Goal: Task Accomplishment & Management: Complete application form

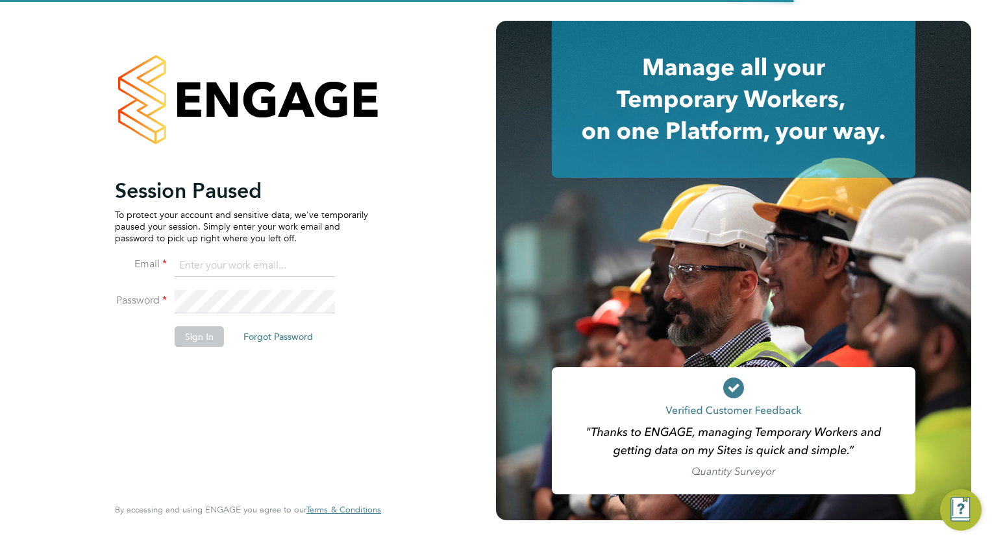
type input "[EMAIL_ADDRESS][DOMAIN_NAME]"
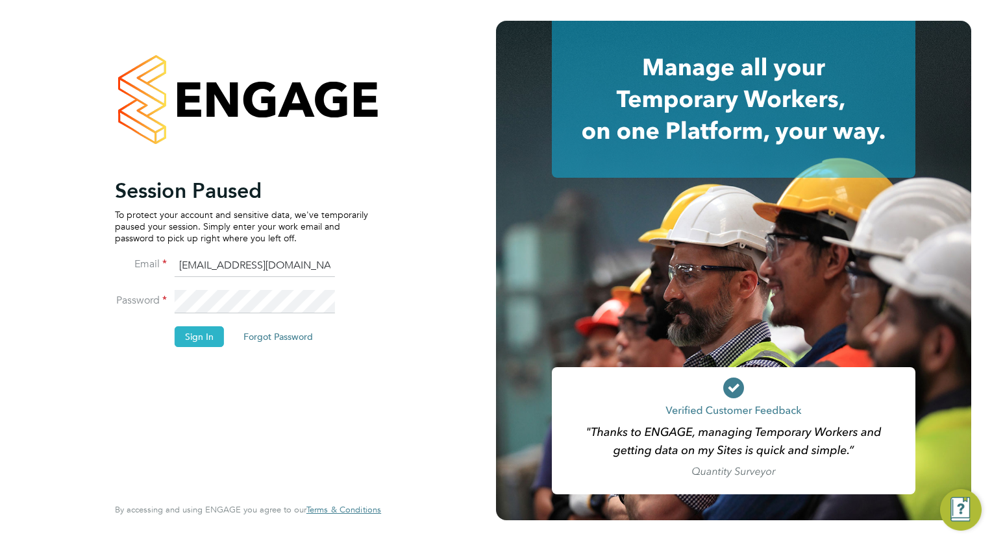
click at [213, 332] on button "Sign In" at bounding box center [199, 336] width 49 height 21
click at [202, 341] on button "Sign In" at bounding box center [199, 336] width 49 height 21
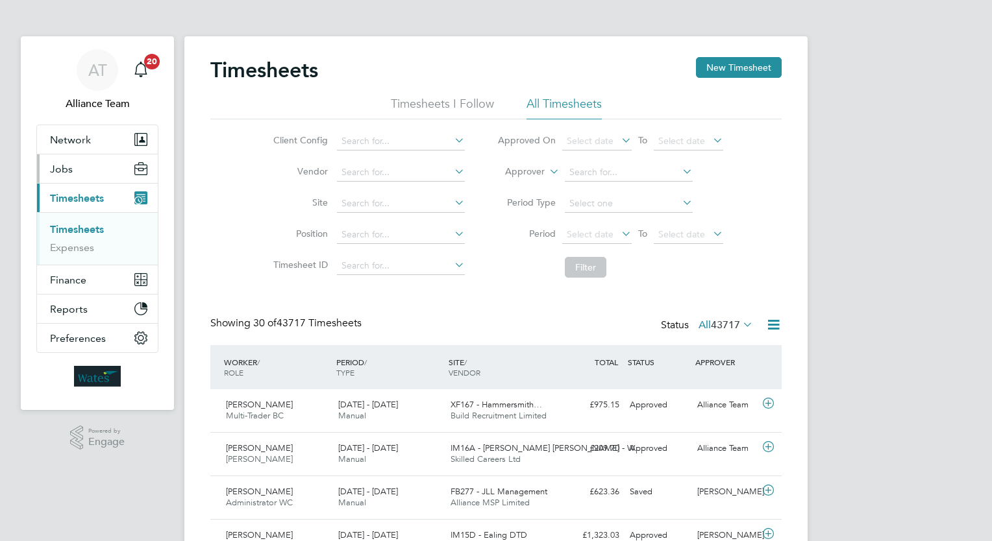
click at [71, 156] on button "Jobs" at bounding box center [97, 168] width 121 height 29
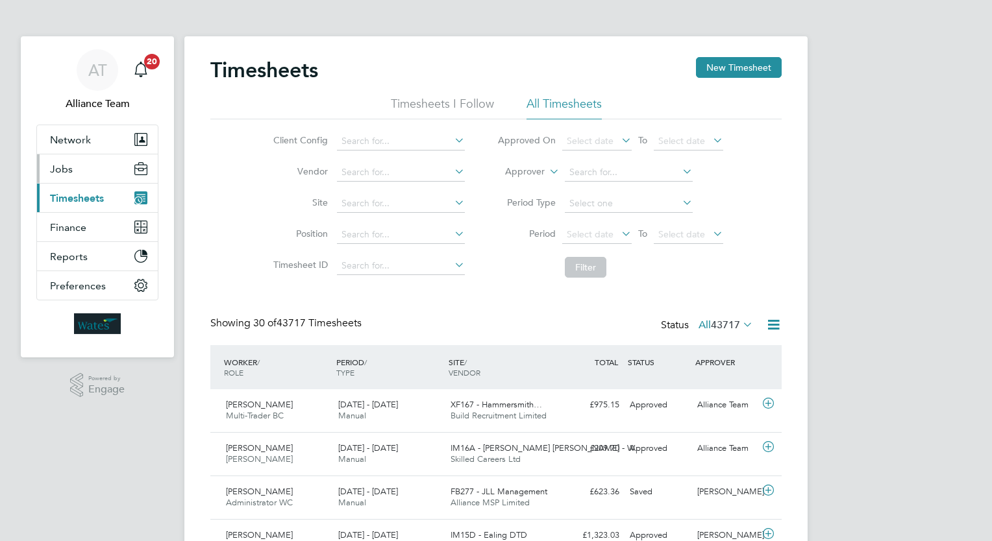
click at [76, 174] on button "Jobs" at bounding box center [97, 168] width 121 height 29
click at [75, 169] on button "Jobs" at bounding box center [97, 168] width 121 height 29
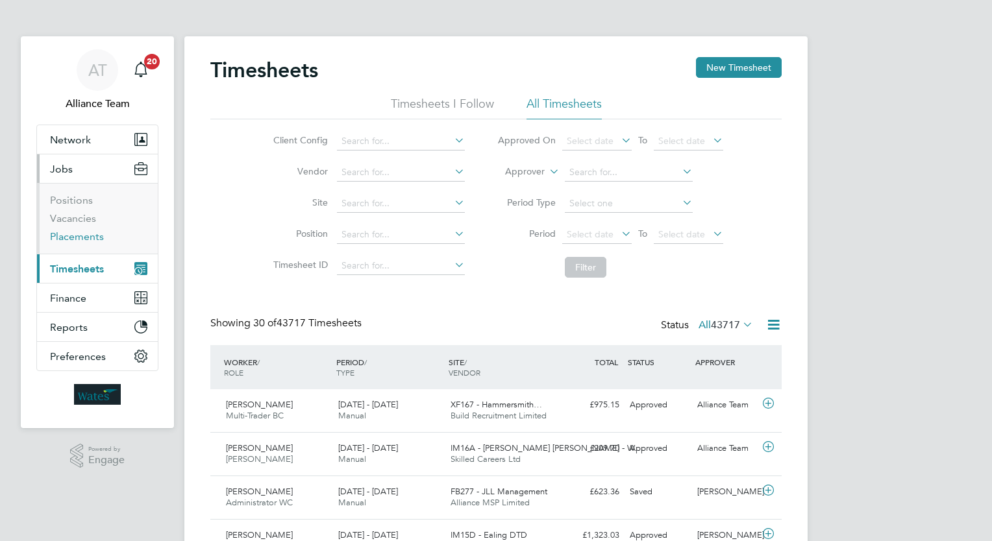
click at [80, 236] on link "Placements" at bounding box center [77, 236] width 54 height 12
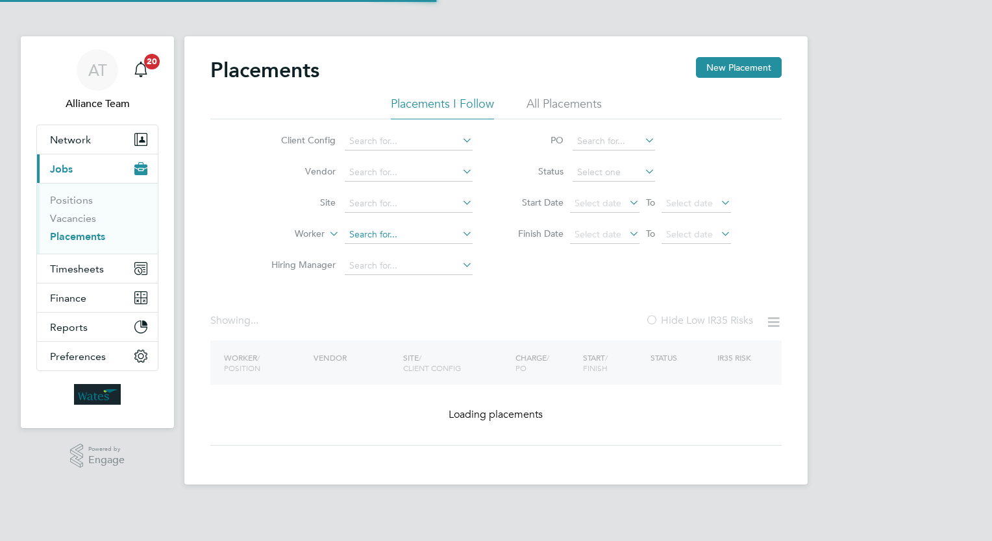
click at [406, 234] on input at bounding box center [409, 235] width 128 height 18
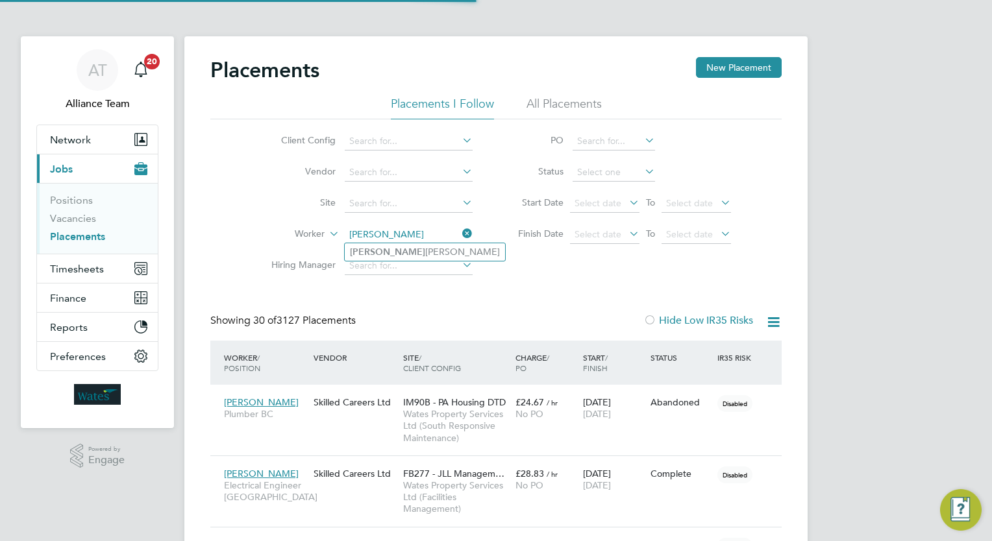
click at [428, 251] on li "Gaston Edwards" at bounding box center [425, 252] width 160 height 18
type input "Gaston Edwards"
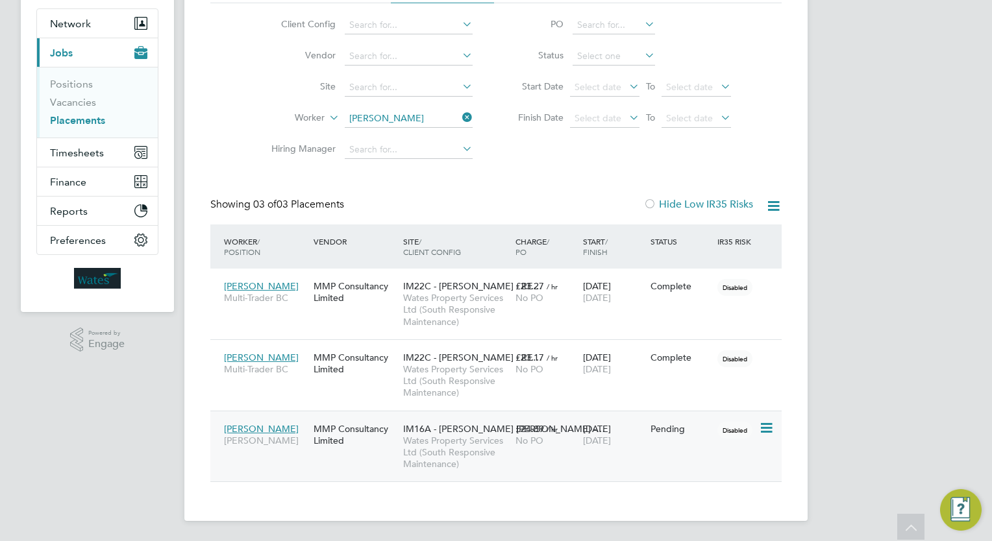
click at [511, 450] on div "IM16A - NOTT HILL -… Wates Property Services Ltd (South Responsive Maintenance)" at bounding box center [456, 447] width 112 height 60
click at [369, 378] on div "MMP Consultancy Limited" at bounding box center [355, 363] width 90 height 36
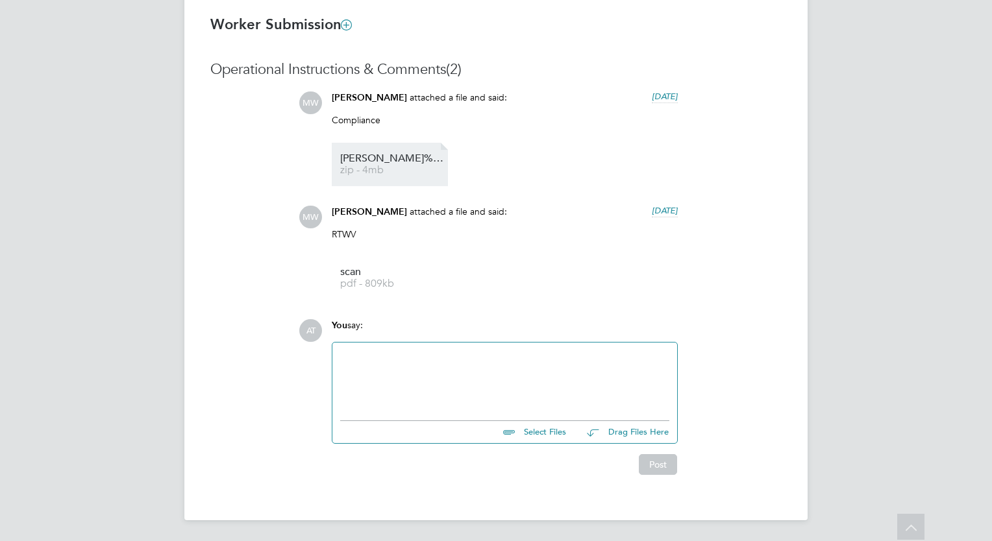
click at [378, 165] on link "Gaston%20Edwards%20-%20Alliance%20-%20Certificate%20of%20Compliance%20-%20Augus…" at bounding box center [392, 164] width 104 height 21
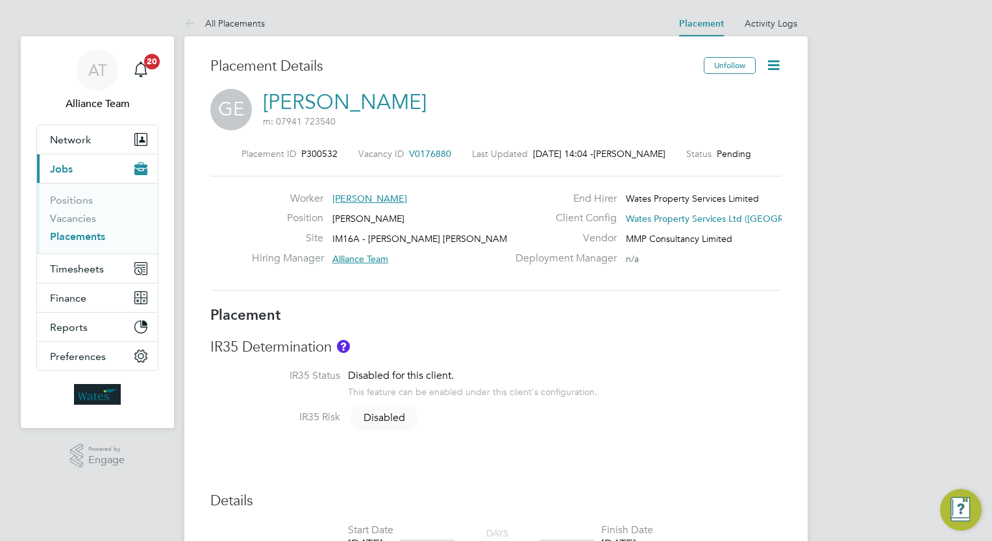
click at [450, 65] on h3 "Placement Details" at bounding box center [452, 66] width 484 height 19
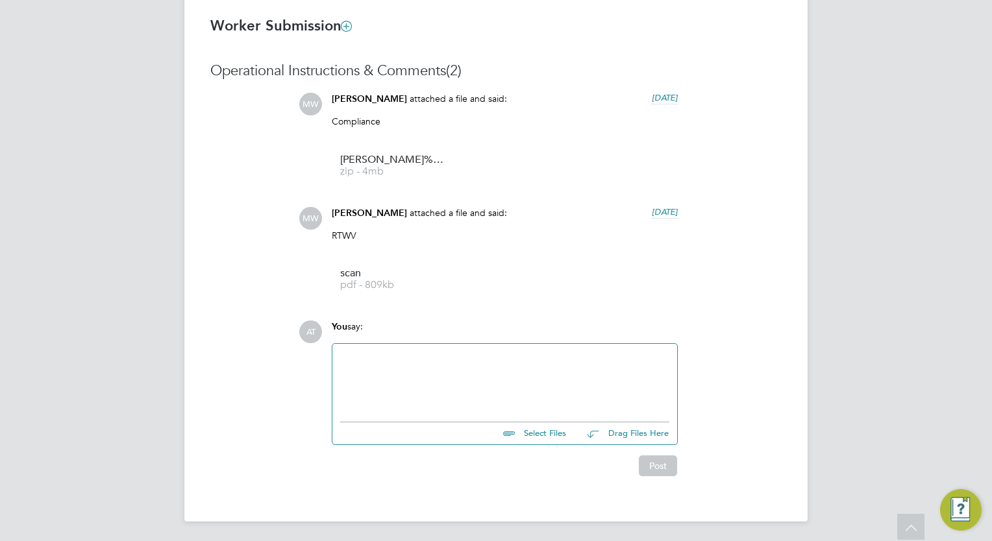
scroll to position [980, 0]
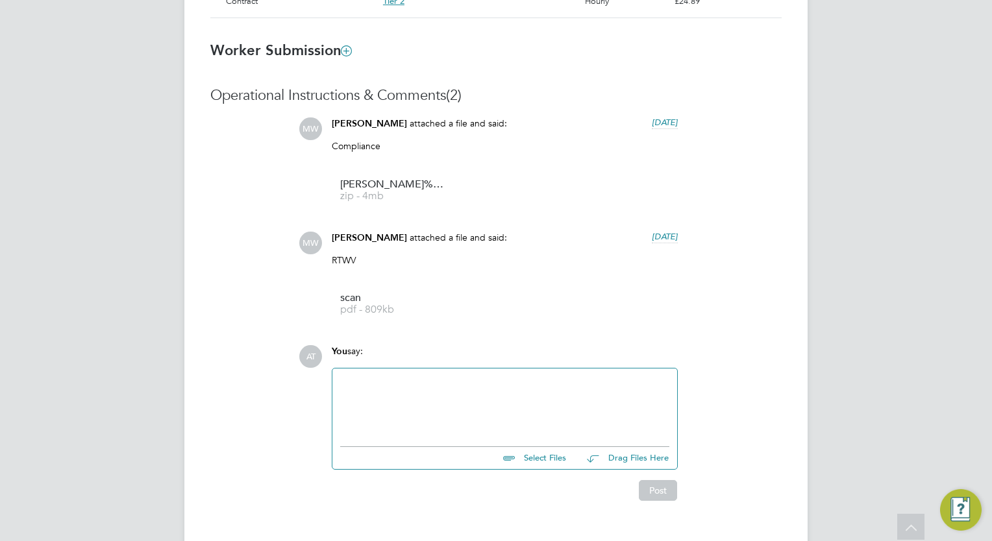
scroll to position [824, 0]
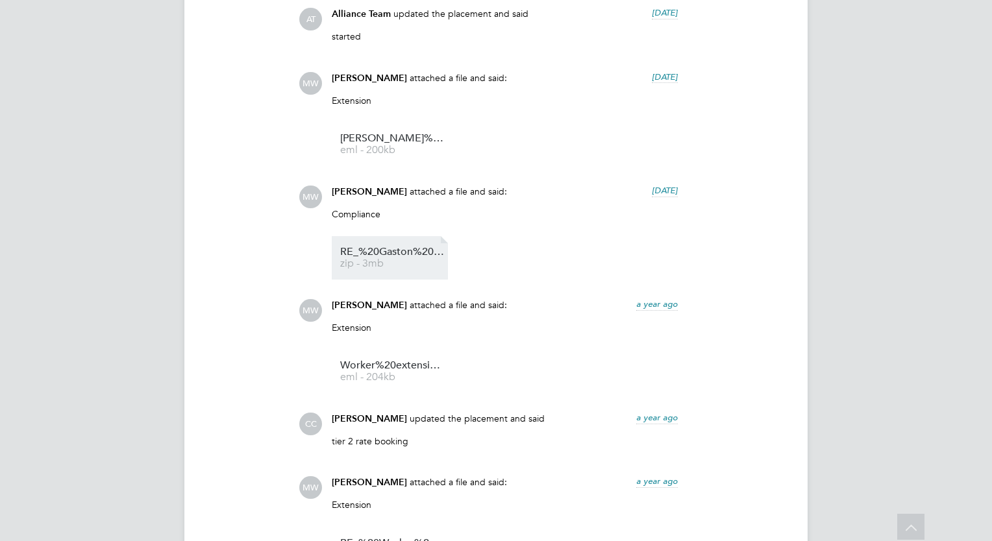
click at [376, 250] on span "RE_%20Gaston%20Edwards" at bounding box center [392, 252] width 104 height 10
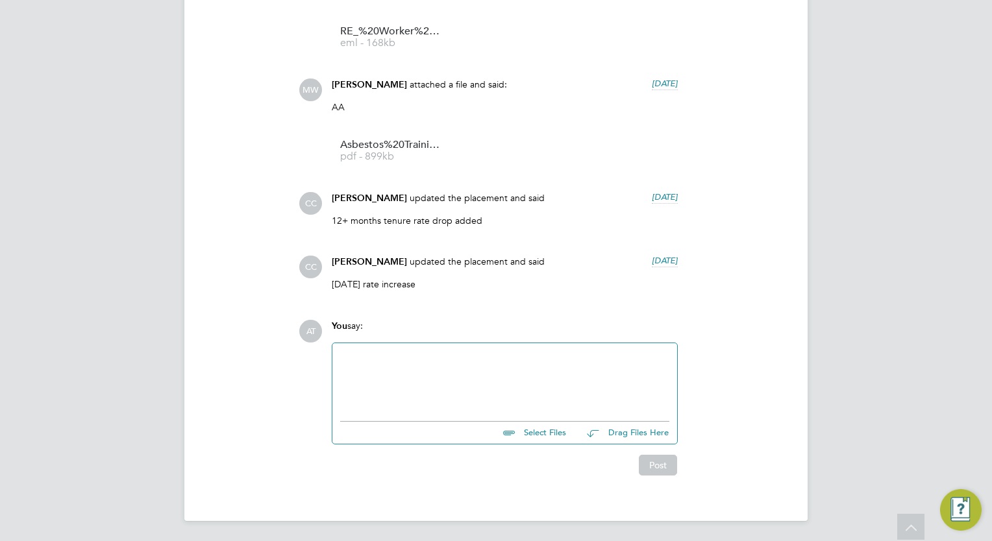
click at [757, 392] on div "AT You say: Select Files Drag Files Here Drop your files here Post" at bounding box center [540, 398] width 483 height 156
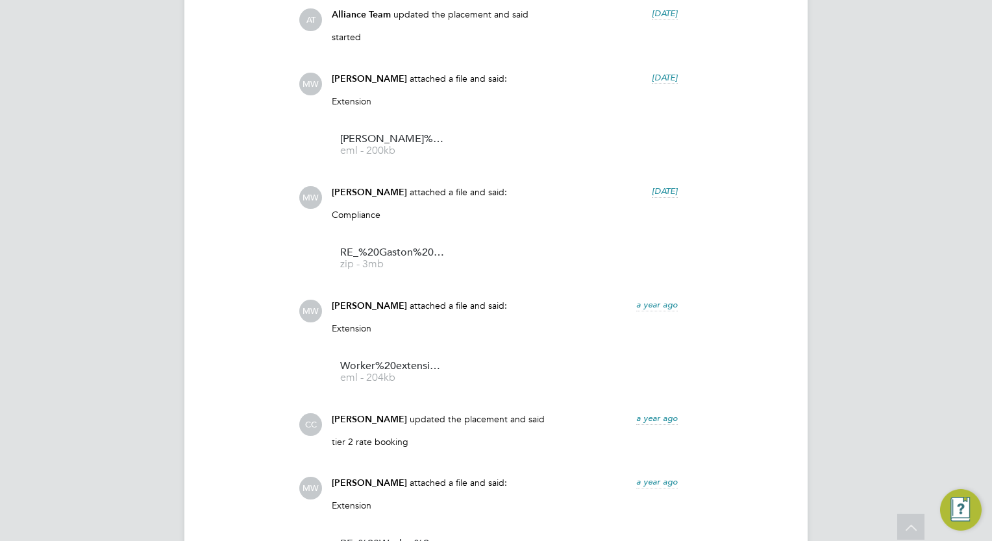
scroll to position [2051, 0]
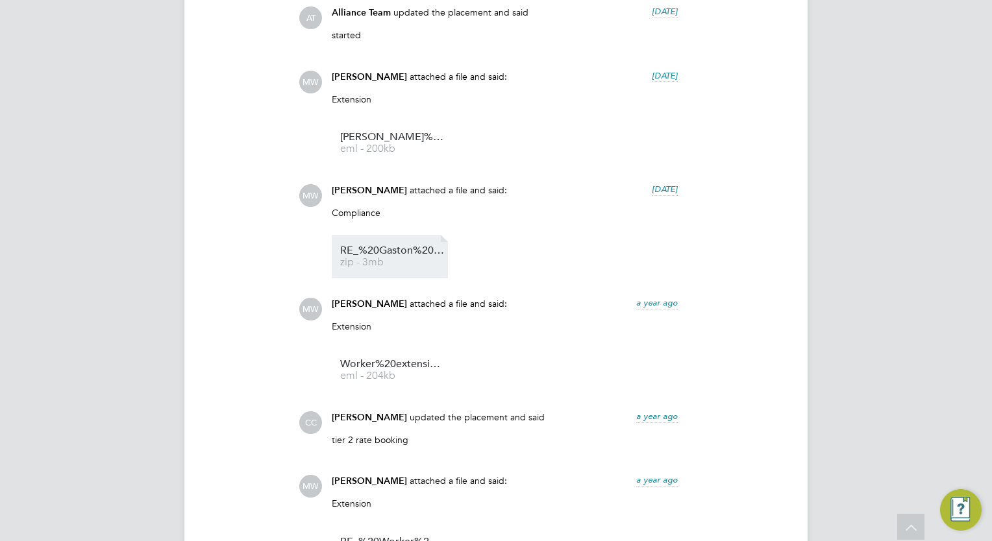
click at [385, 258] on span "zip - 3mb" at bounding box center [392, 263] width 104 height 10
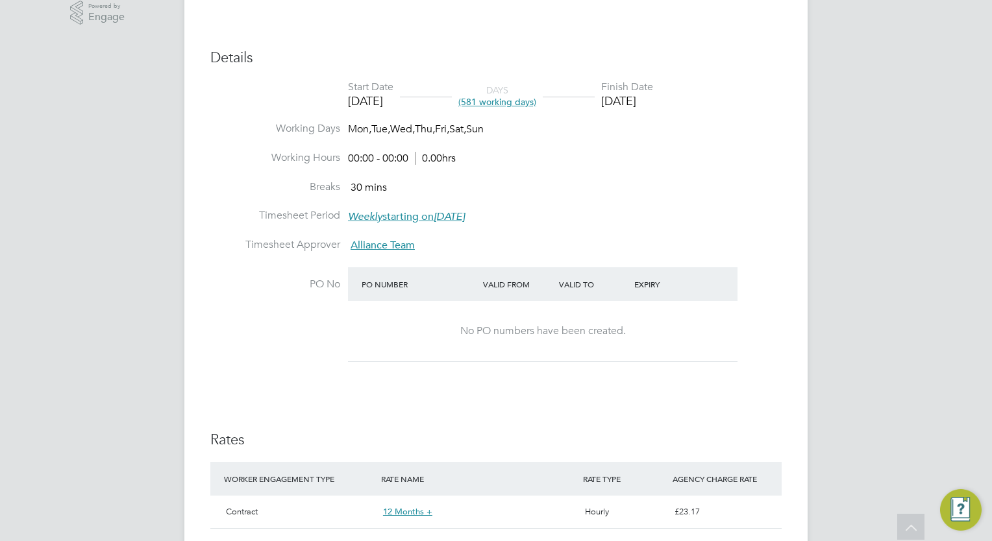
scroll to position [441, 0]
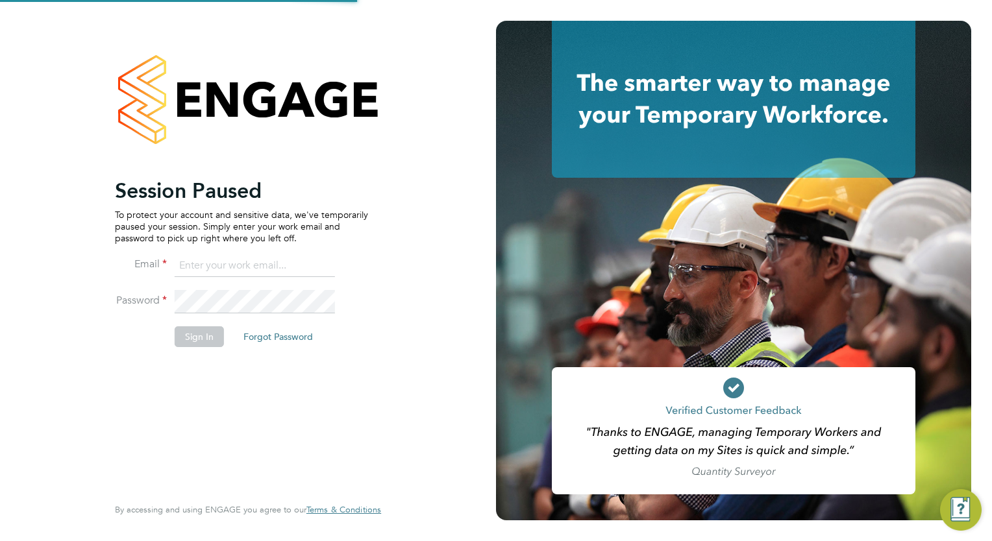
type input "[EMAIL_ADDRESS][DOMAIN_NAME]"
click at [193, 332] on button "Sign In" at bounding box center [199, 336] width 49 height 21
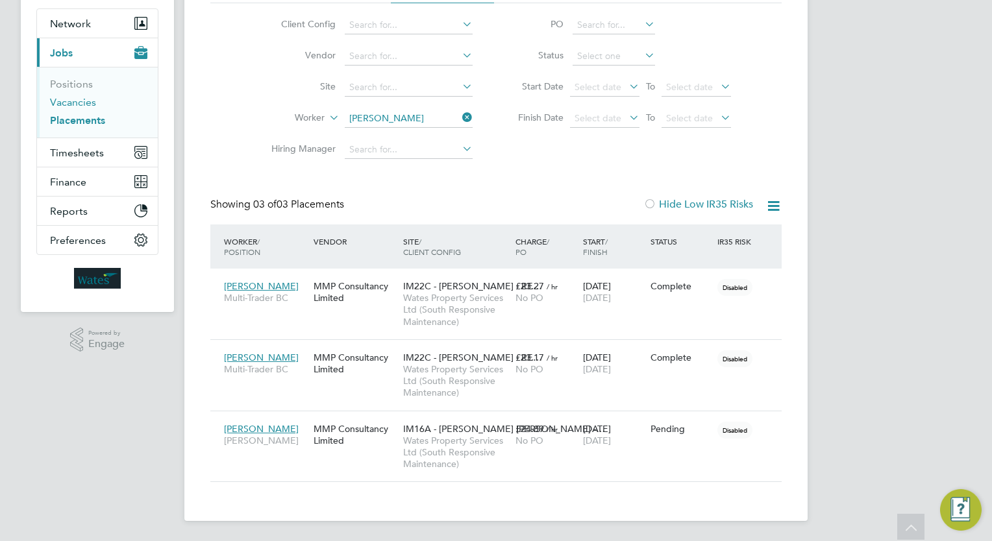
click at [73, 104] on link "Vacancies" at bounding box center [73, 102] width 46 height 12
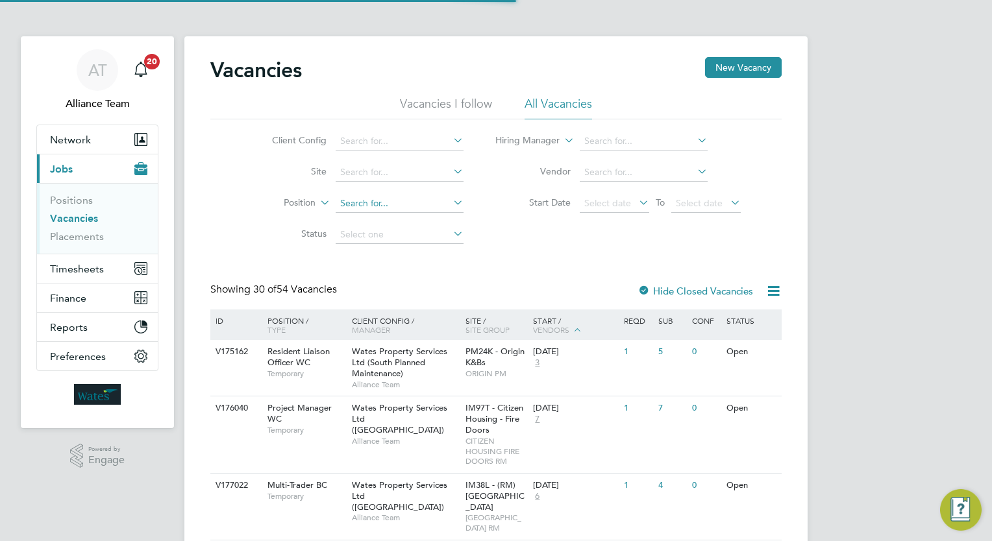
click at [389, 195] on input at bounding box center [400, 204] width 128 height 18
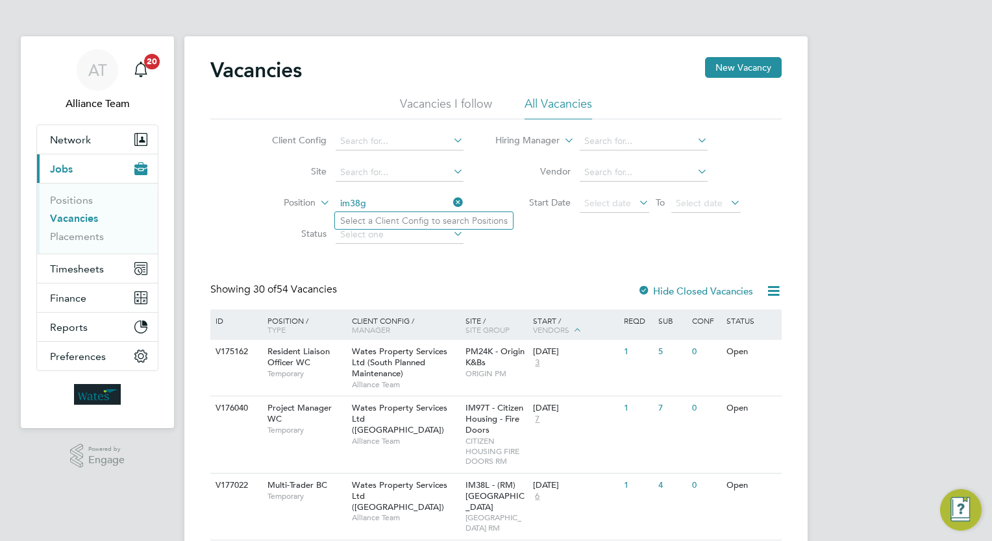
type input "im38g"
click at [402, 130] on li "Client Config" at bounding box center [358, 141] width 244 height 31
click at [402, 139] on input at bounding box center [400, 141] width 128 height 18
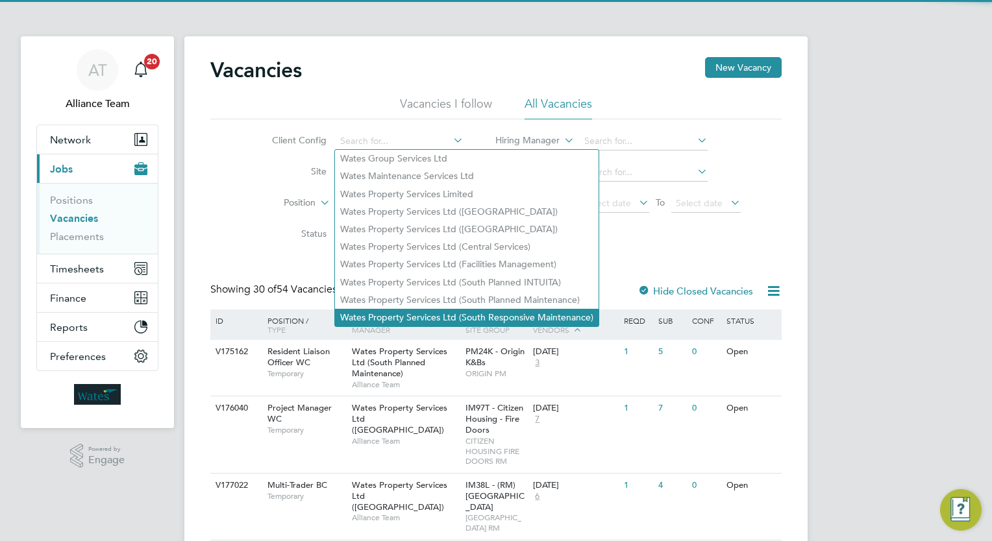
click at [540, 315] on li "Wates Property Services Ltd (South Responsive Maintenance)" at bounding box center [467, 318] width 264 height 18
type input "Wates Property Services Ltd (South Responsive Maintenance)"
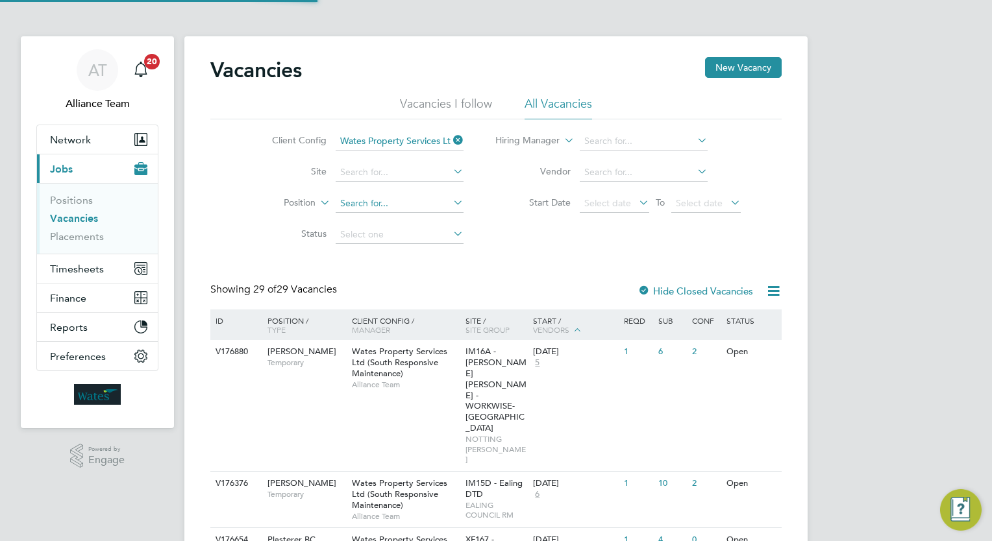
click at [381, 196] on input at bounding box center [400, 204] width 128 height 18
type input "im38"
click at [382, 173] on input at bounding box center [400, 173] width 128 height 18
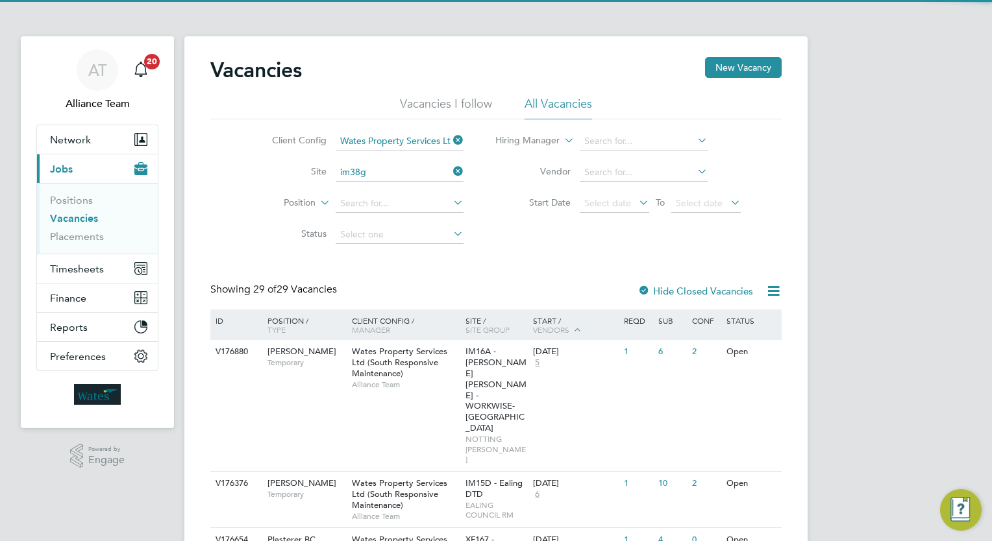
click at [394, 184] on li "IM38G - PEABODY DTD & SPECIALIST WORKS" at bounding box center [437, 190] width 205 height 18
type input "IM38G - PEABODY DTD & SPECIALIST WORKS"
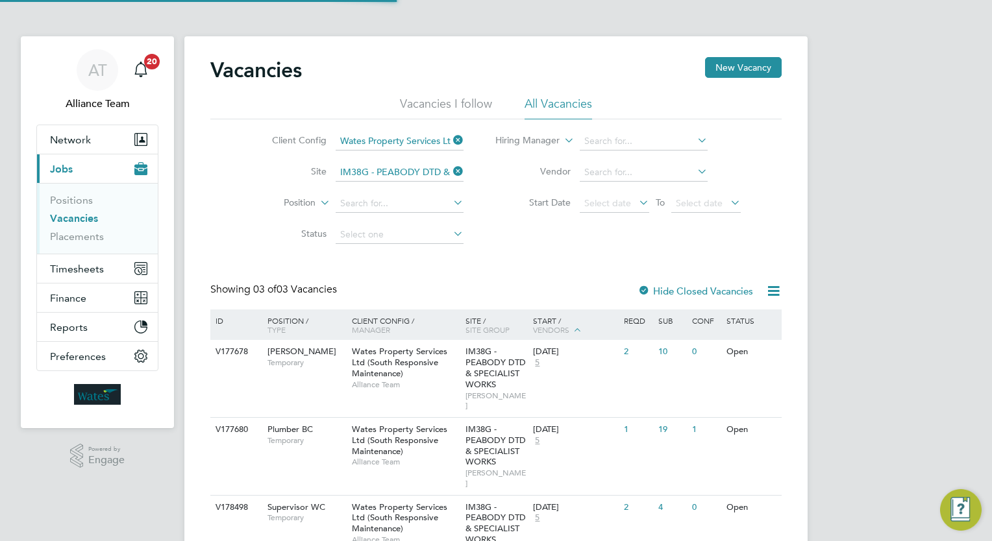
click at [546, 264] on div "Vacancies New Vacancy Vacancies I follow All Vacancies Client Config Wates Prop…" at bounding box center [495, 315] width 571 height 516
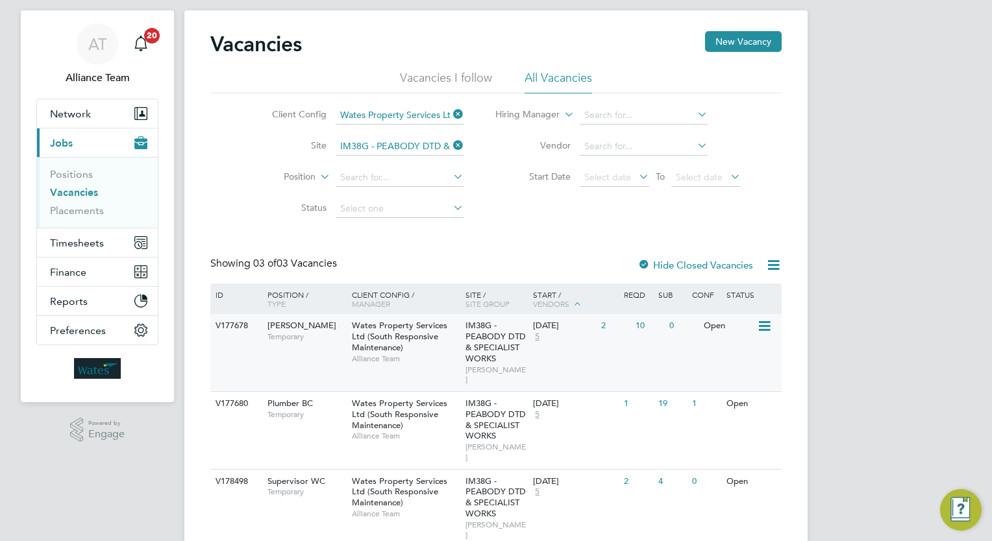
click at [606, 338] on div "2" at bounding box center [615, 326] width 34 height 24
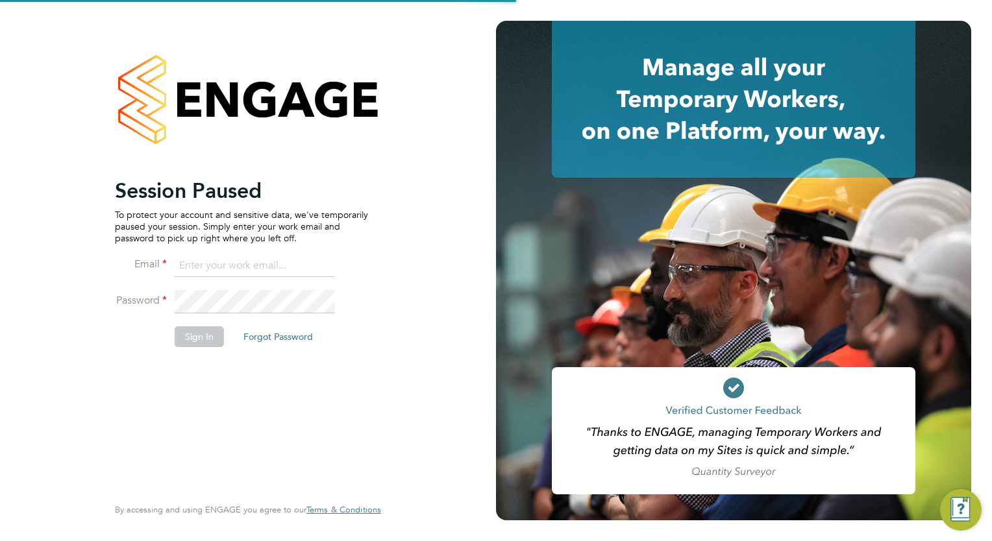
type input "[EMAIL_ADDRESS][DOMAIN_NAME]"
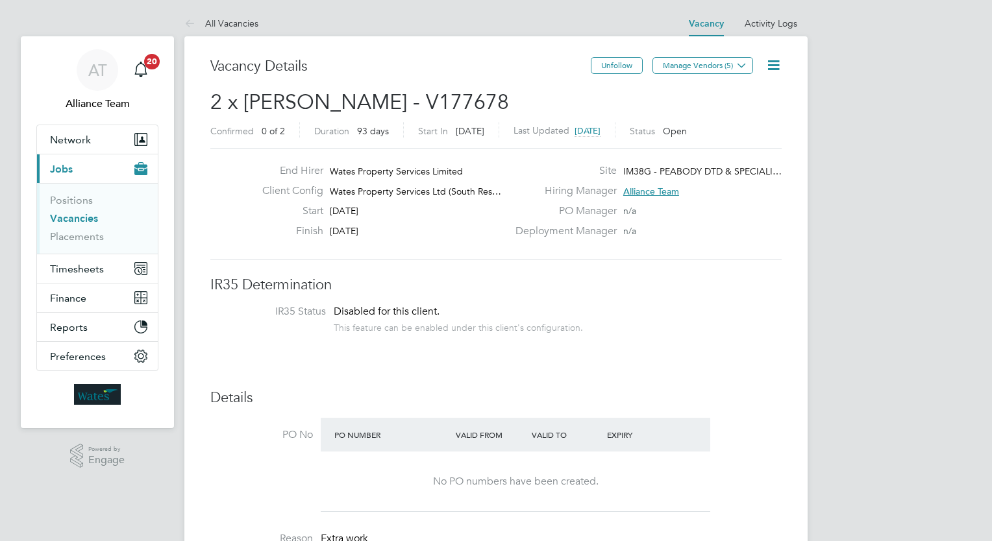
click at [769, 336] on span "IR35 Status Disabled for this client. This feature can be enabled under this cl…" at bounding box center [495, 321] width 571 height 32
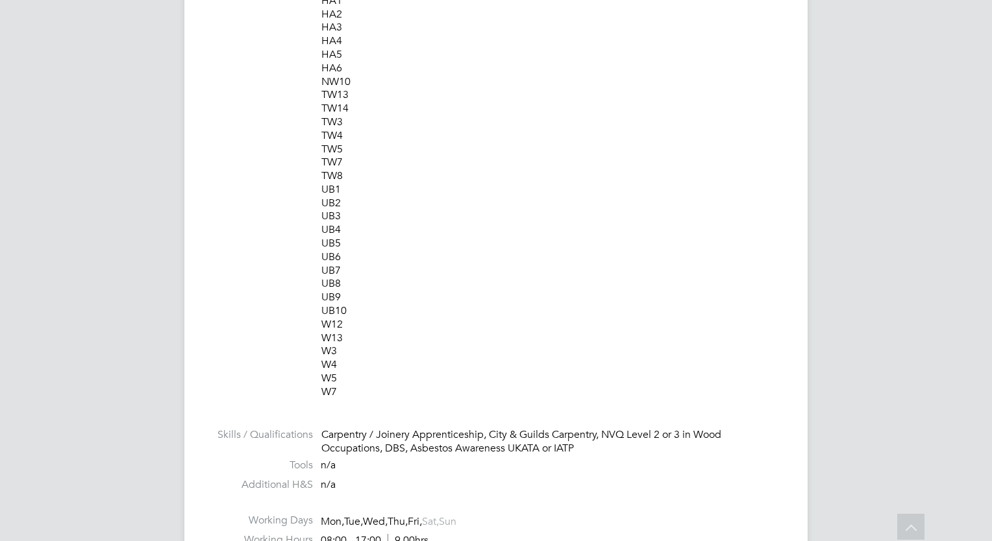
click at [647, 254] on p "X2 [PERSON_NAME] Multi NW HA1 HA2 HA3 HA4 HA5 HA6 NW10 TW13 TW14 TW3 TW4 TW5 TW…" at bounding box center [551, 190] width 460 height 419
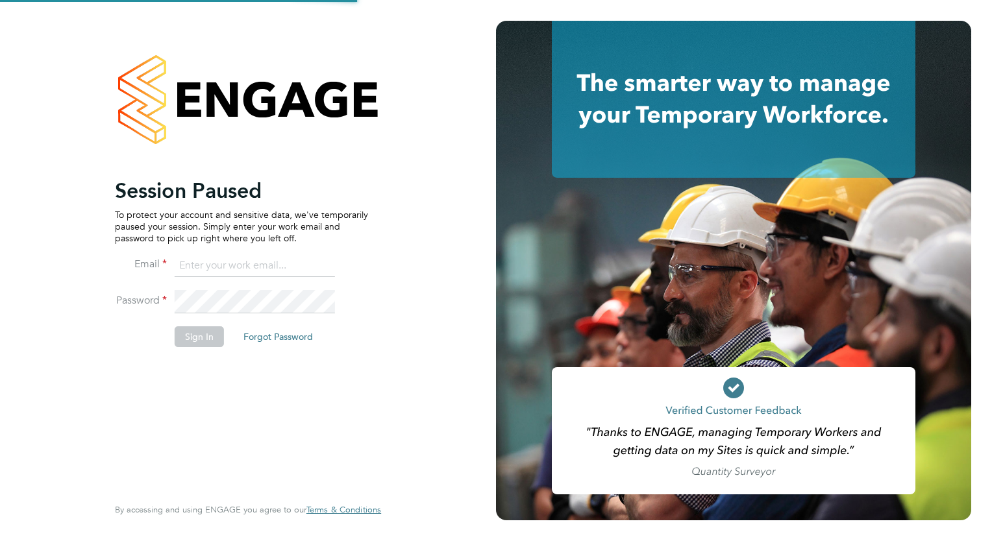
type input "[EMAIL_ADDRESS][DOMAIN_NAME]"
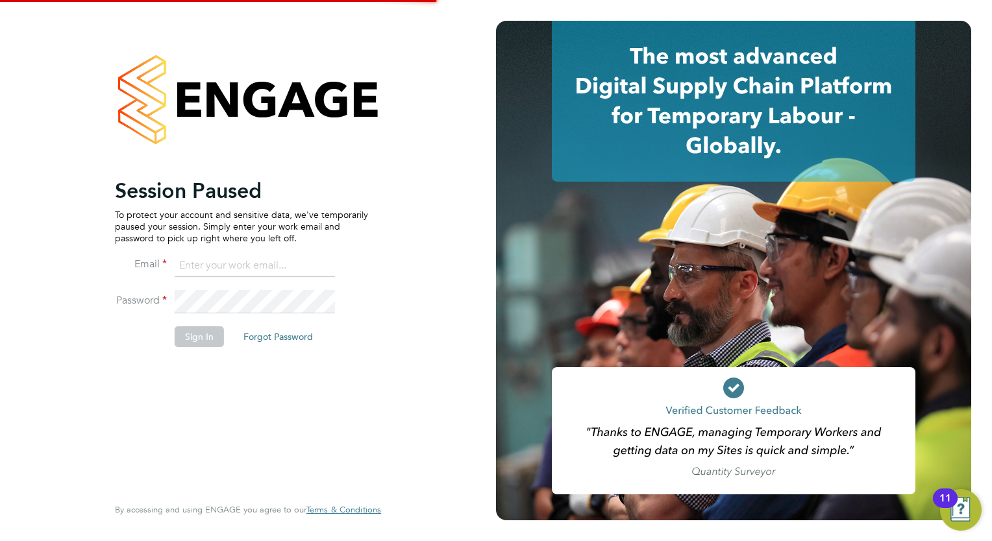
type input "Megan.Sheppard@alliancemsp.co.uk"
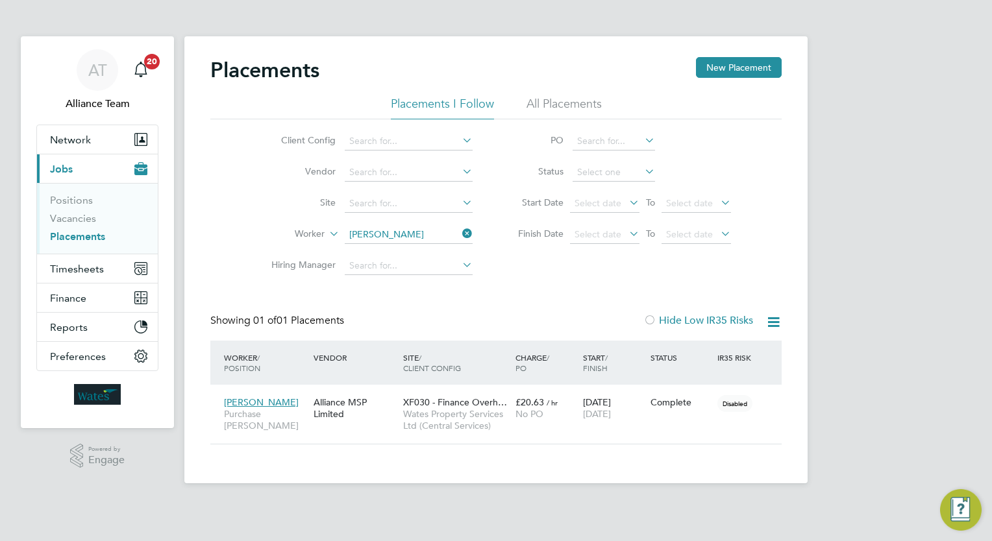
scroll to position [49, 113]
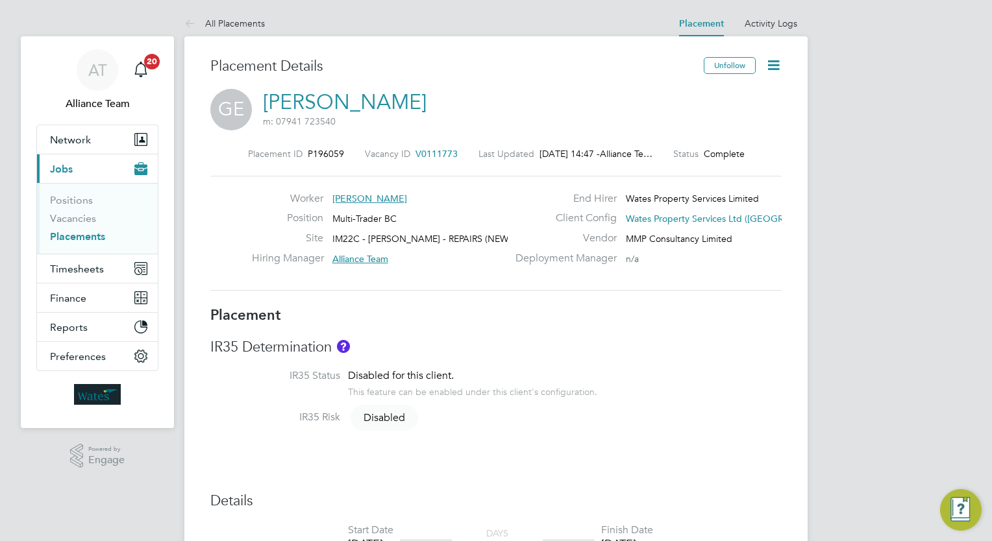
click at [78, 239] on link "Placements" at bounding box center [77, 236] width 55 height 12
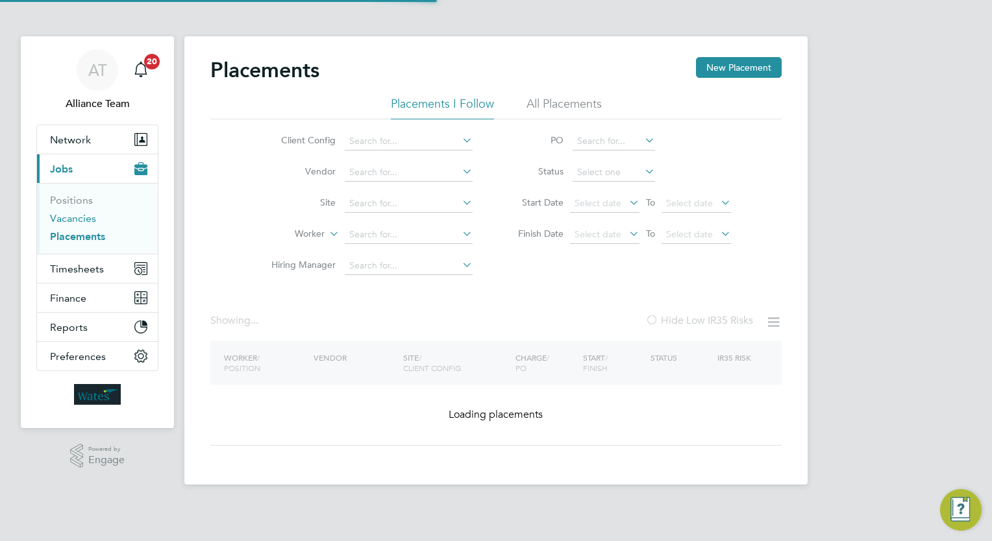
click at [62, 219] on link "Vacancies" at bounding box center [73, 218] width 46 height 12
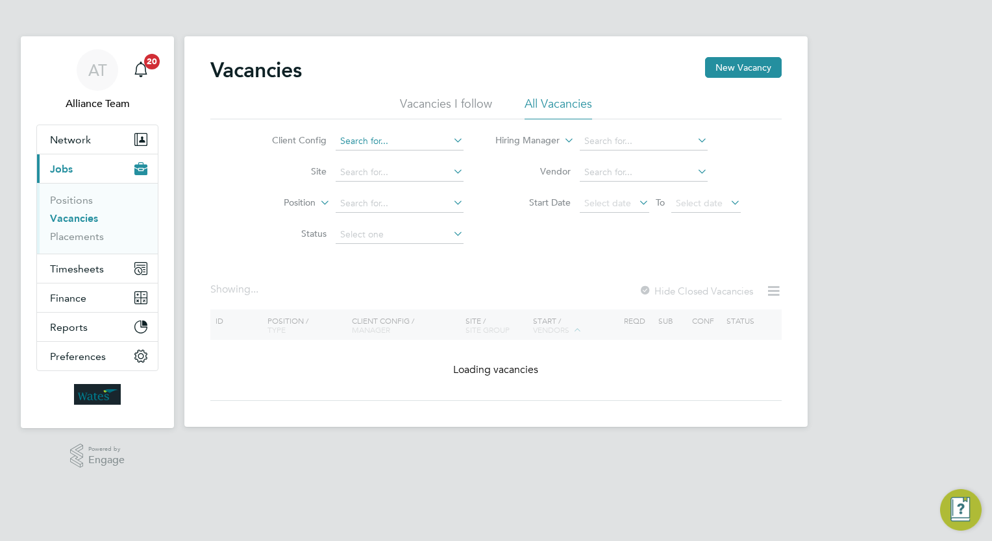
click at [393, 140] on input at bounding box center [400, 141] width 128 height 18
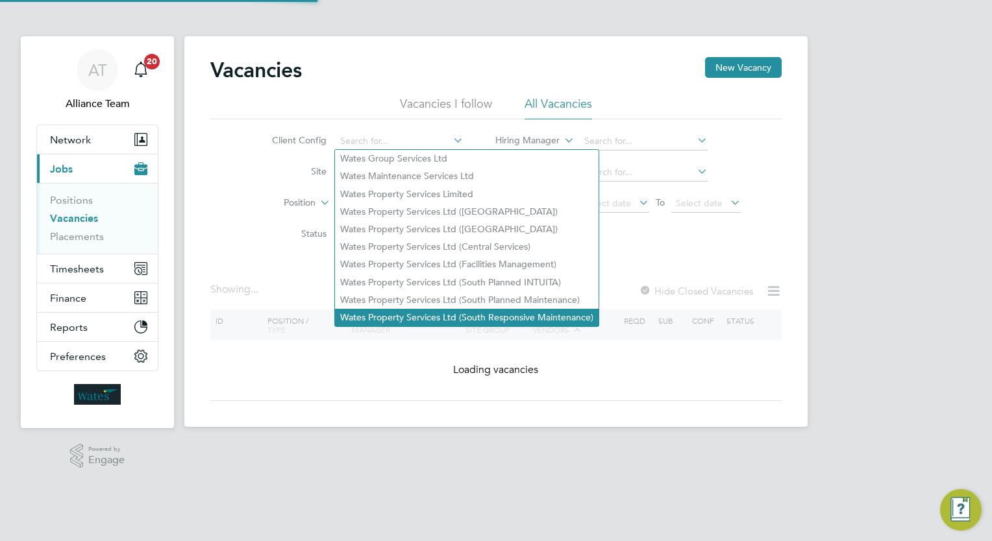
click at [556, 309] on li "Wates Property Services Ltd (South Responsive Maintenance)" at bounding box center [467, 318] width 264 height 18
type input "Wates Property Services Ltd (South Responsive Maintenance)"
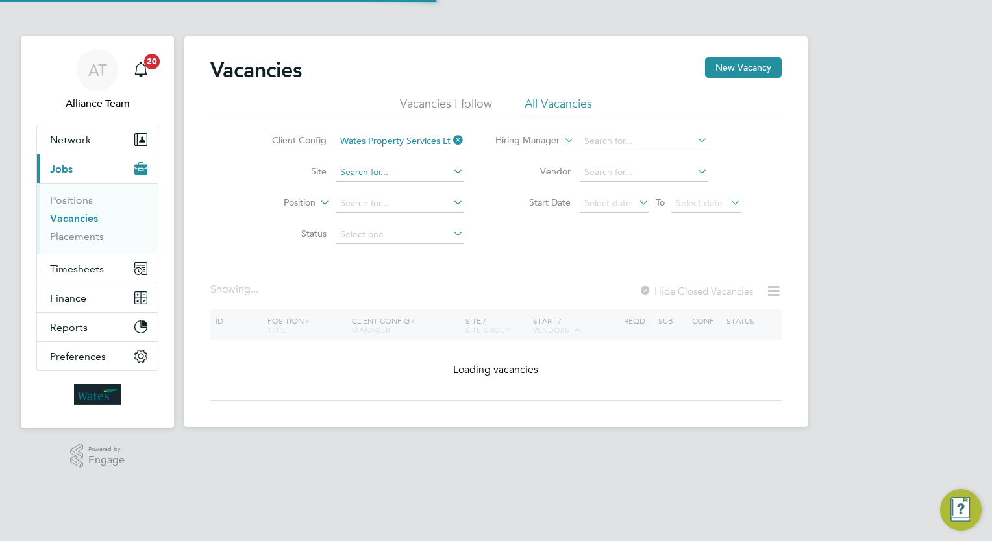
click at [397, 177] on input at bounding box center [400, 173] width 128 height 18
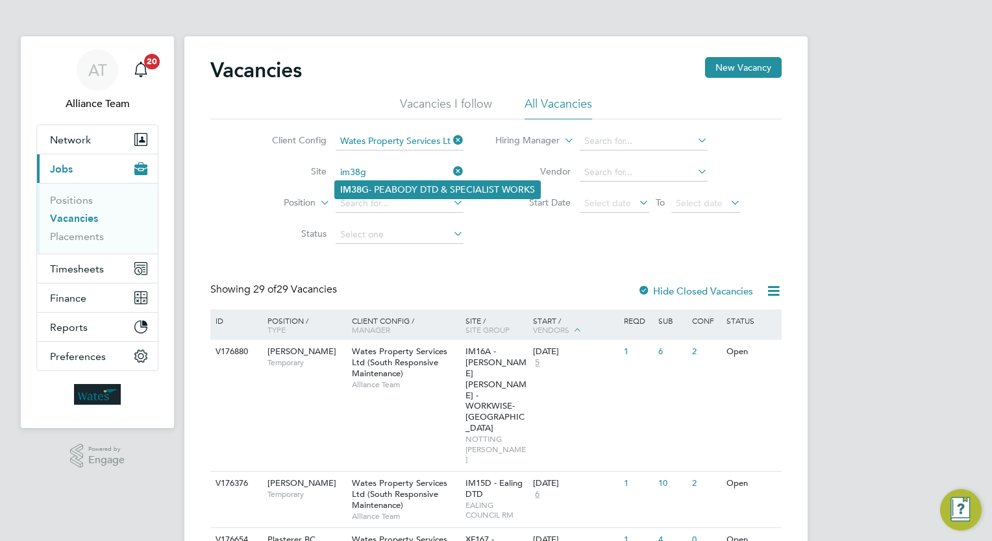
click at [418, 188] on li "IM38G - PEABODY DTD & SPECIALIST WORKS" at bounding box center [437, 190] width 205 height 18
type input "IM38G - PEABODY DTD & SPECIALIST WORKS"
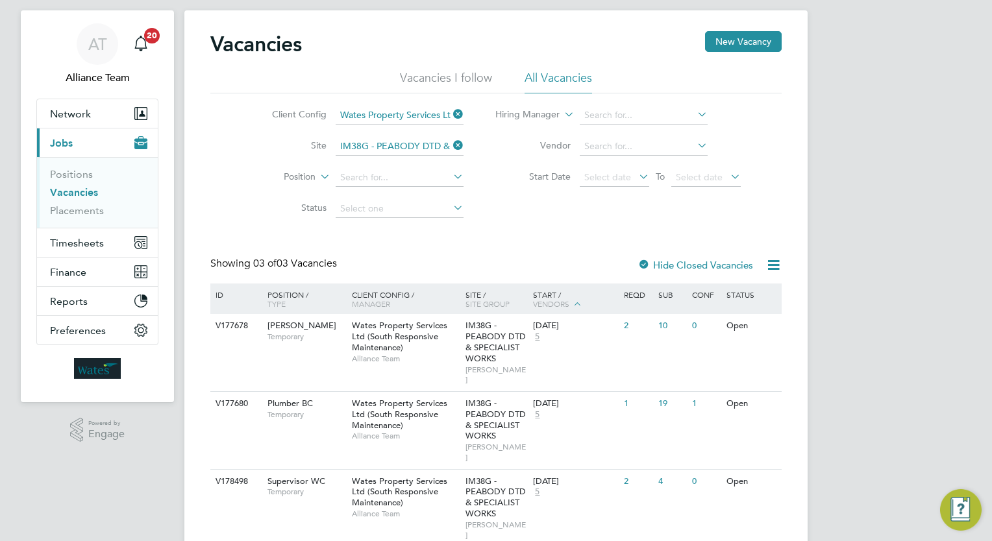
scroll to position [47, 0]
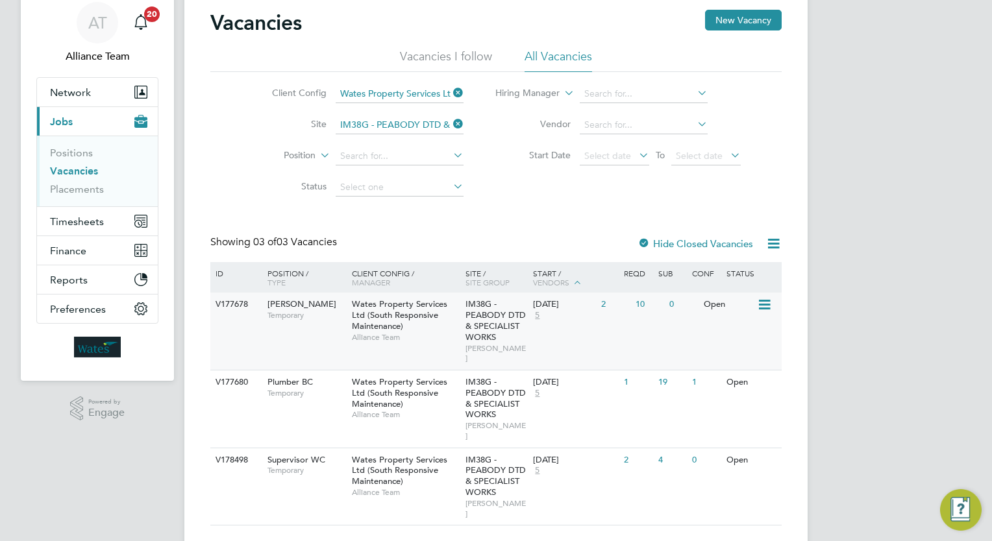
click at [566, 335] on div "V177678 Carpenter BC Temporary Wates Property Services Ltd (South Responsive Ma…" at bounding box center [495, 331] width 571 height 77
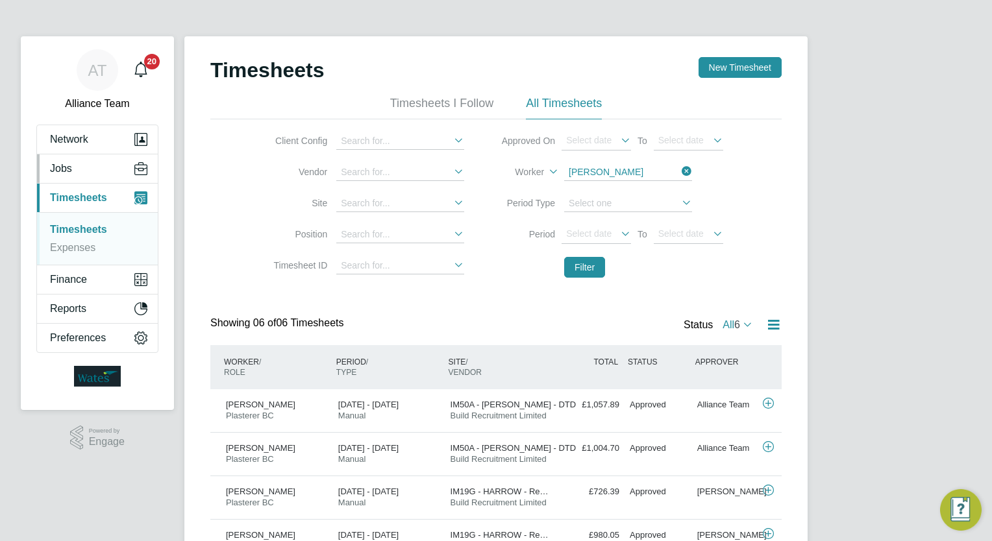
click at [80, 169] on button "Jobs" at bounding box center [97, 168] width 121 height 29
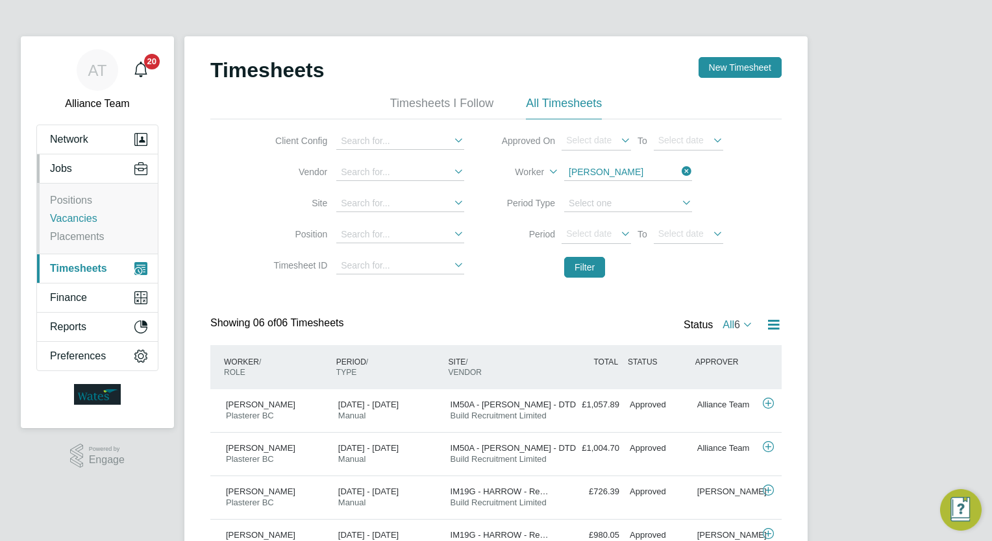
click at [79, 217] on link "Vacancies" at bounding box center [73, 218] width 47 height 11
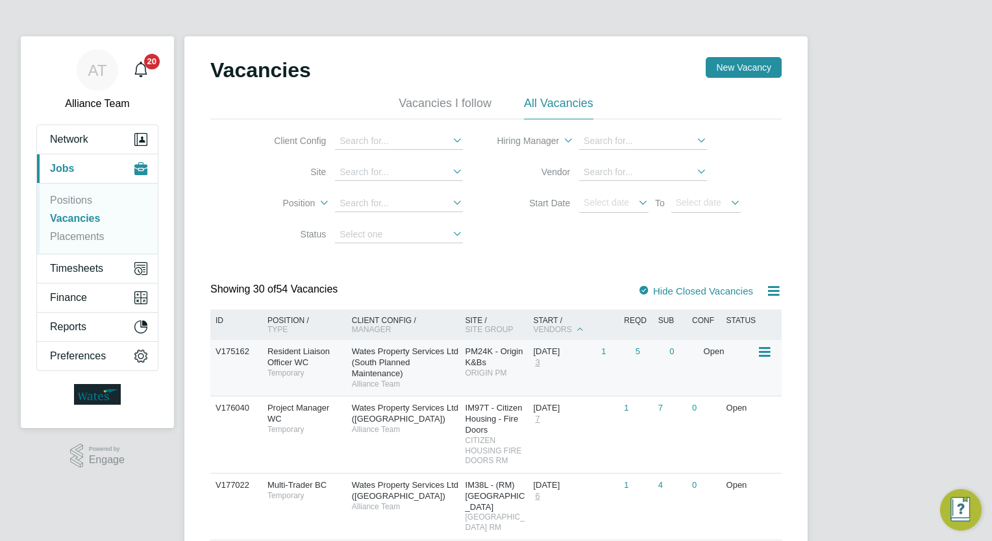
click at [386, 360] on span "Wates Property Services Ltd (South Planned Maintenance)" at bounding box center [405, 363] width 106 height 32
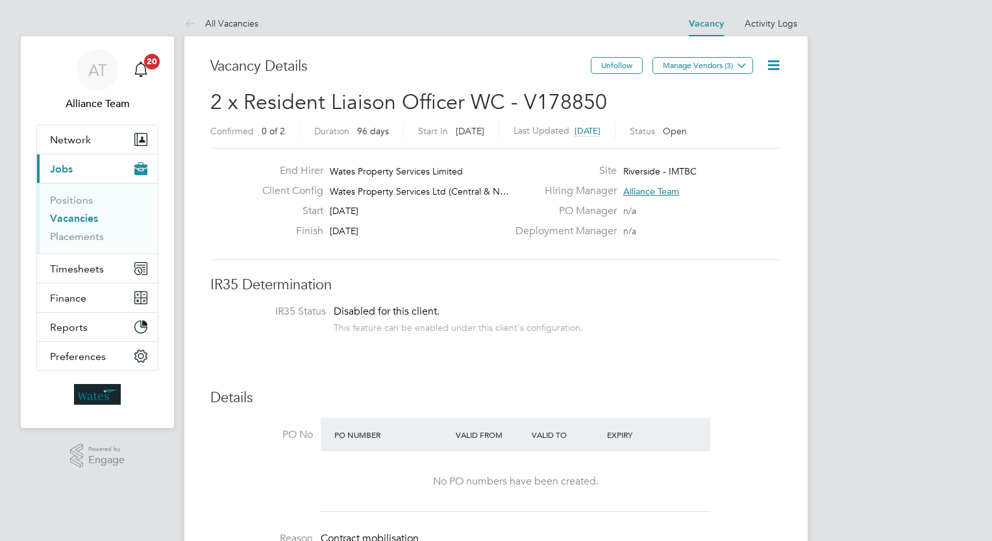
click at [759, 313] on li "IR35 Status Disabled for this client. This feature can be enabled under this cl…" at bounding box center [495, 321] width 545 height 32
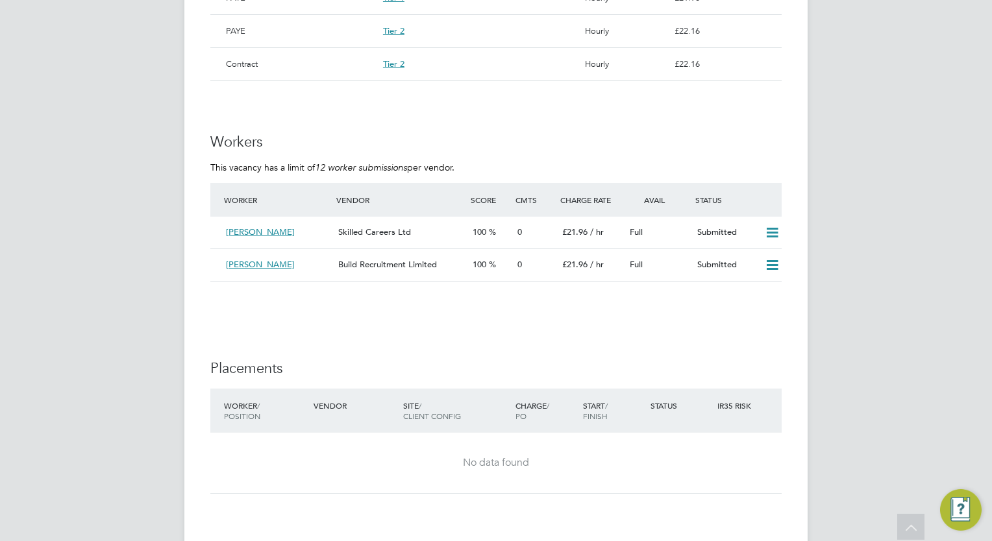
scroll to position [1116, 0]
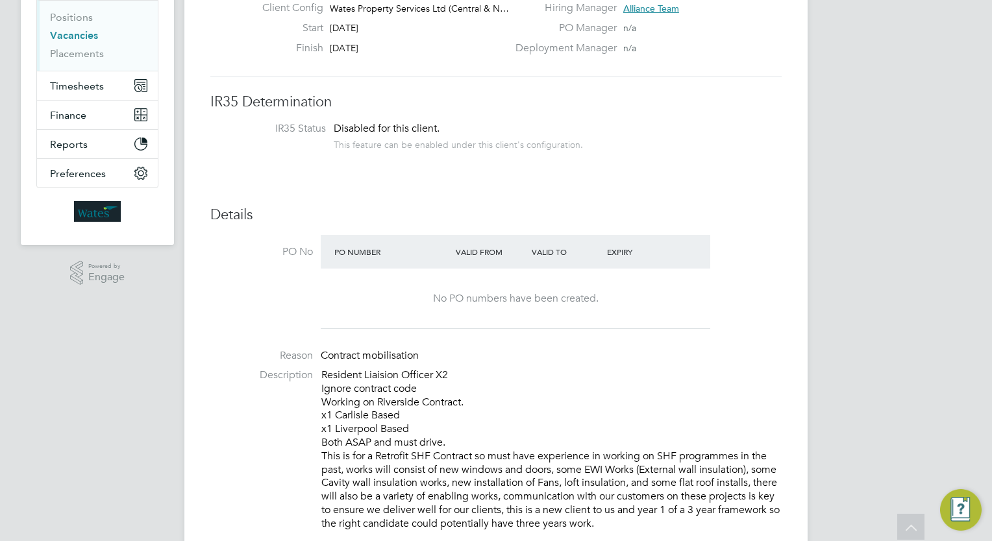
scroll to position [0, 0]
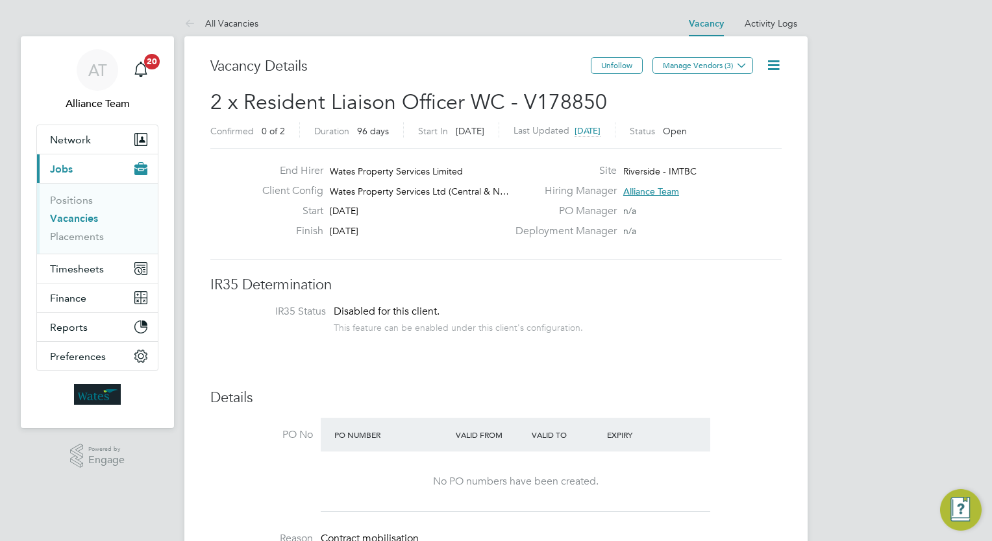
click at [85, 222] on link "Vacancies" at bounding box center [74, 218] width 48 height 12
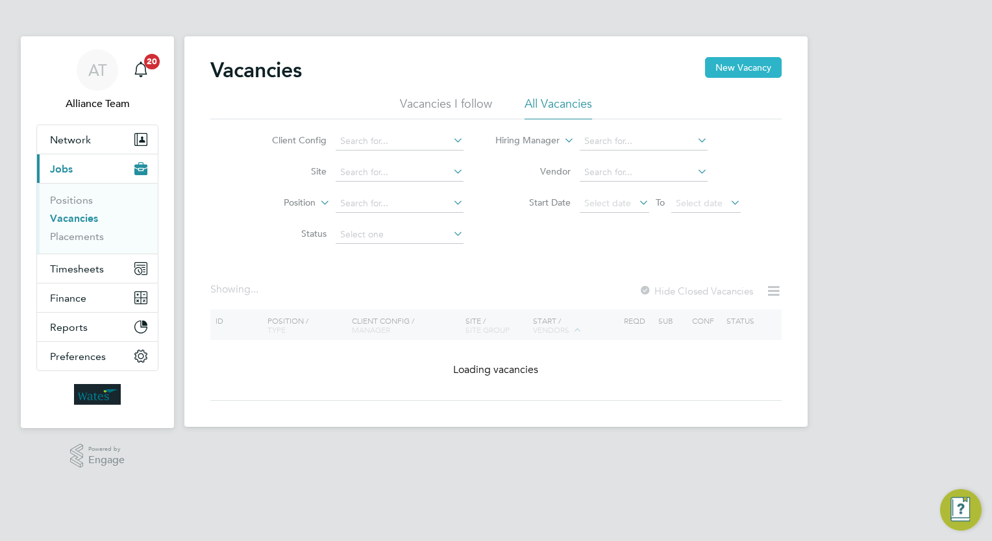
click at [750, 66] on button "New Vacancy" at bounding box center [743, 67] width 77 height 21
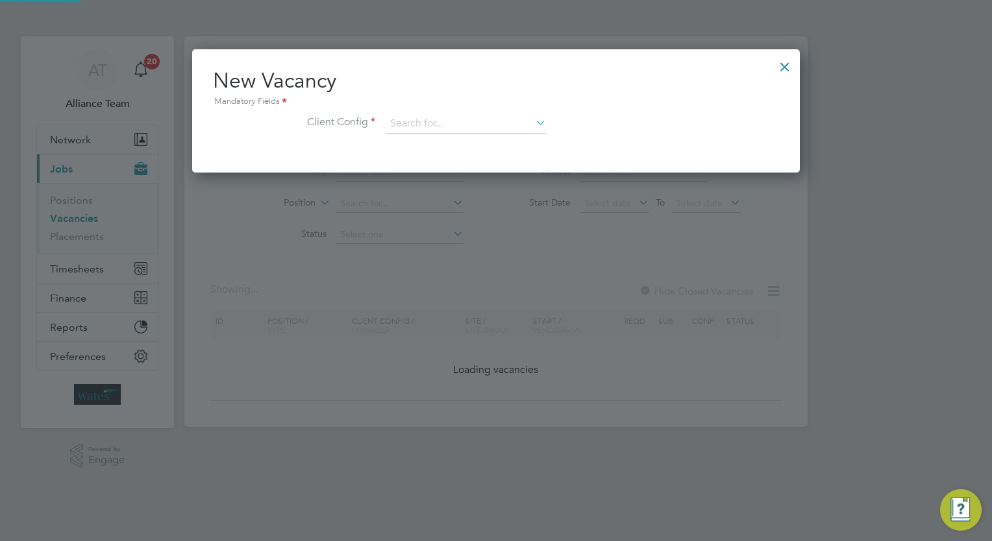
scroll to position [123, 608]
click at [428, 122] on input at bounding box center [466, 123] width 160 height 19
click at [515, 297] on li "Wates Property Services Ltd (South Responsive Maintenance)" at bounding box center [518, 300] width 264 height 18
type input "Wates Property Services Ltd (South Responsive Maintenance)"
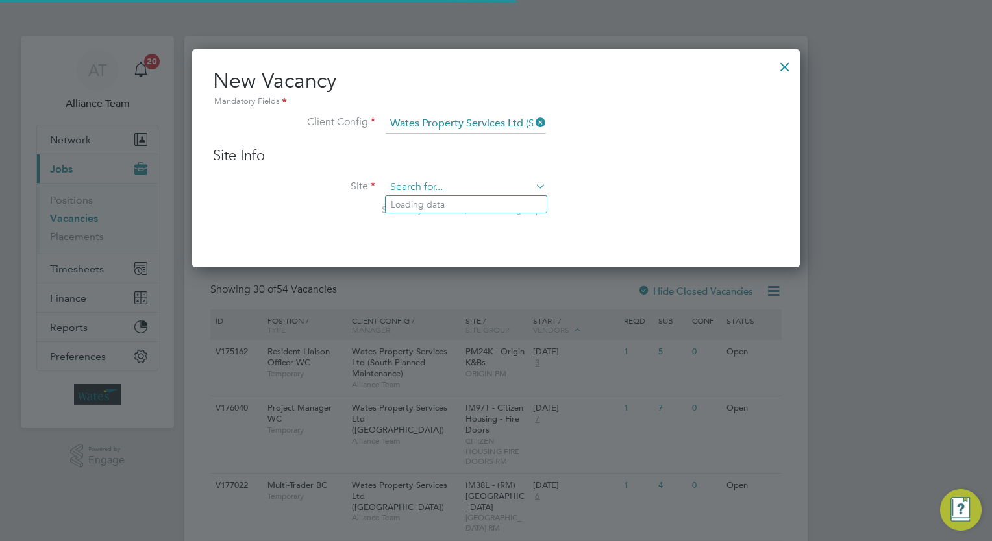
click at [450, 187] on input at bounding box center [466, 187] width 160 height 19
type input "p"
click at [452, 203] on li "IM90B - PA Housing DTD" at bounding box center [466, 205] width 161 height 18
type input "IM90B - PA Housing DTD"
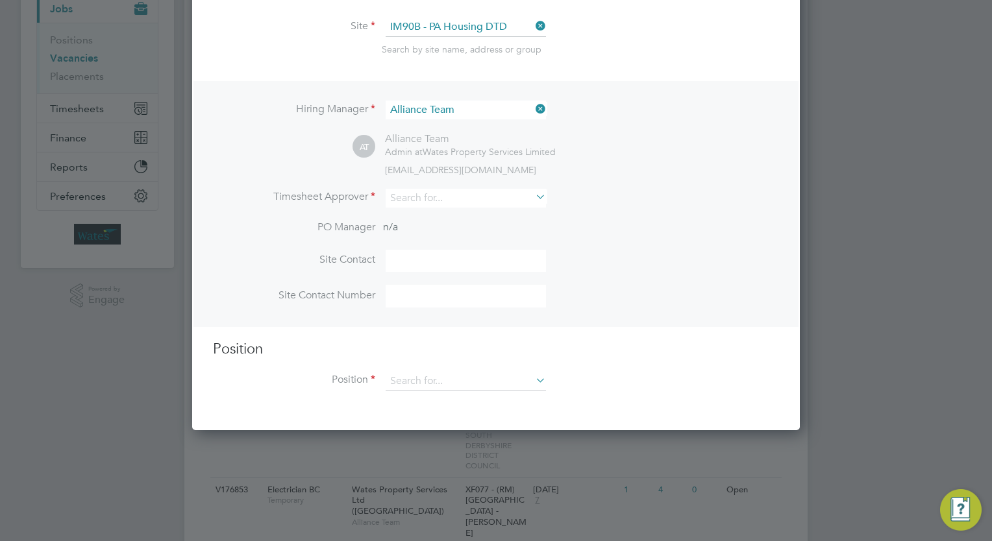
scroll to position [208, 0]
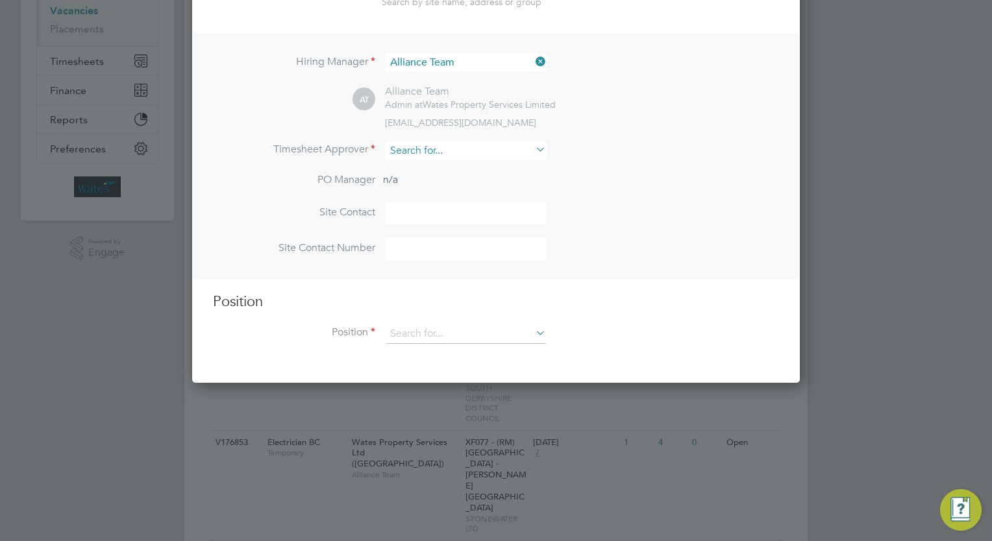
click at [454, 153] on input at bounding box center [466, 150] width 160 height 19
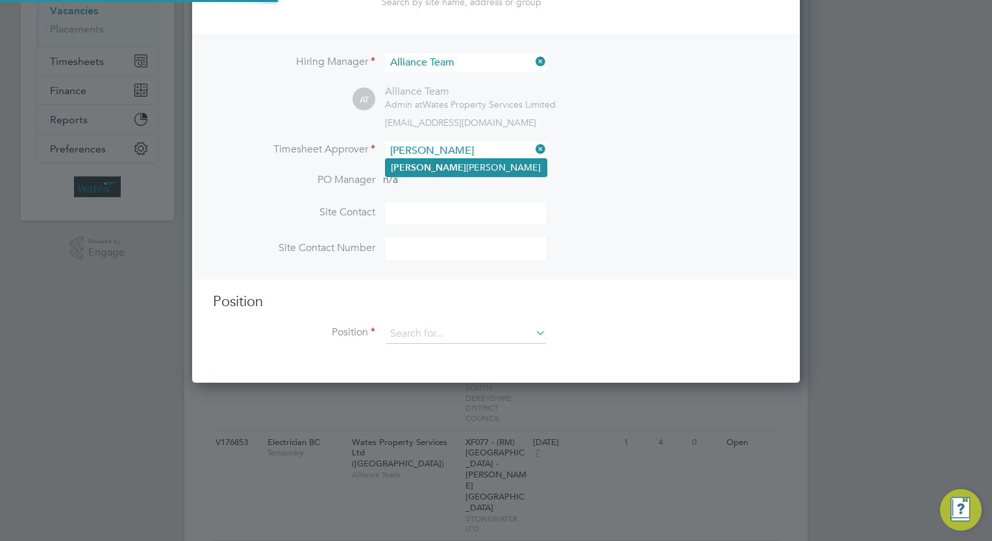
click at [457, 164] on li "Jamie Evenden" at bounding box center [466, 168] width 161 height 18
type input "Jamie Evenden"
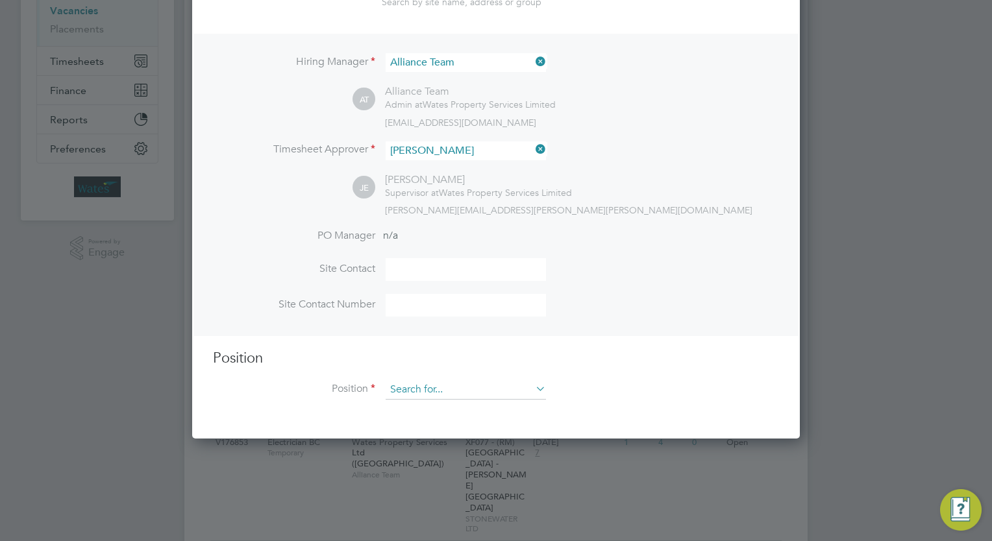
click at [447, 392] on input at bounding box center [466, 389] width 160 height 19
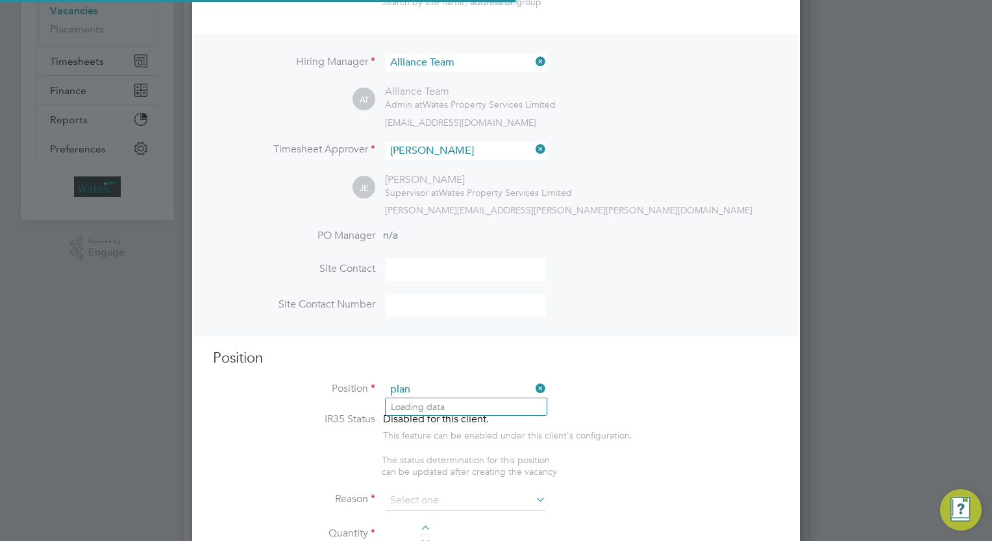
scroll to position [1863, 608]
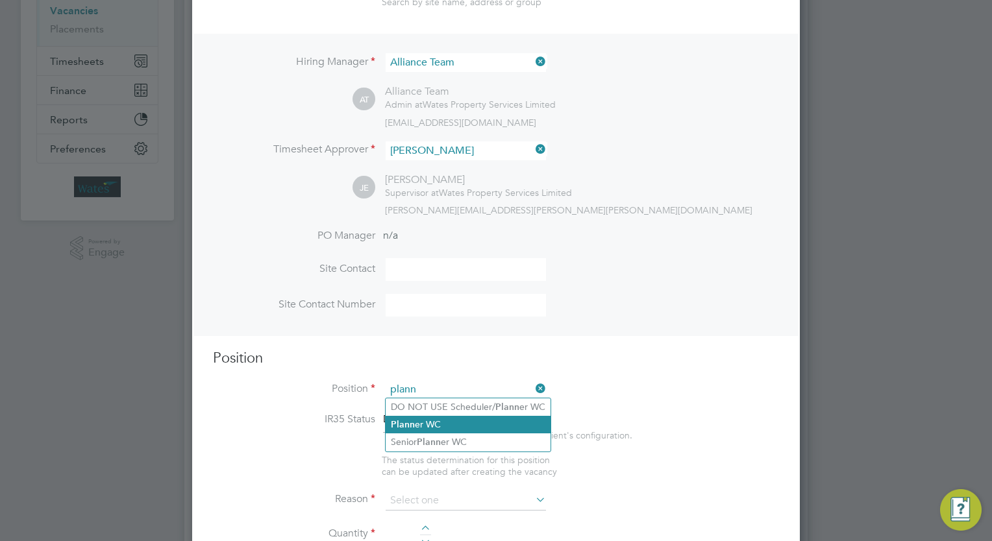
click at [452, 426] on li "Plann er WC" at bounding box center [468, 425] width 165 height 18
type input "Planner WC"
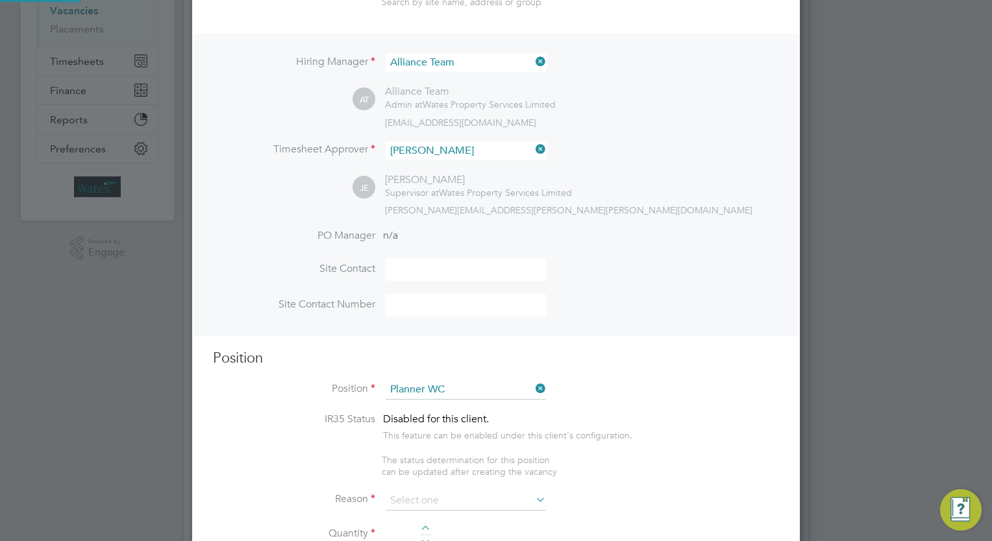
type textarea "Planner"
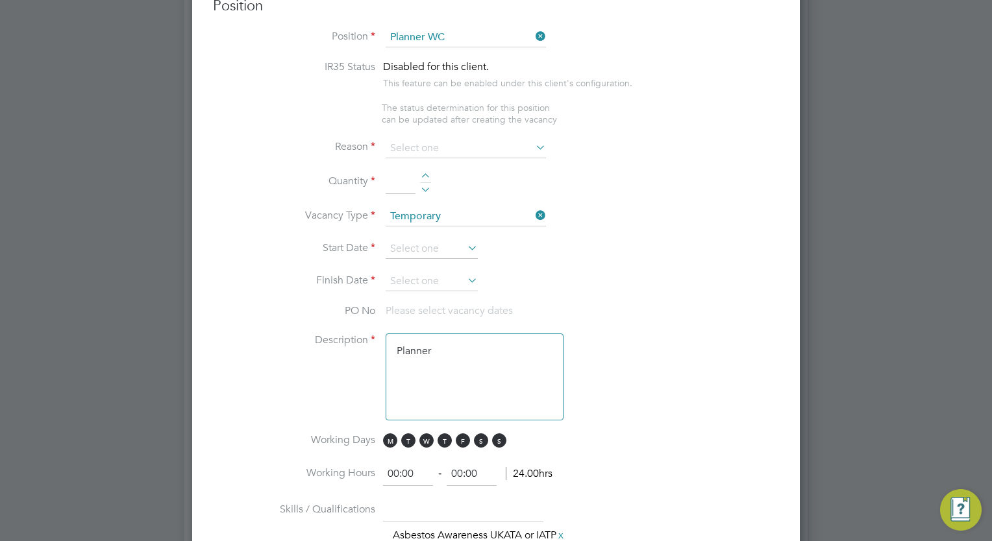
scroll to position [571, 0]
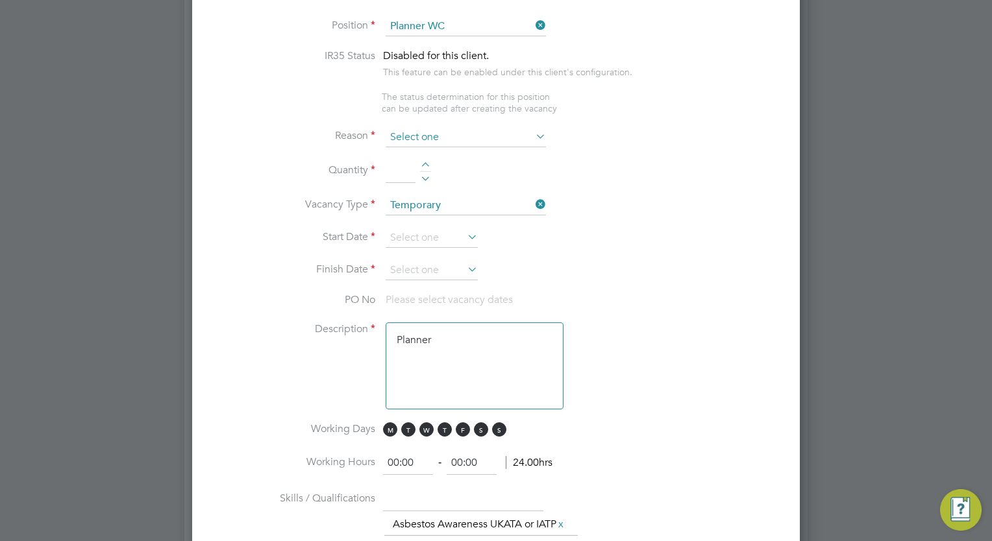
click at [430, 136] on input at bounding box center [466, 137] width 160 height 19
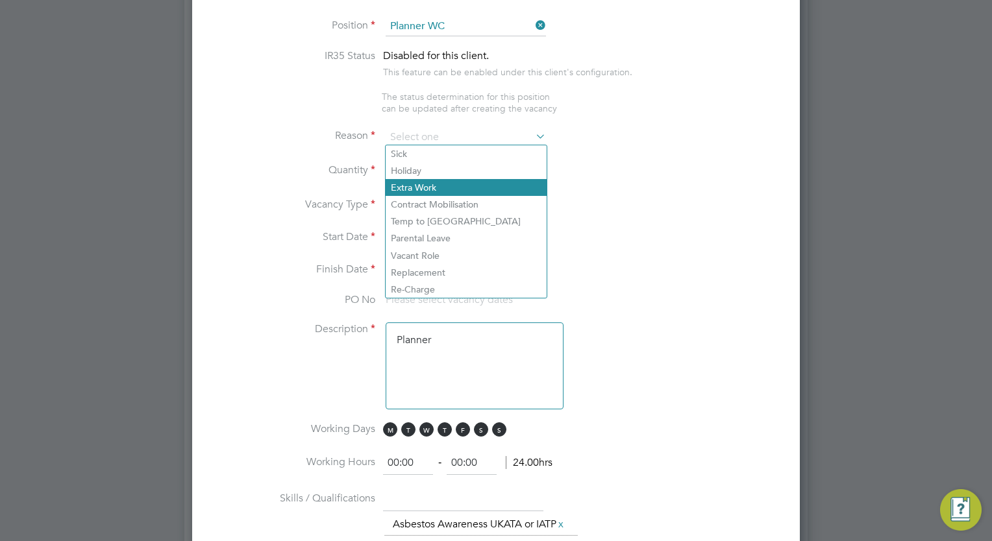
click at [444, 189] on li "Extra Work" at bounding box center [466, 187] width 161 height 17
type input "Extra Work"
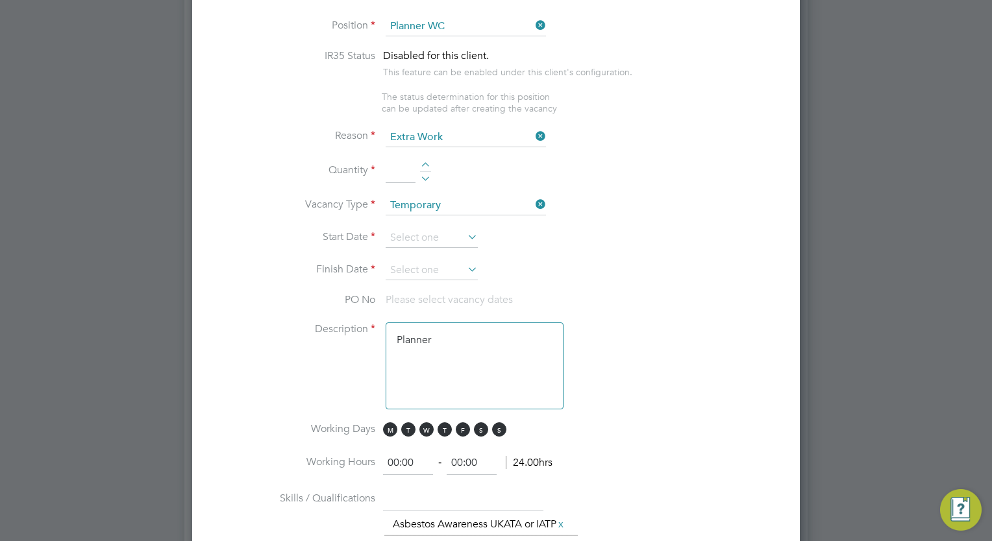
click at [423, 162] on div at bounding box center [425, 166] width 11 height 9
type input "3"
click at [419, 231] on input at bounding box center [432, 237] width 92 height 19
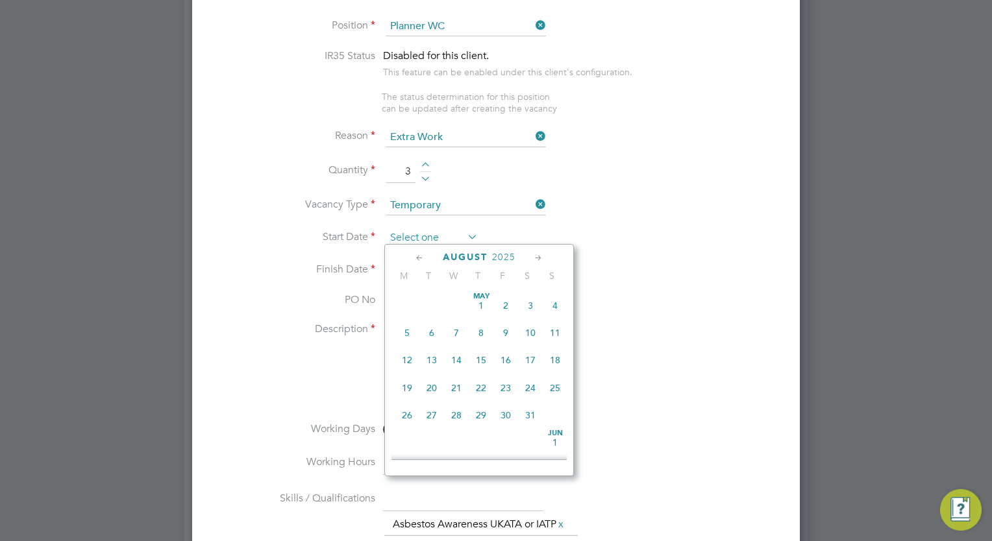
scroll to position [508, 0]
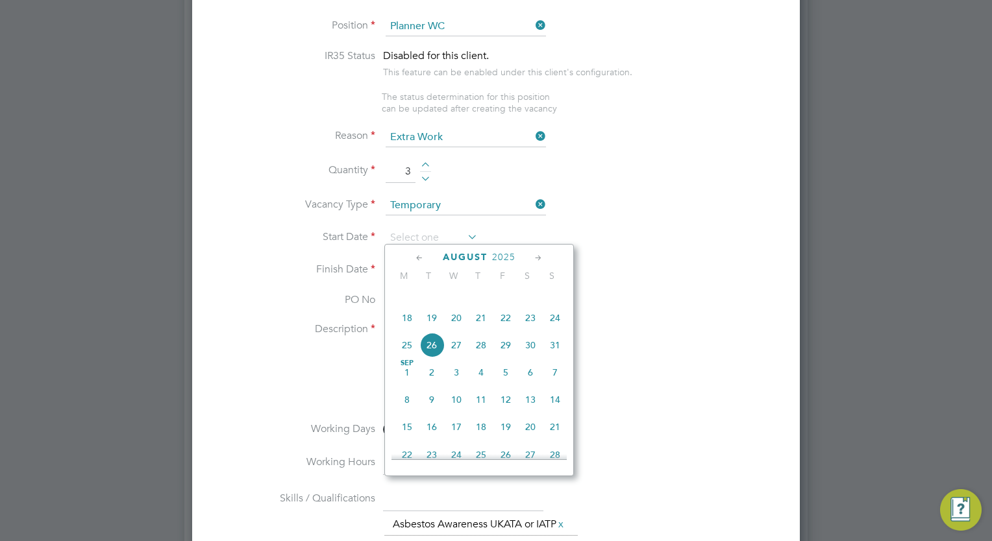
click at [436, 412] on span "9" at bounding box center [431, 399] width 25 height 25
type input "09 Sep 2025"
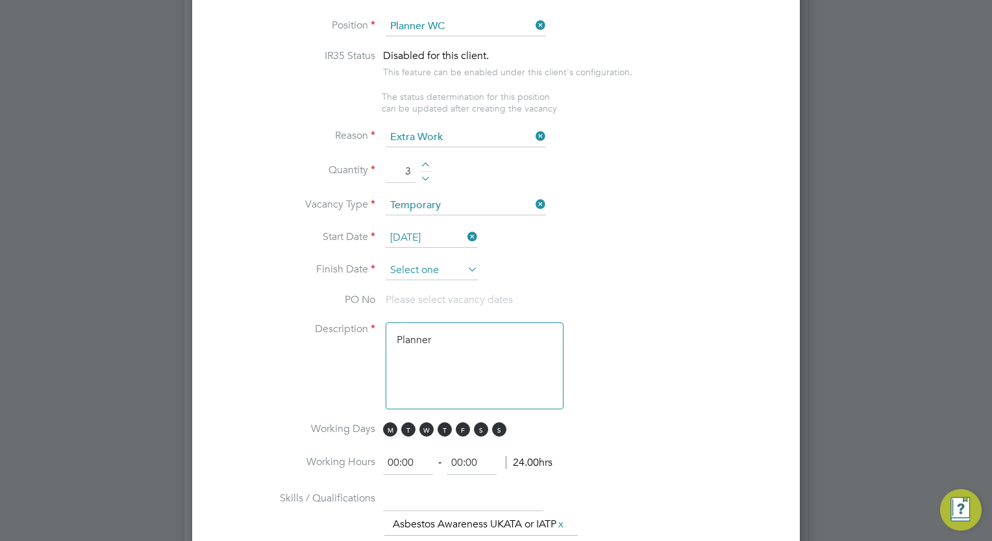
click at [428, 276] on input at bounding box center [432, 270] width 92 height 19
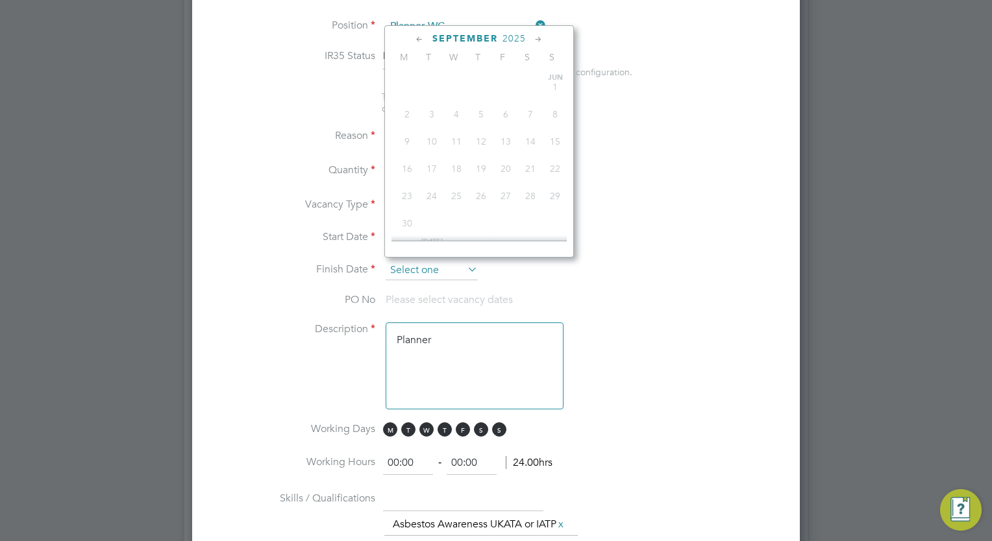
scroll to position [423, 0]
click at [539, 39] on icon at bounding box center [538, 39] width 12 height 14
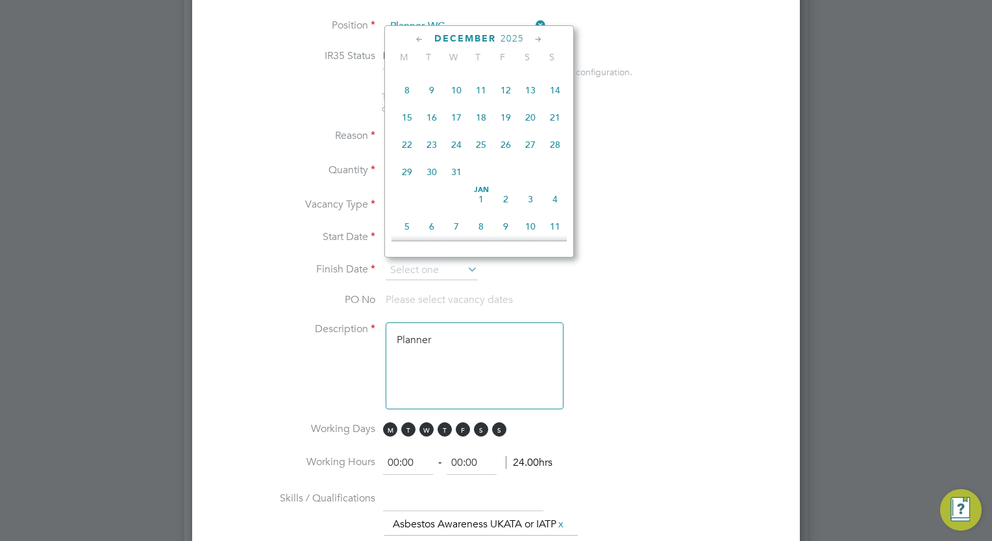
click at [430, 103] on span "9" at bounding box center [431, 90] width 25 height 25
type input "09 Dec 2025"
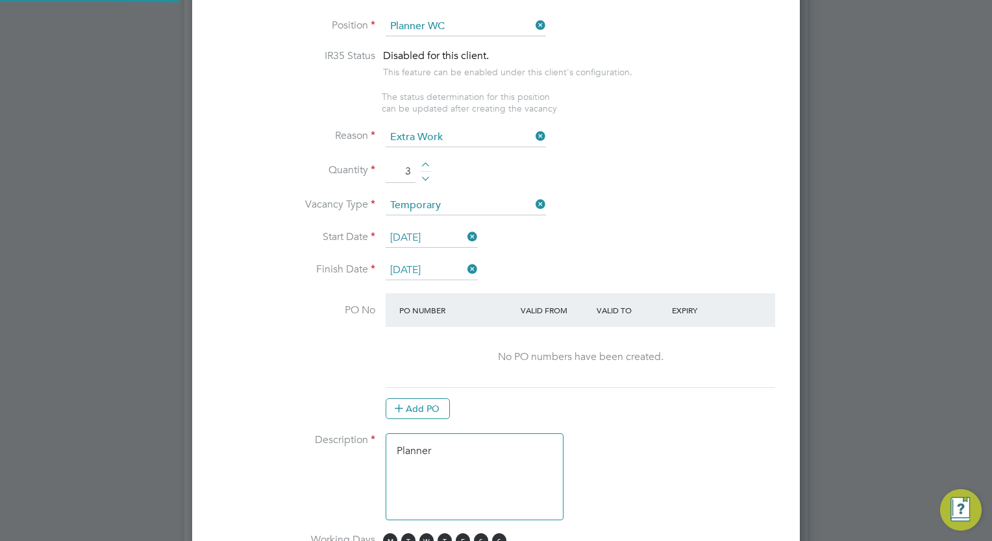
scroll to position [2077, 608]
click at [631, 180] on li "Quantity 3" at bounding box center [496, 178] width 566 height 36
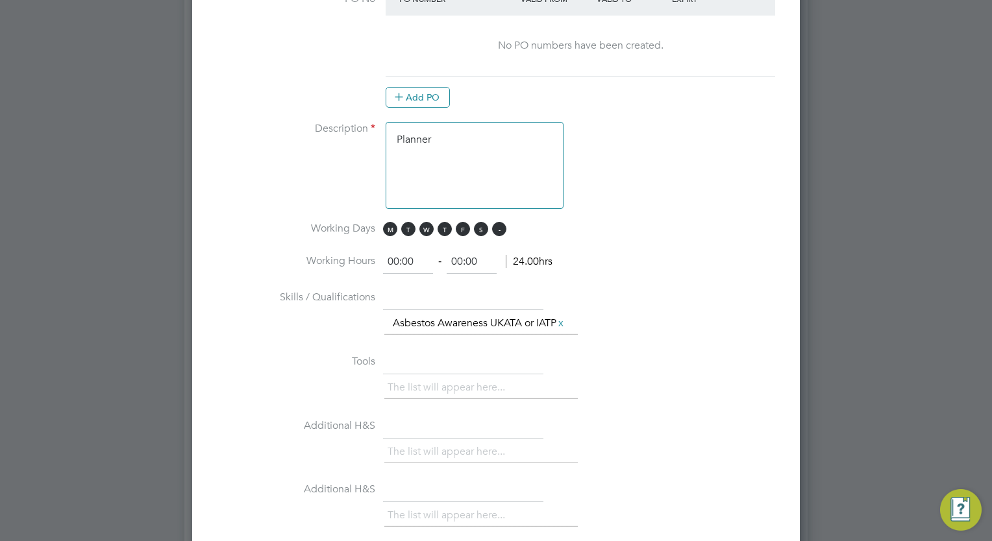
click at [499, 227] on span "S" at bounding box center [499, 229] width 14 height 14
click at [485, 230] on span "M T W T F S S" at bounding box center [446, 229] width 127 height 14
click at [482, 229] on span "S" at bounding box center [481, 229] width 14 height 14
click at [399, 257] on input "00:00" at bounding box center [408, 262] width 50 height 23
click at [460, 256] on input "00:00" at bounding box center [472, 262] width 50 height 23
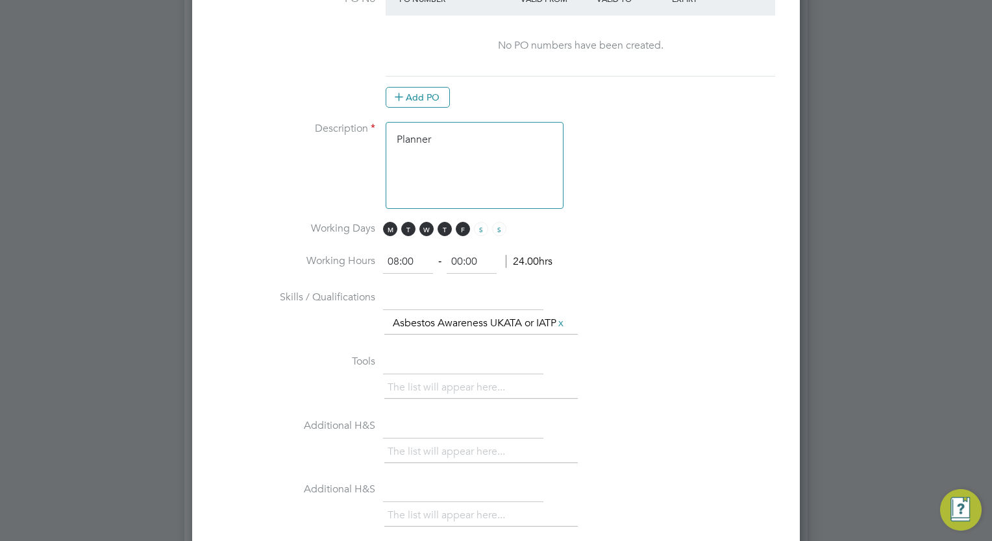
type input "08:00"
type input "17:00"
click at [672, 384] on div "The list will appear here..." at bounding box center [581, 389] width 395 height 26
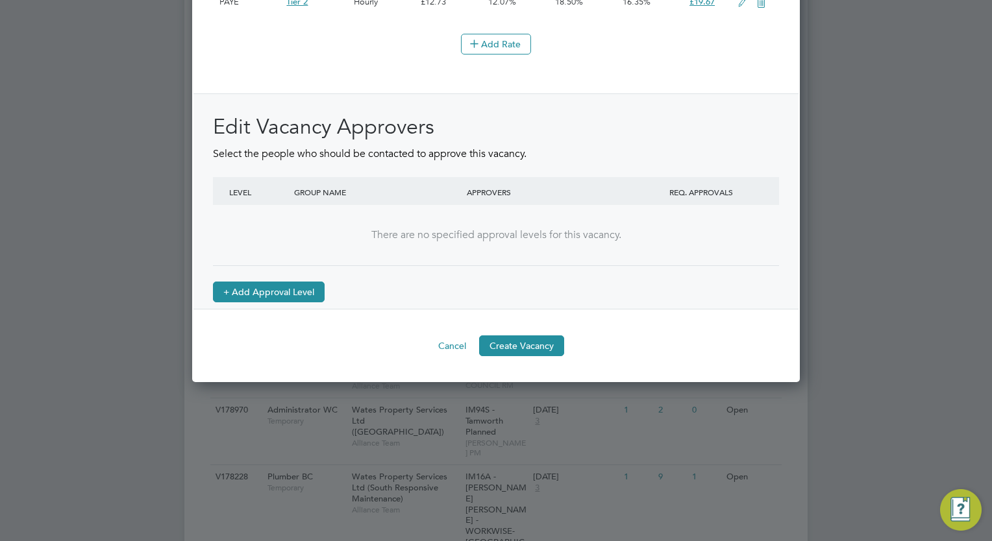
click at [293, 293] on button "+ Add Approval Level" at bounding box center [269, 292] width 112 height 21
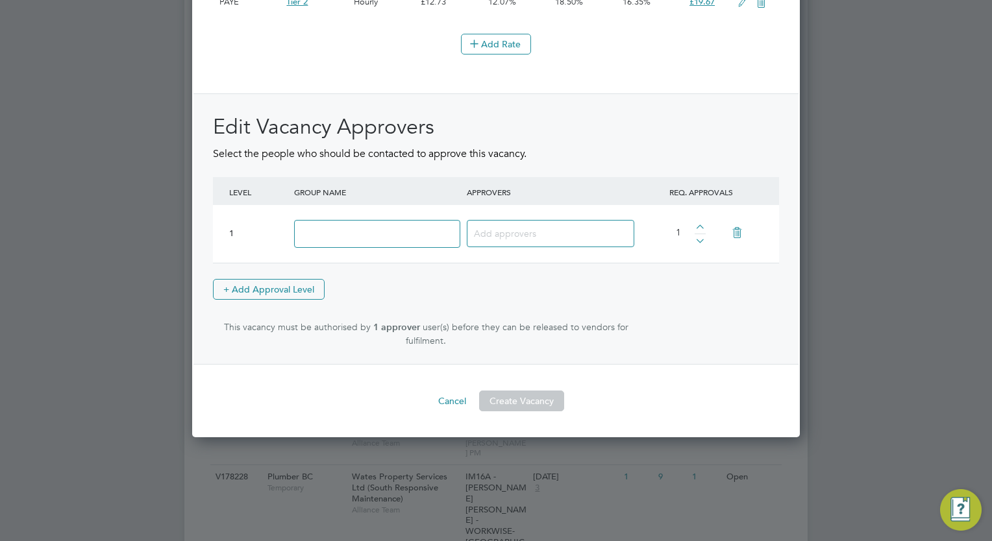
click at [383, 247] on input at bounding box center [377, 234] width 166 height 28
type input "Approve"
type input "a"
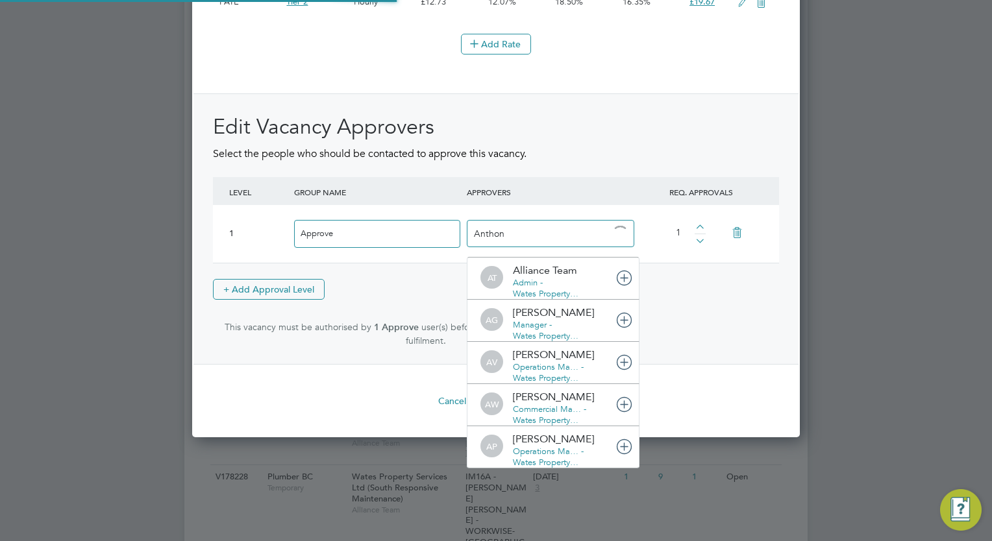
type input "Anthony"
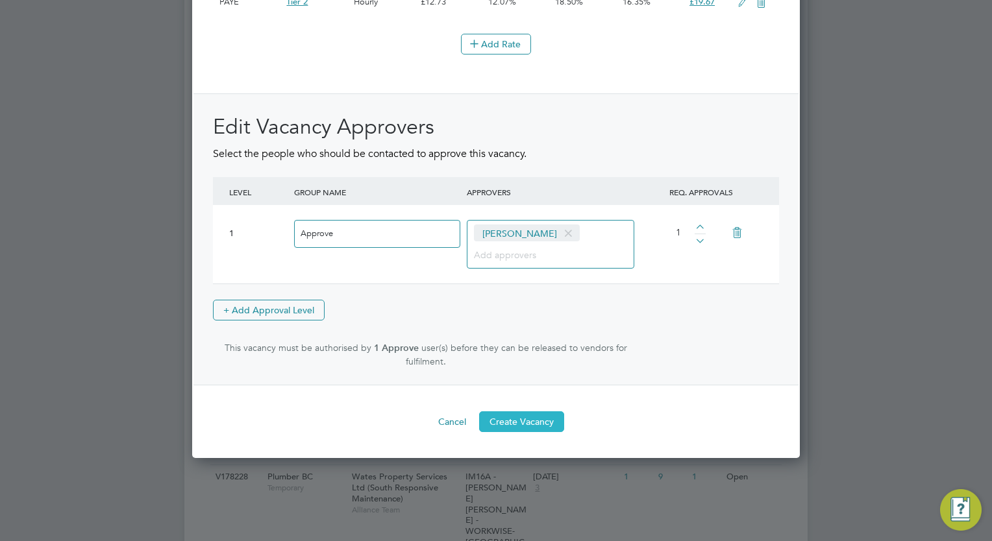
click at [545, 430] on button "Create Vacancy" at bounding box center [521, 421] width 85 height 21
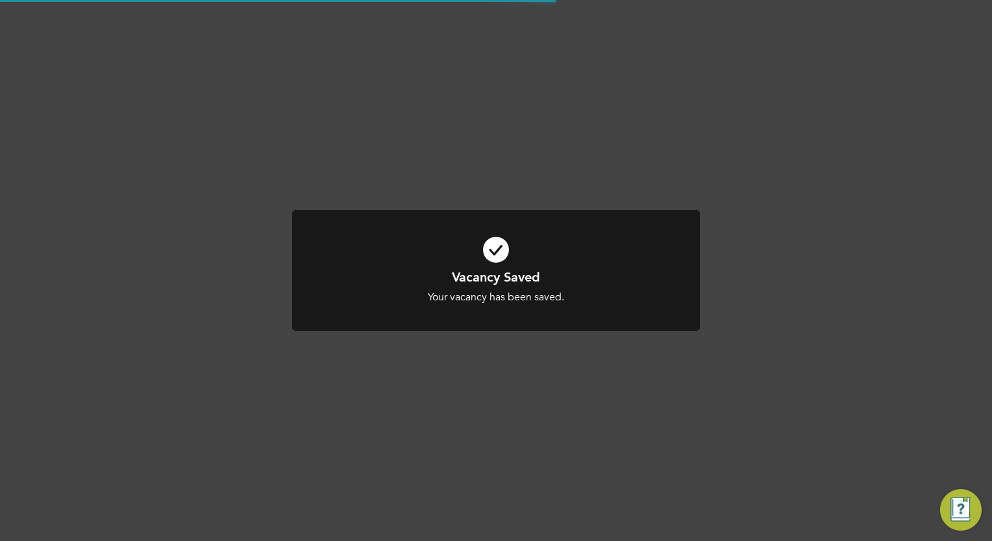
click at [881, 215] on div "Vacancy Saved Your vacancy has been saved. Cancel Okay" at bounding box center [496, 270] width 992 height 541
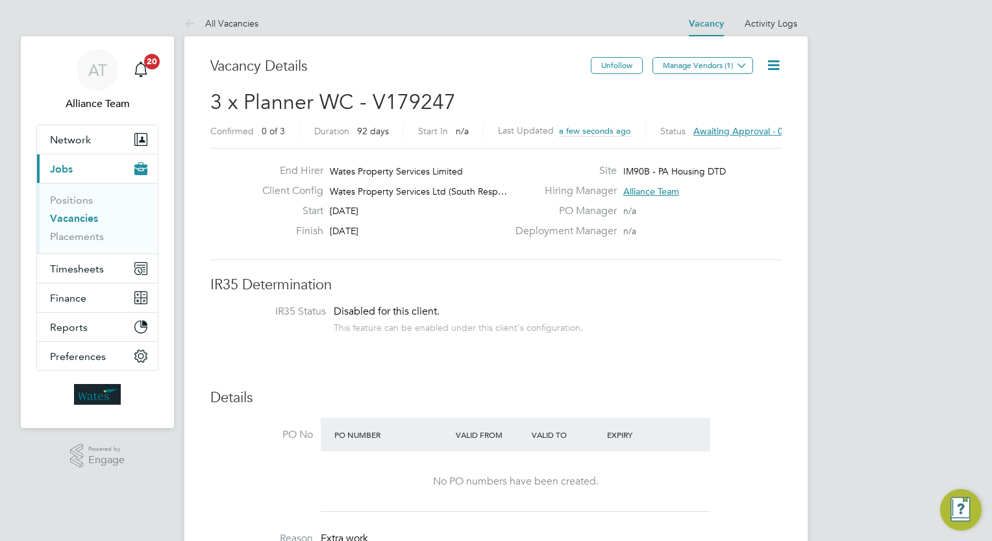
click at [724, 74] on span "Manage Vendors (1)" at bounding box center [703, 70] width 103 height 12
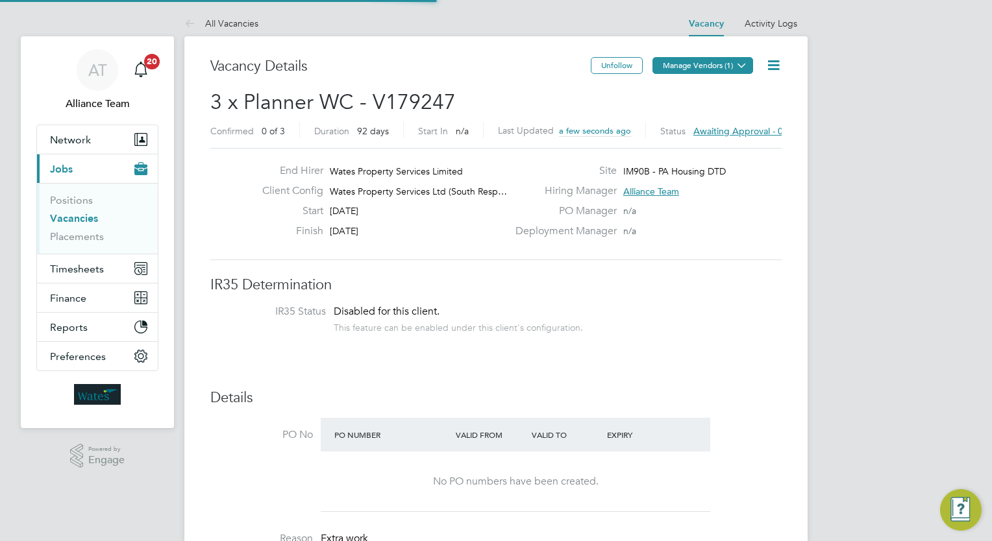
click at [720, 71] on button "Manage Vendors (1)" at bounding box center [702, 65] width 101 height 17
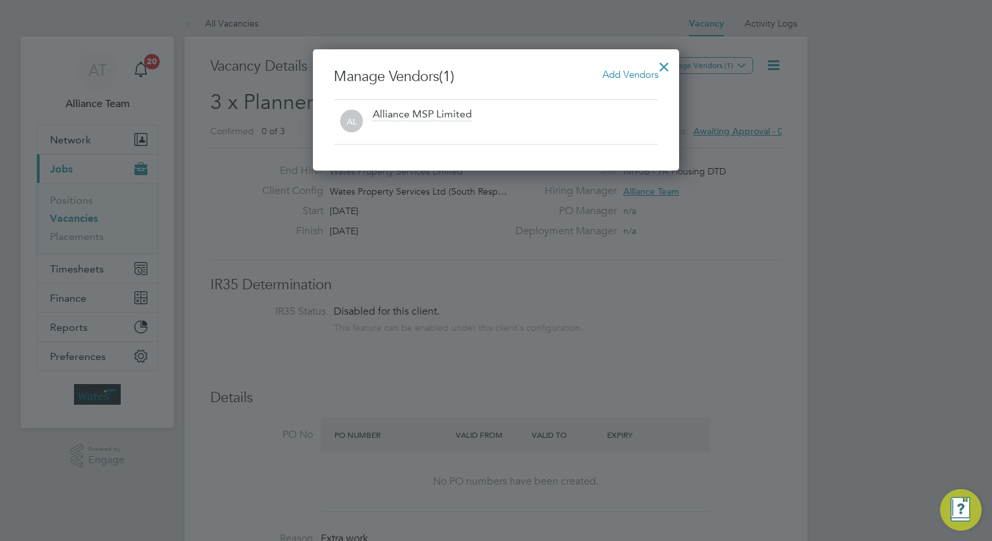
click at [634, 73] on span "Add Vendors" at bounding box center [630, 74] width 56 height 12
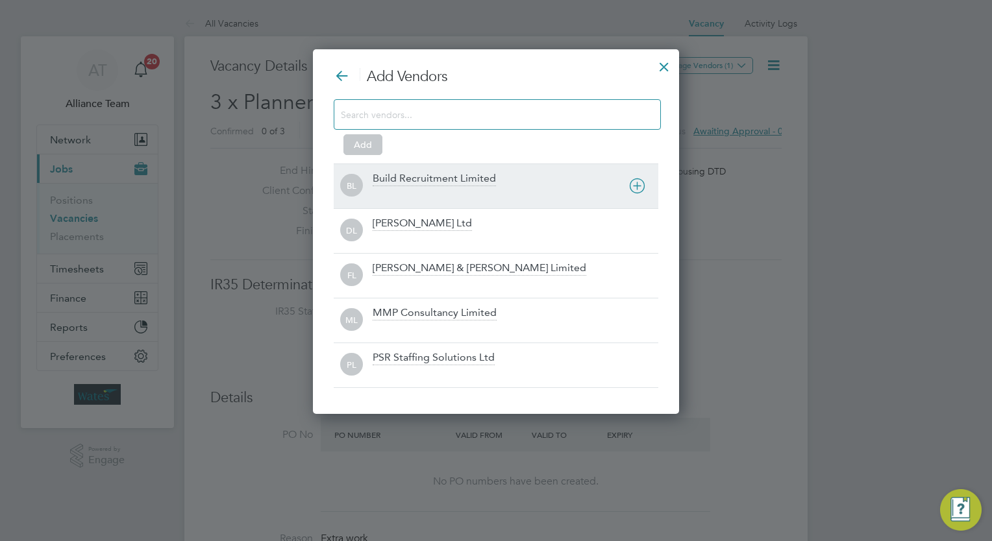
click at [450, 190] on div at bounding box center [516, 194] width 286 height 13
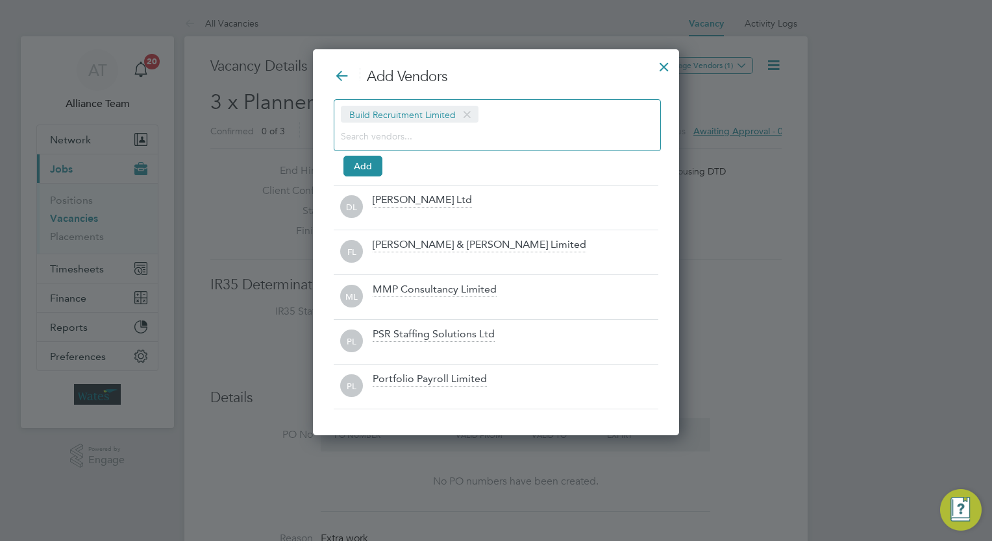
click at [419, 134] on input at bounding box center [487, 135] width 292 height 17
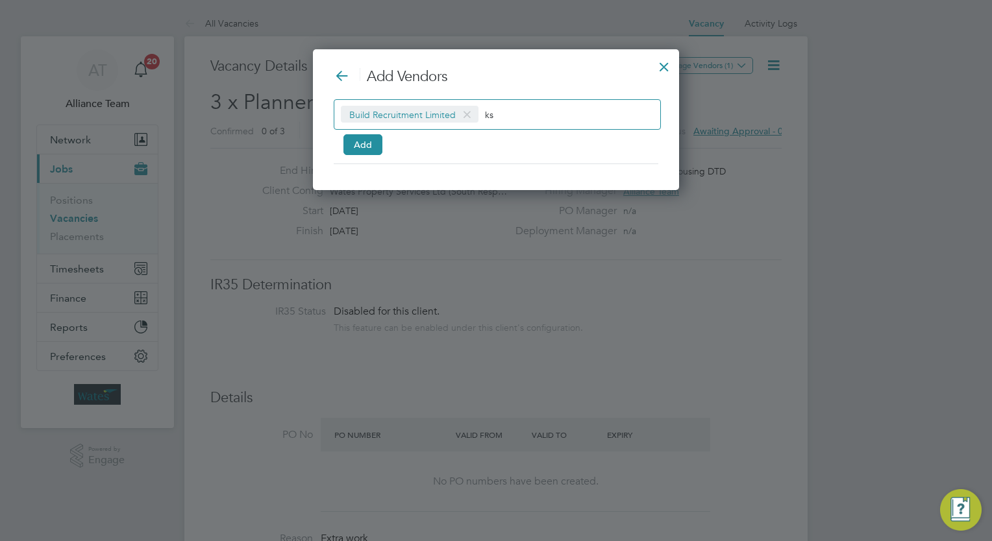
type input "k"
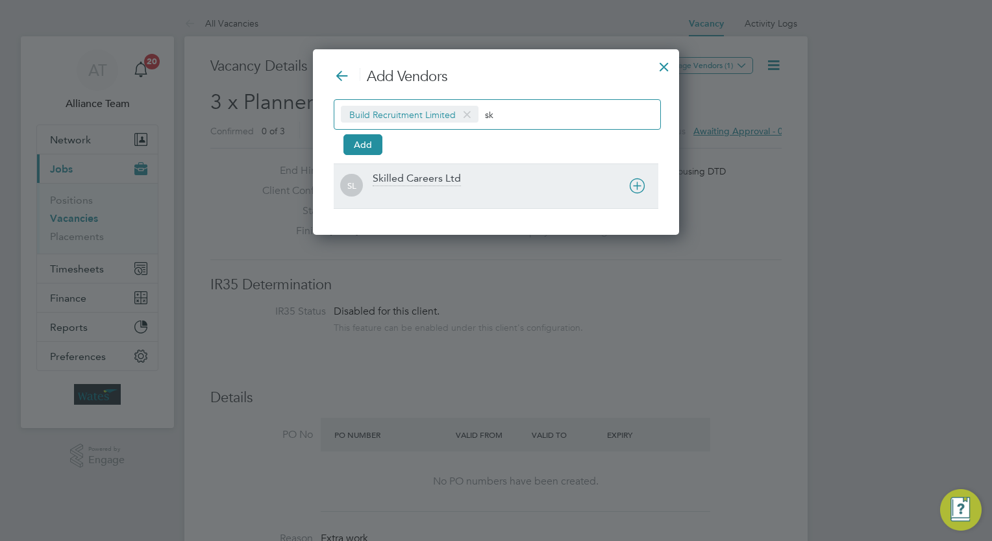
type input "sk"
click at [425, 194] on div at bounding box center [516, 194] width 286 height 13
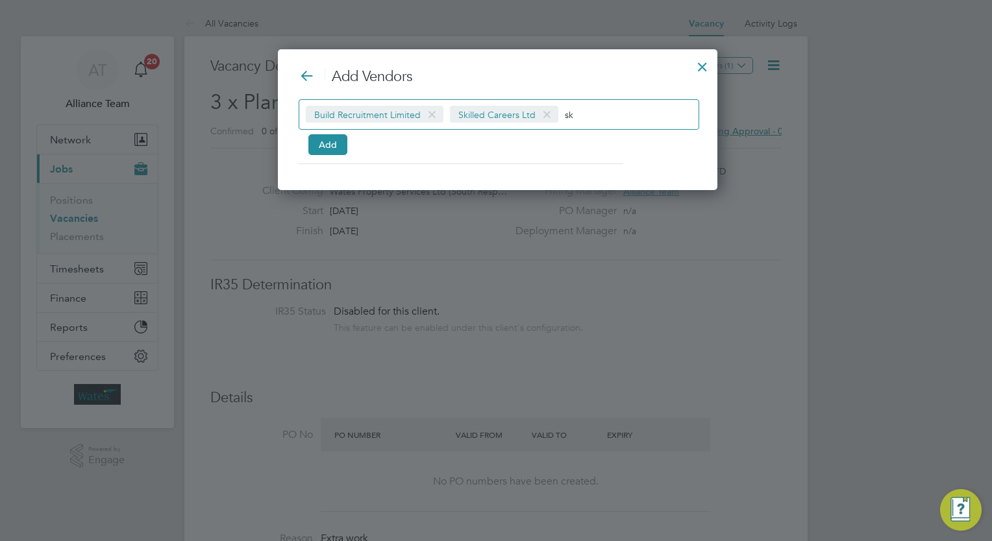
click at [305, 154] on div "Add Vendors Build Recruitment Limited Skilled Careers Ltd sk Add" at bounding box center [498, 116] width 398 height 97
click at [341, 139] on button "Add" at bounding box center [327, 144] width 39 height 21
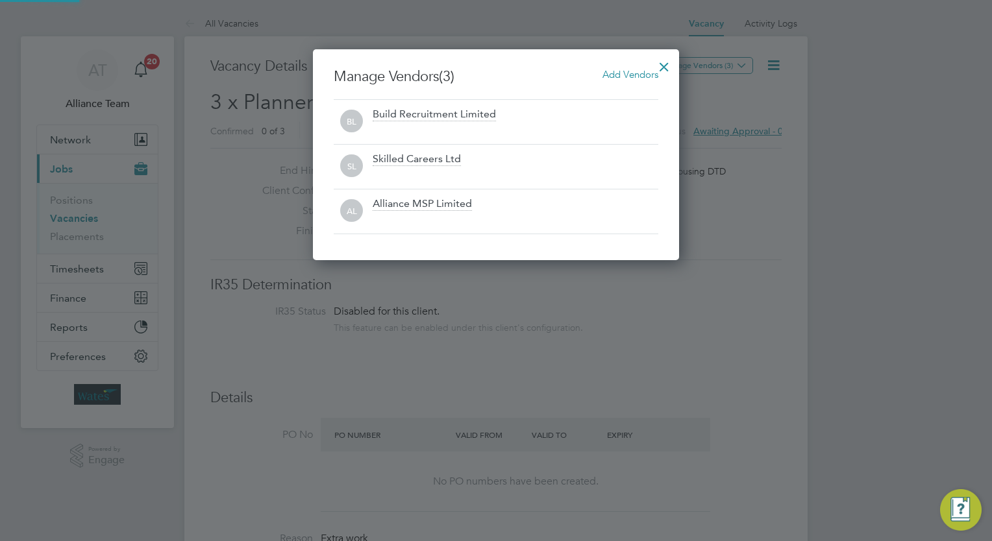
click at [666, 61] on div at bounding box center [663, 63] width 23 height 23
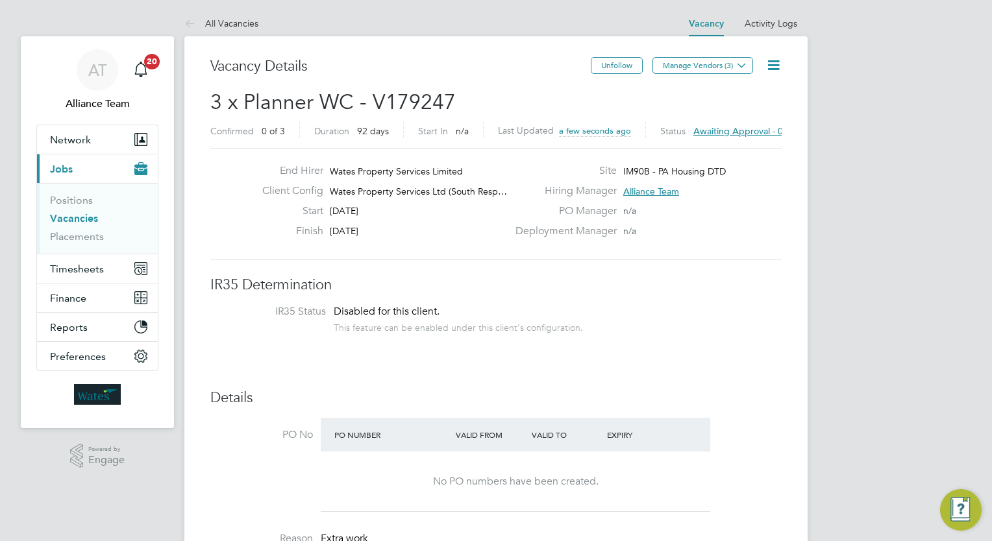
click at [774, 66] on icon at bounding box center [773, 65] width 16 height 16
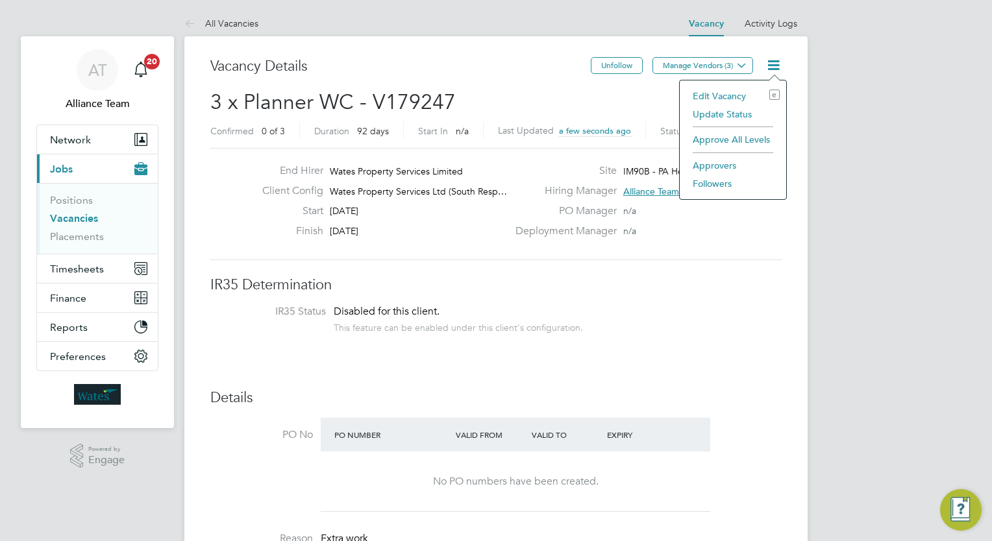
click at [724, 181] on li "Followers" at bounding box center [732, 184] width 93 height 18
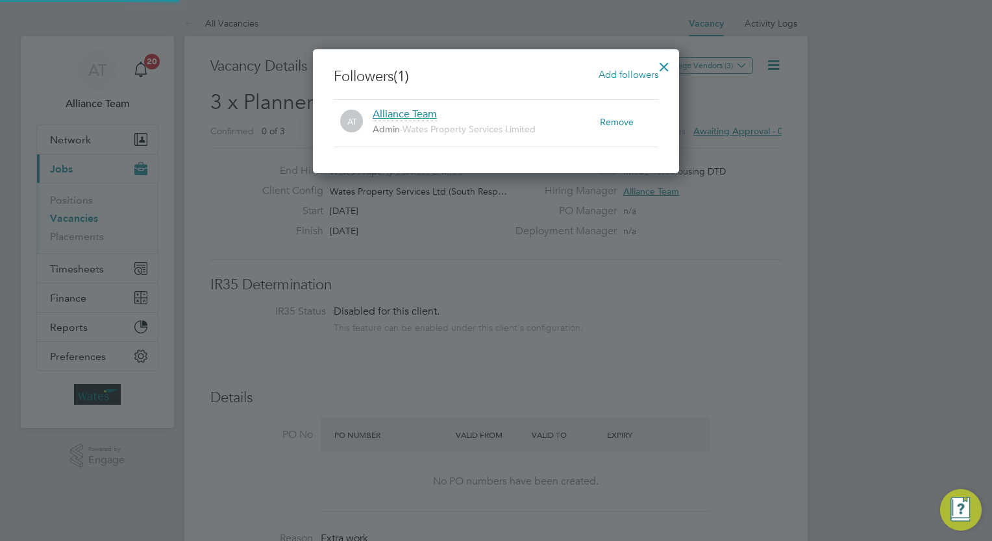
click at [616, 77] on span "Add followers" at bounding box center [628, 74] width 60 height 12
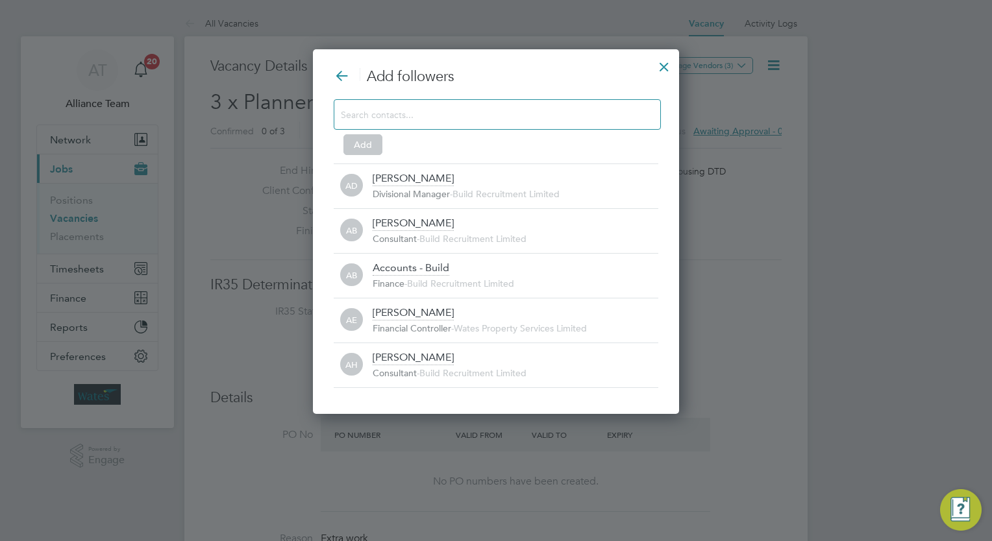
click at [474, 121] on input at bounding box center [487, 114] width 292 height 17
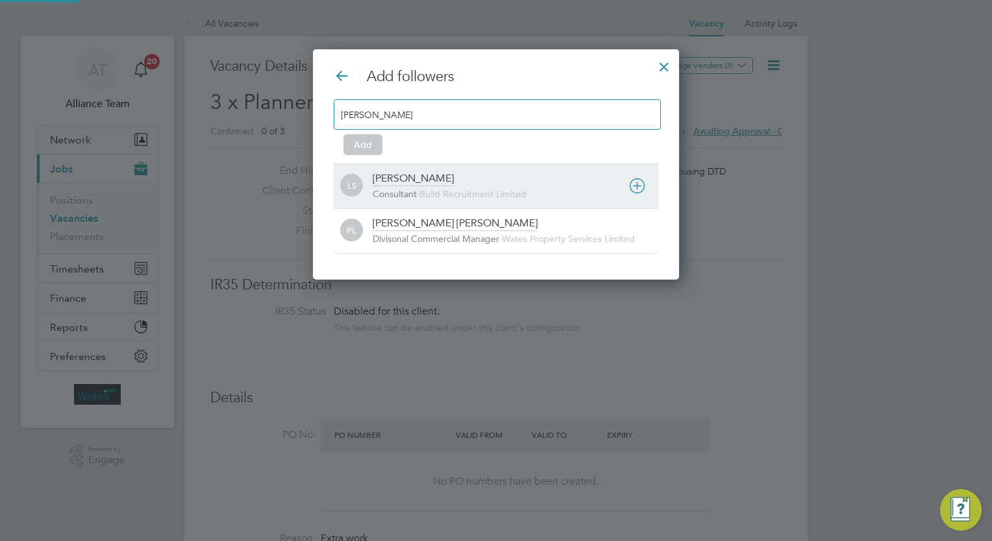
type input "leah"
click at [454, 173] on div "Leah Seber Consultant - Build Recruitment Limited" at bounding box center [516, 186] width 286 height 29
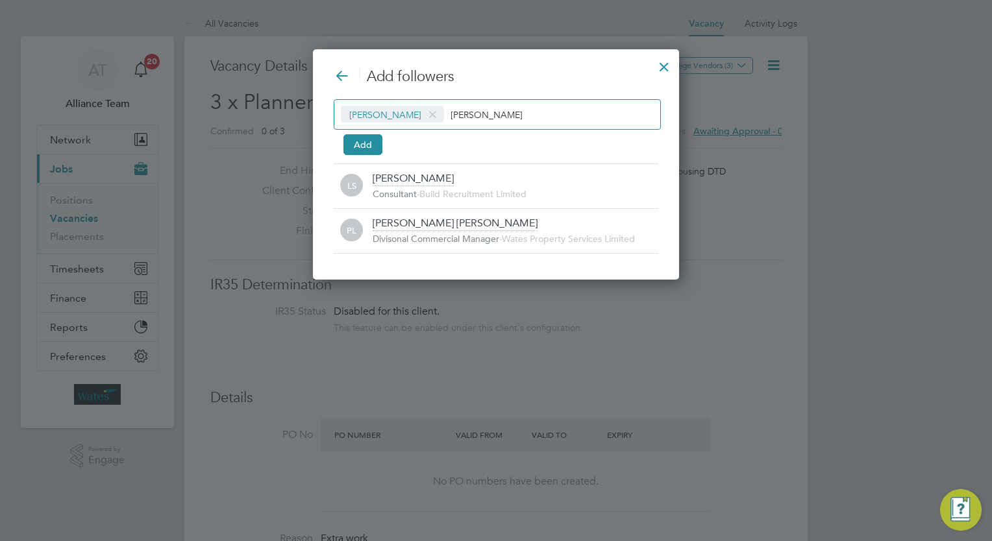
click at [505, 111] on div "Leah Seber leah" at bounding box center [497, 114] width 327 height 31
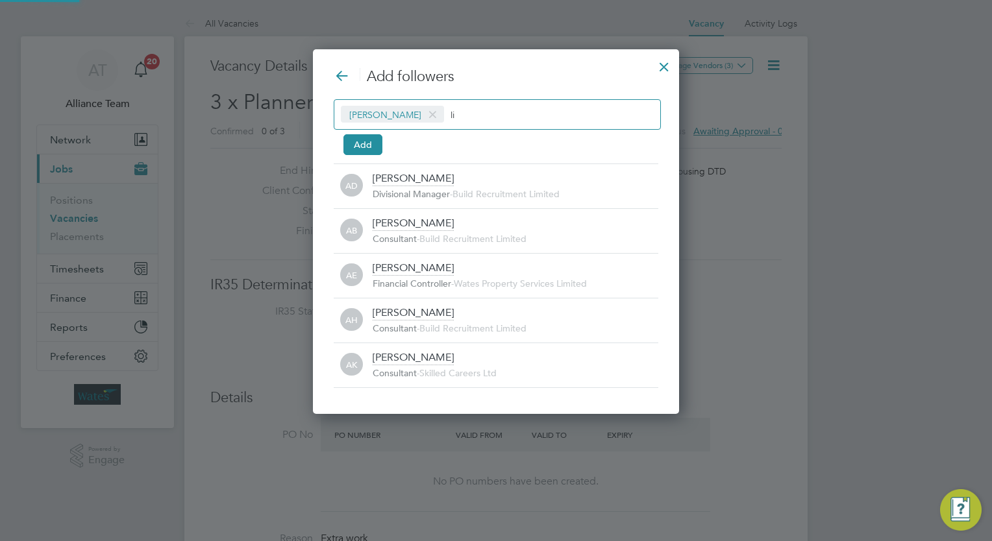
type input "l"
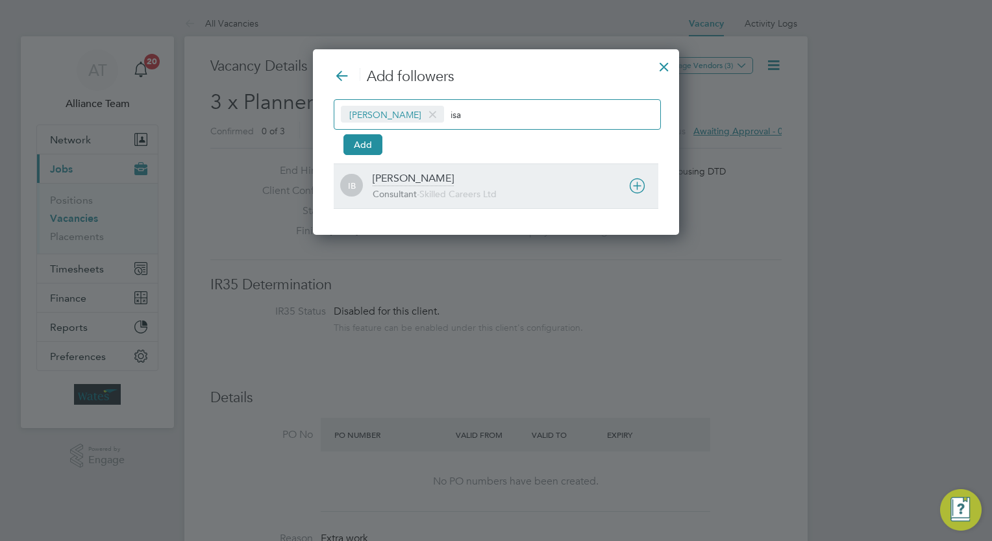
type input "isa"
click at [454, 197] on span "Skilled Careers Ltd" at bounding box center [457, 194] width 77 height 12
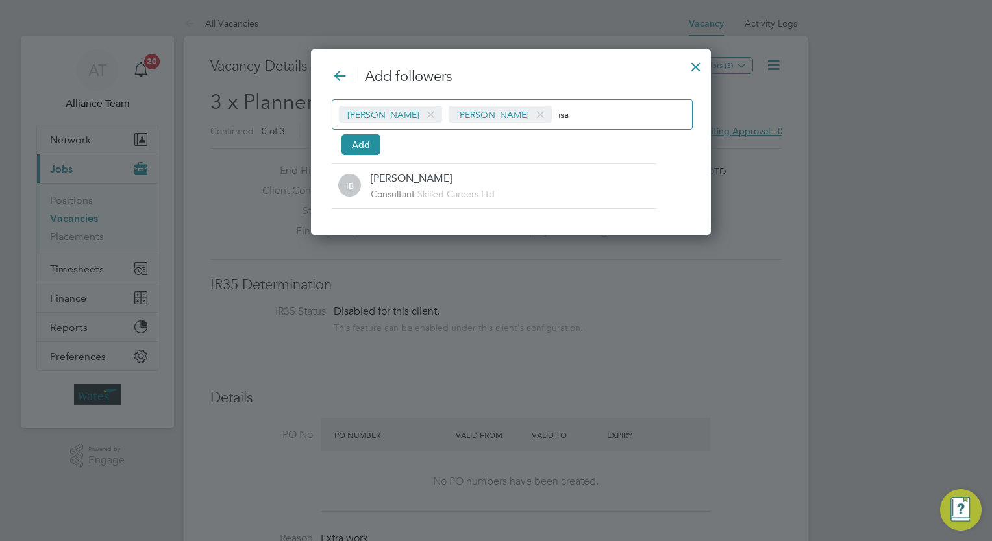
click at [350, 157] on div "Add followers Leah Seber Isabelle Blackhall isa Add IB Isabelle Blackhall Consu…" at bounding box center [511, 138] width 358 height 141
click at [362, 148] on button "Add" at bounding box center [360, 144] width 39 height 21
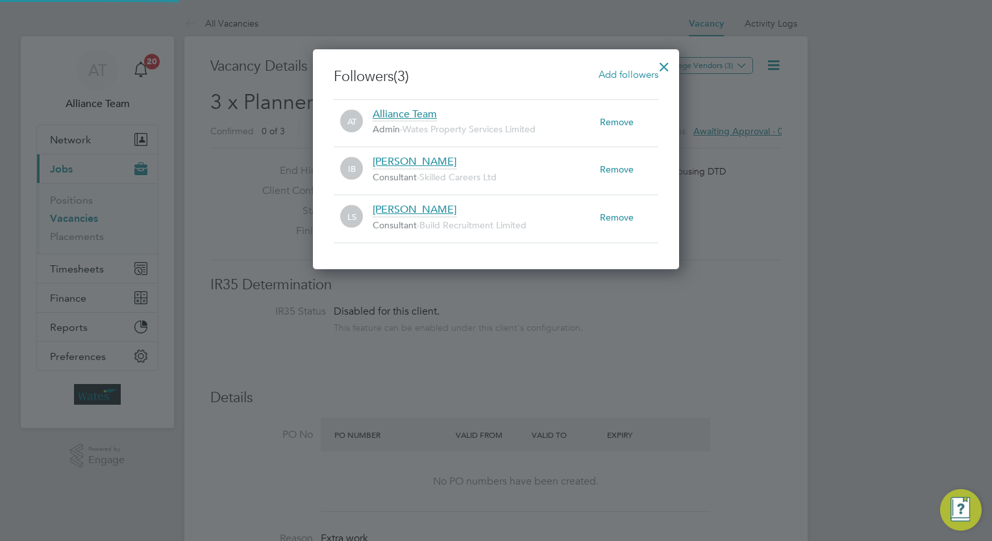
click at [661, 68] on div at bounding box center [663, 63] width 23 height 23
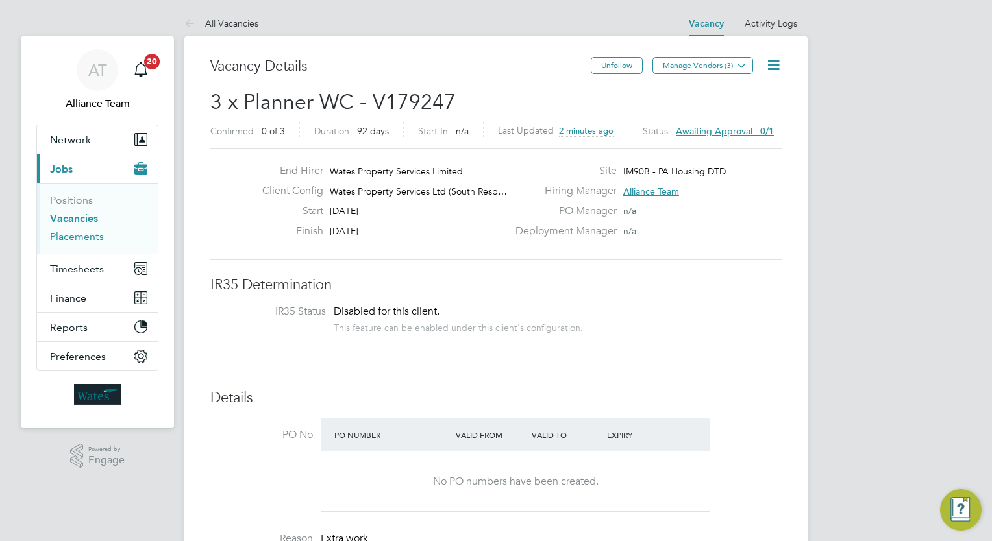
click at [91, 237] on link "Placements" at bounding box center [77, 236] width 54 height 12
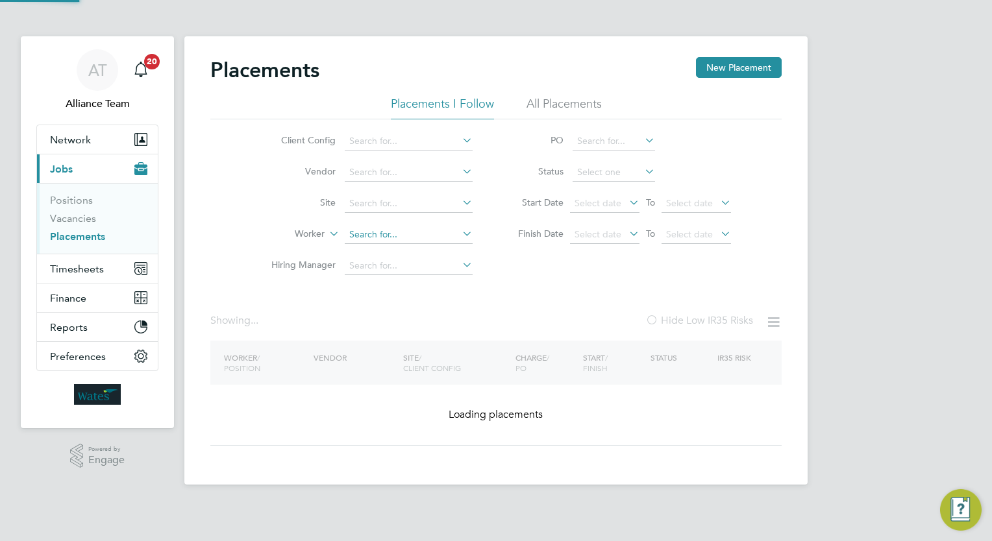
click at [397, 230] on input at bounding box center [409, 235] width 128 height 18
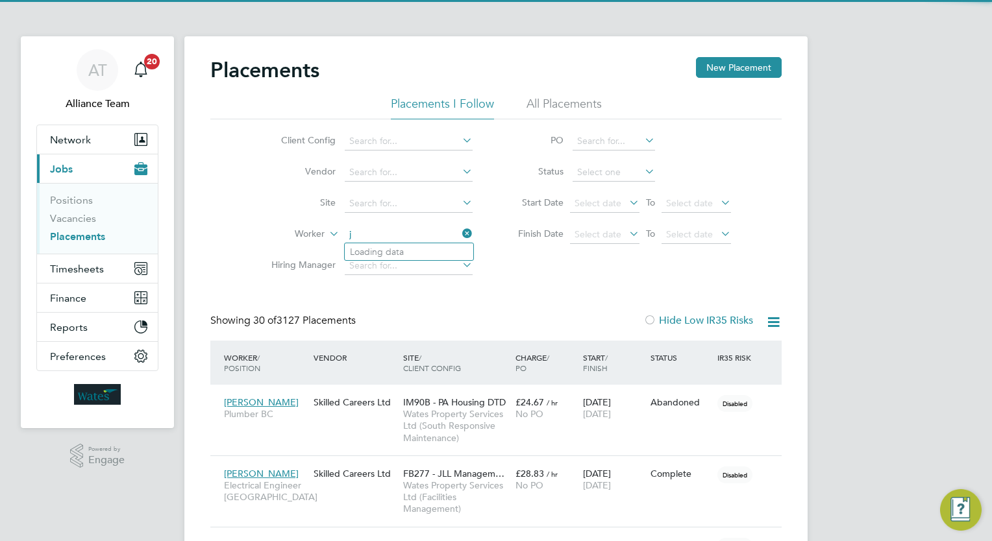
scroll to position [37, 90]
click at [410, 265] on li "James Fis her" at bounding box center [409, 270] width 129 height 18
type input "James Fisher"
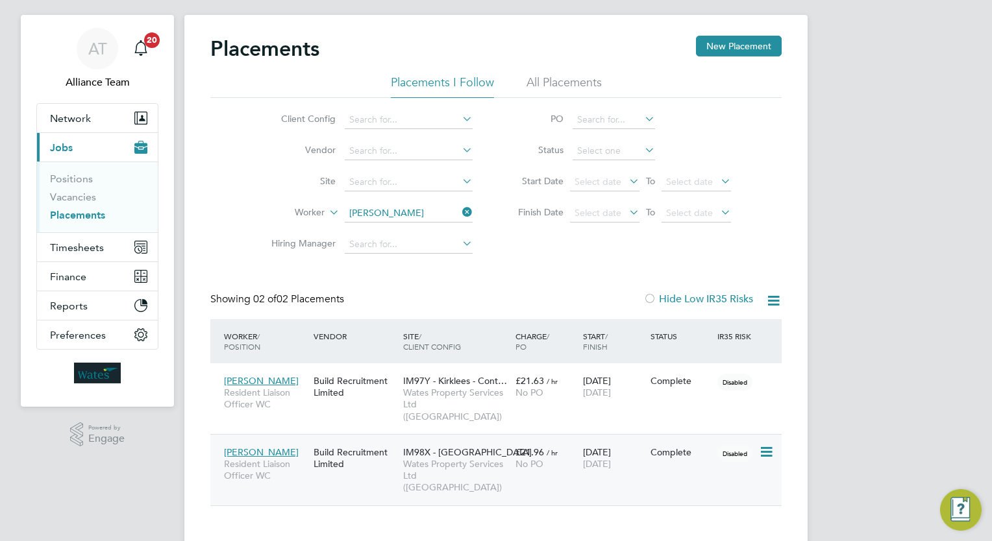
click at [486, 458] on span "Wates Property Services Ltd ([GEOGRAPHIC_DATA])" at bounding box center [456, 476] width 106 height 36
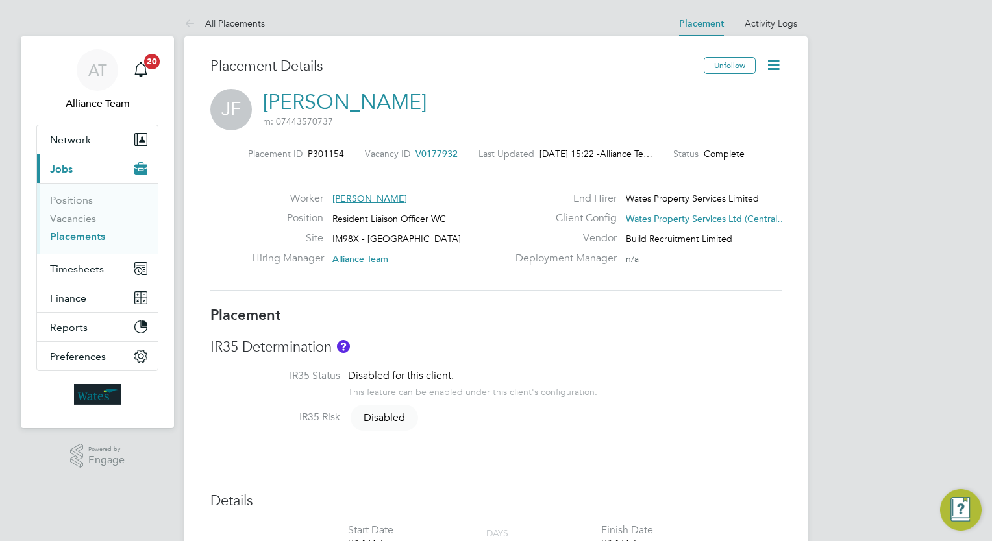
click at [426, 152] on span "V0177932" at bounding box center [436, 154] width 42 height 12
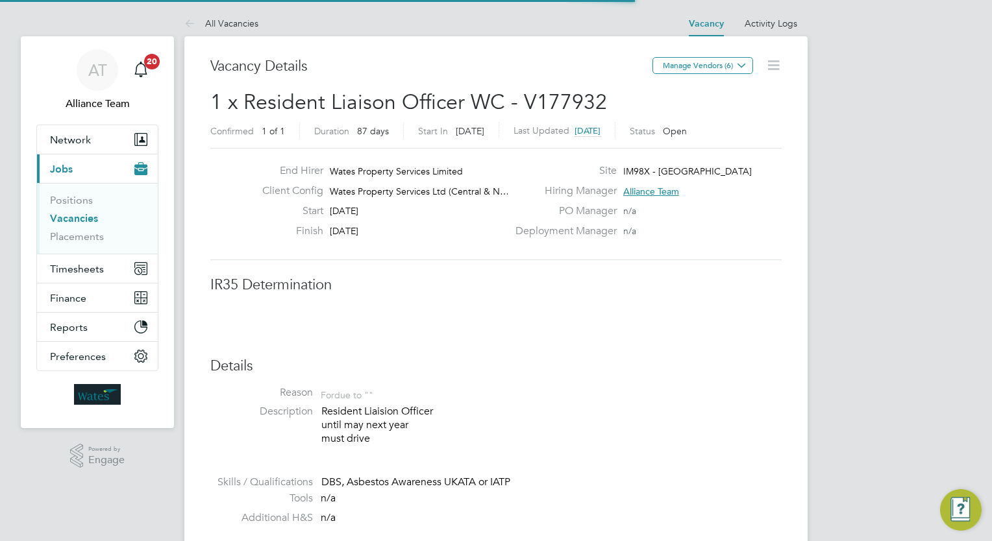
scroll to position [6, 6]
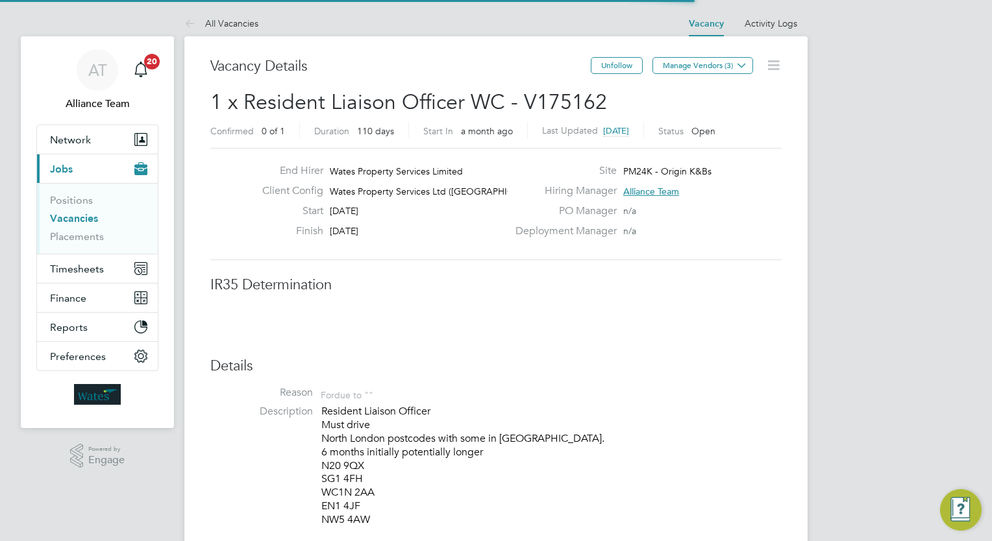
scroll to position [6, 6]
click at [534, 367] on h3 "Details" at bounding box center [495, 366] width 571 height 19
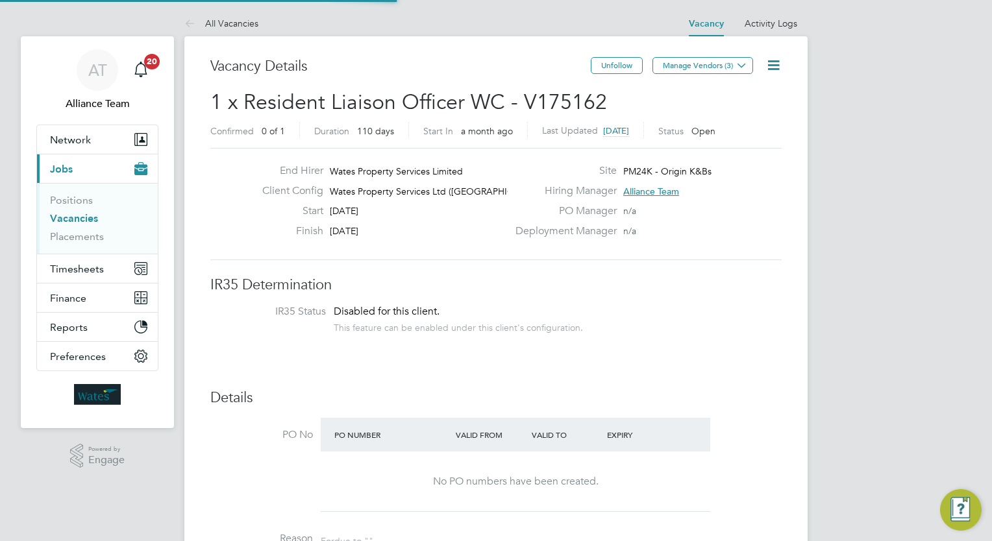
scroll to position [22, 113]
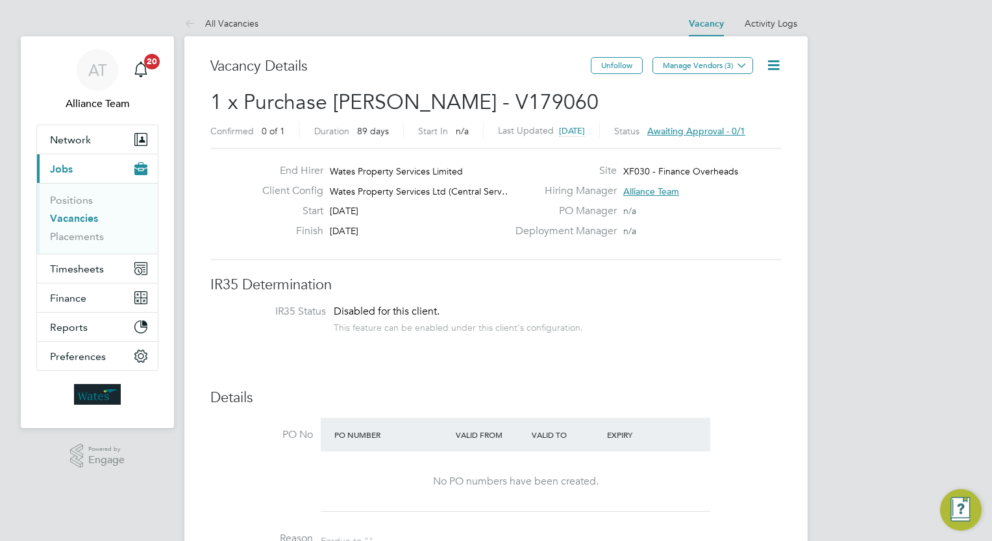
click at [84, 267] on span "Timesheets" at bounding box center [77, 269] width 54 height 12
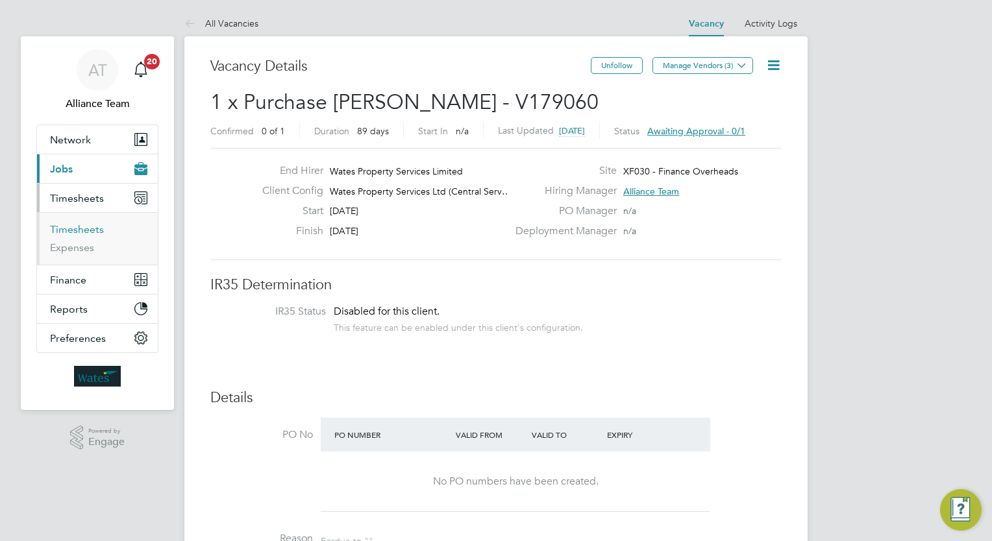
click at [72, 226] on link "Timesheets" at bounding box center [77, 229] width 54 height 12
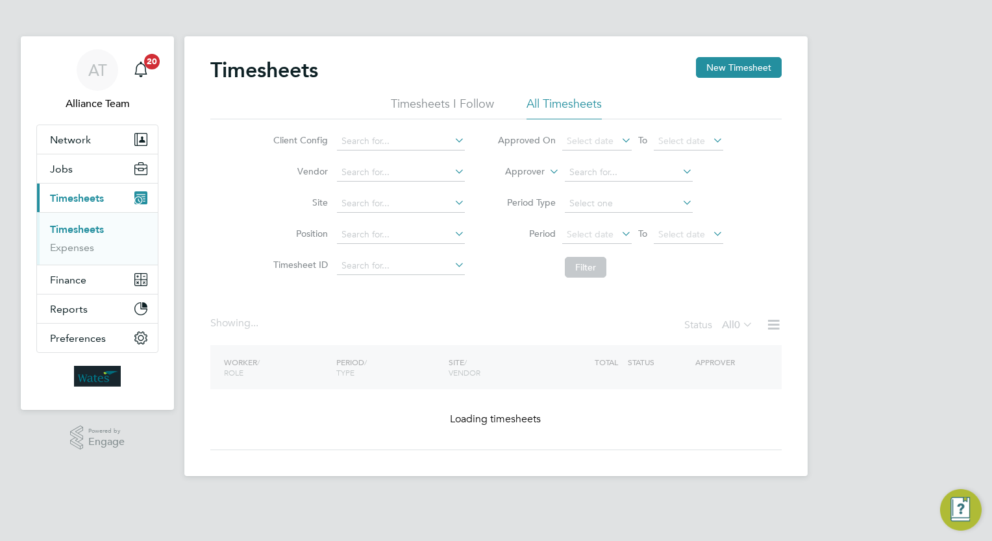
click at [537, 174] on label "Approver" at bounding box center [515, 172] width 58 height 13
click at [511, 193] on li "Worker" at bounding box center [513, 186] width 64 height 17
click at [634, 167] on input at bounding box center [629, 173] width 128 height 18
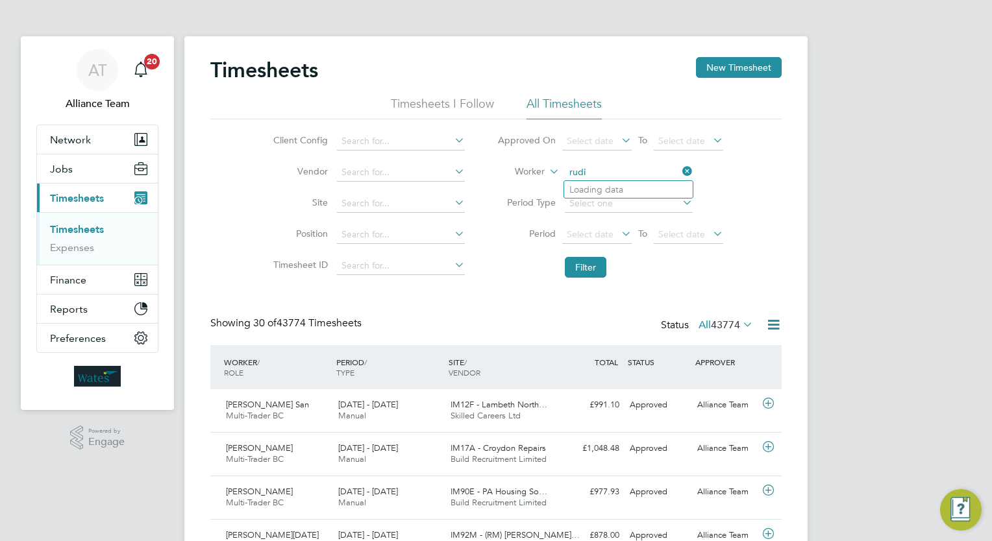
scroll to position [32, 113]
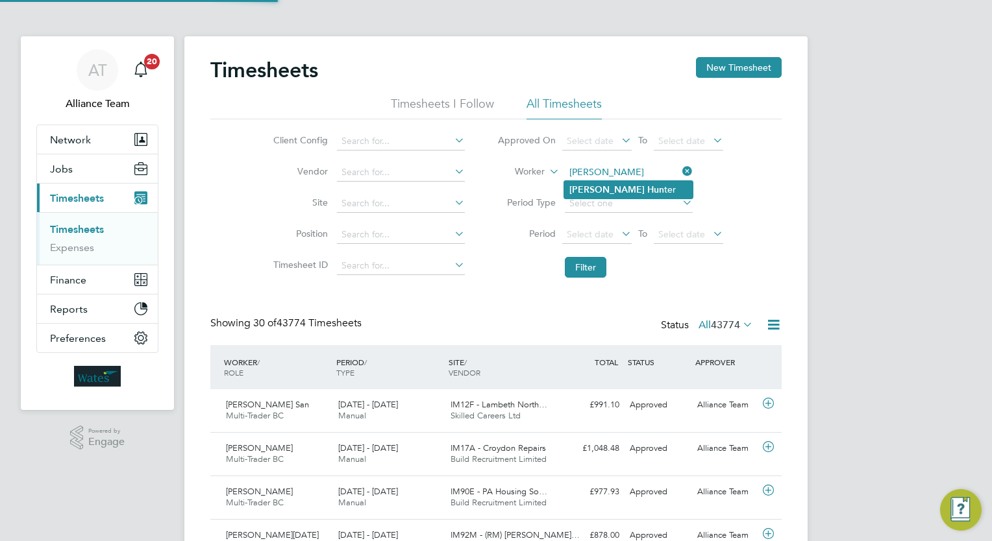
click at [636, 185] on li "Rudi Hun ter" at bounding box center [628, 190] width 129 height 18
type input "Rudi Hunter"
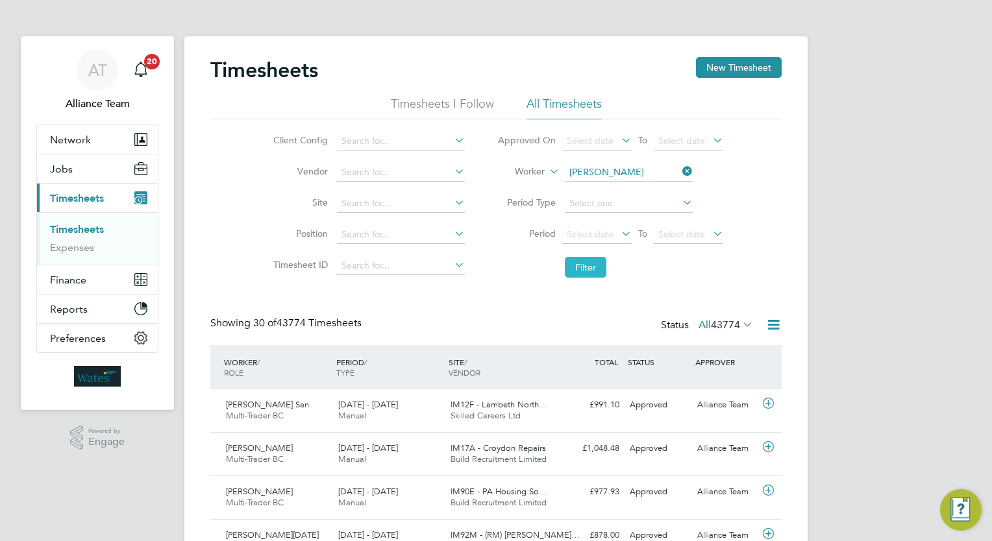
click at [574, 274] on button "Filter" at bounding box center [586, 267] width 42 height 21
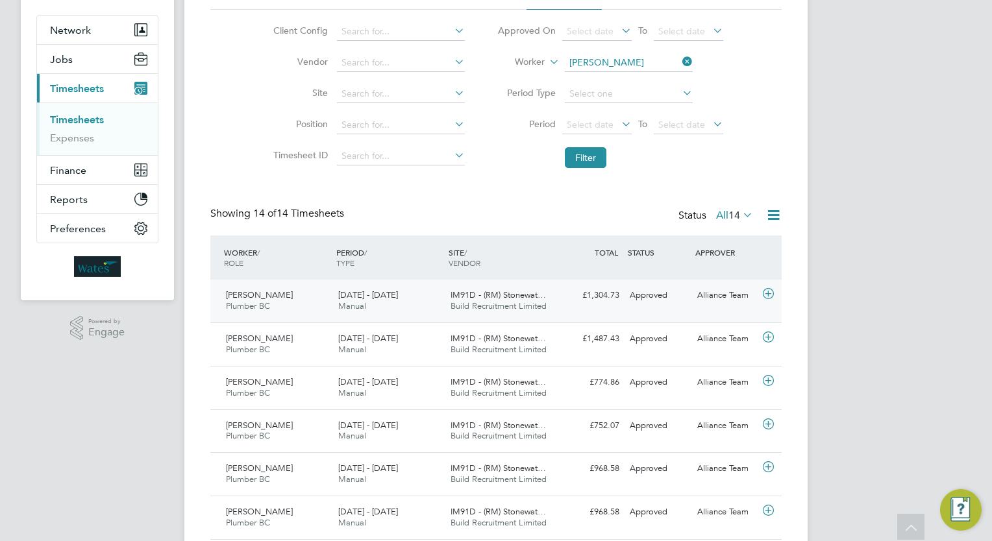
click at [585, 305] on div "£1,304.73 Approved" at bounding box center [591, 295] width 68 height 21
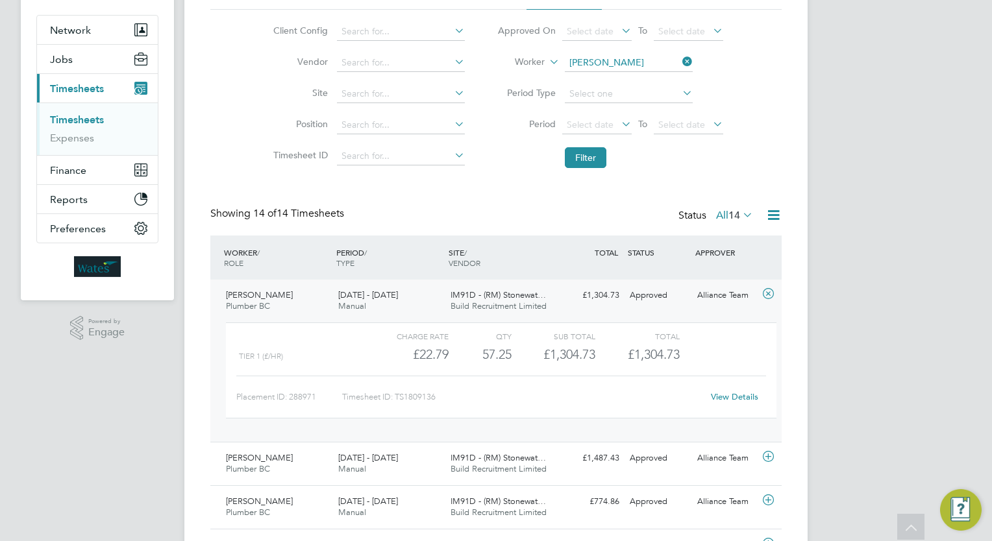
click at [98, 117] on link "Timesheets" at bounding box center [77, 120] width 54 height 12
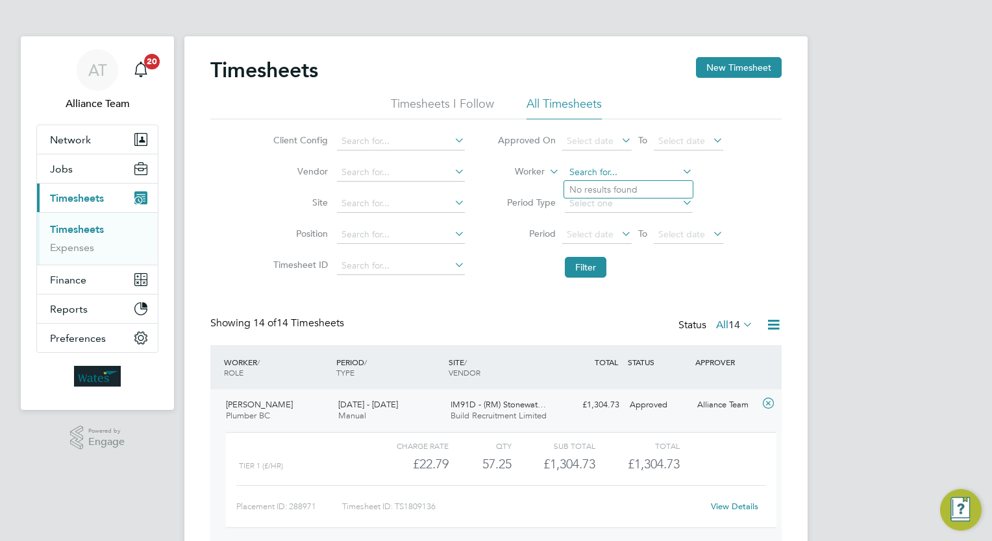
click at [630, 172] on input at bounding box center [629, 173] width 128 height 18
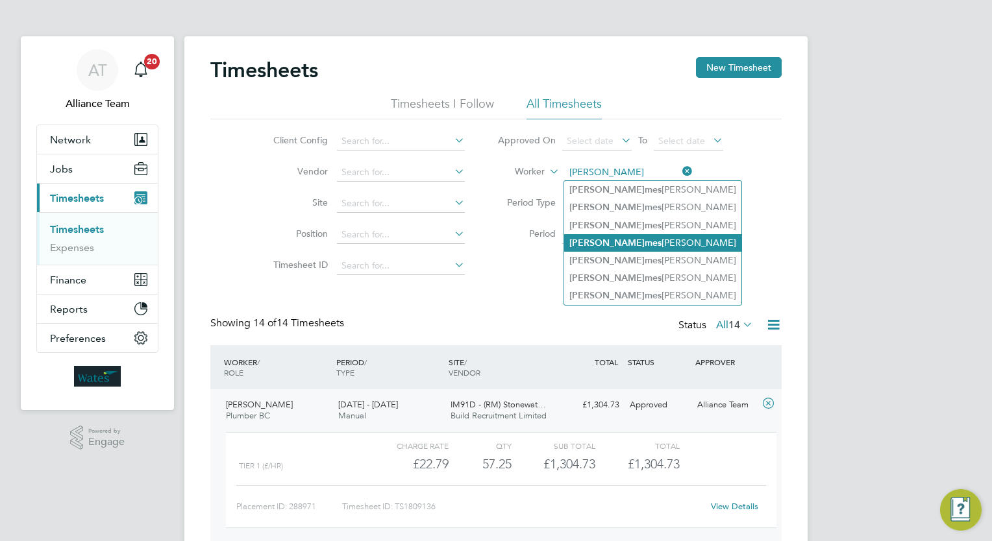
click at [649, 238] on li "Ja m es Mcateer" at bounding box center [652, 243] width 177 height 18
type input "James Mcateer"
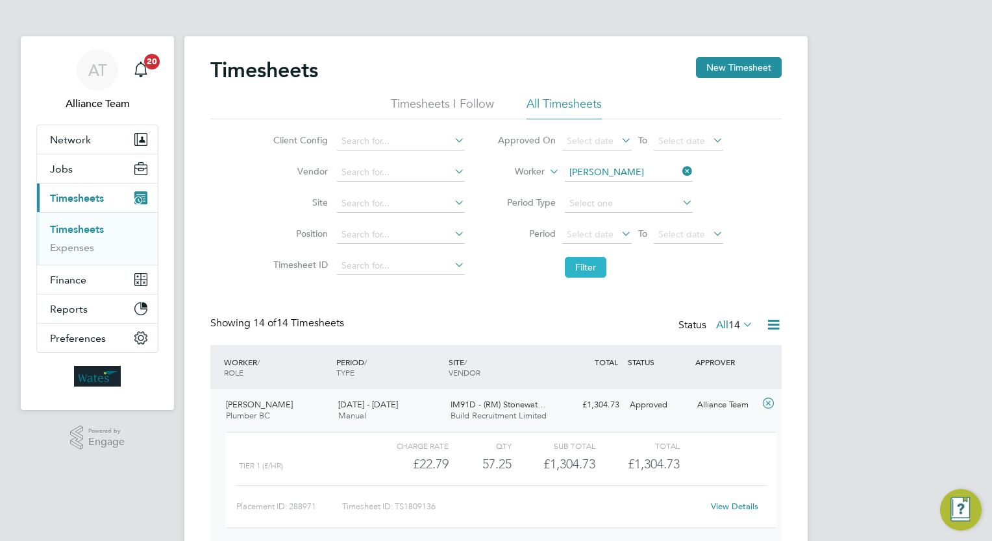
click at [597, 269] on button "Filter" at bounding box center [586, 267] width 42 height 21
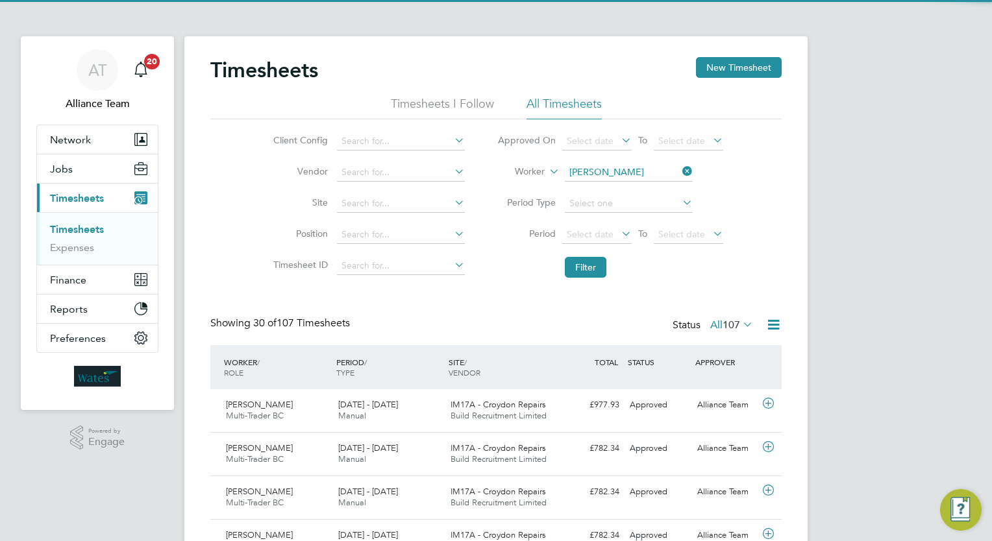
scroll to position [32, 113]
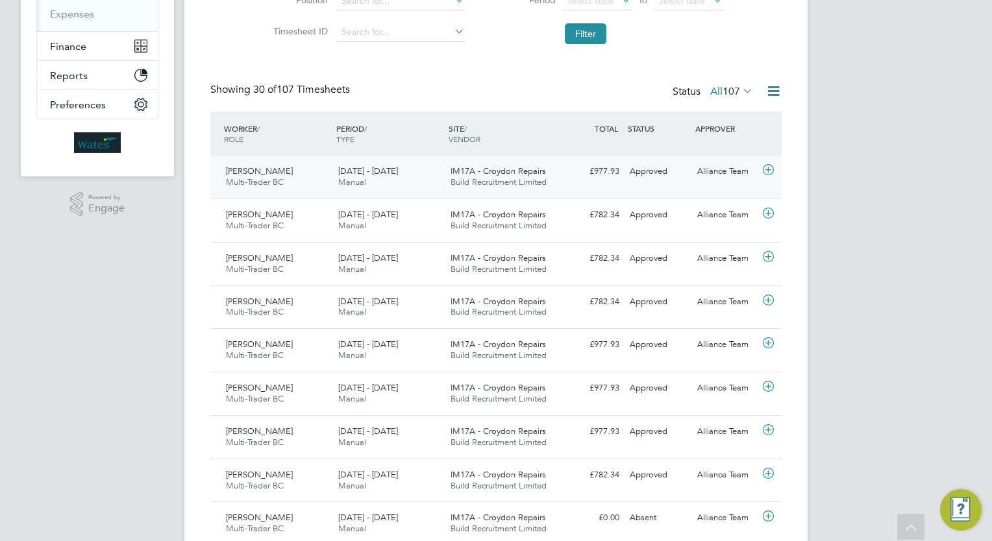
click at [598, 181] on div "£977.93 Approved" at bounding box center [591, 171] width 68 height 21
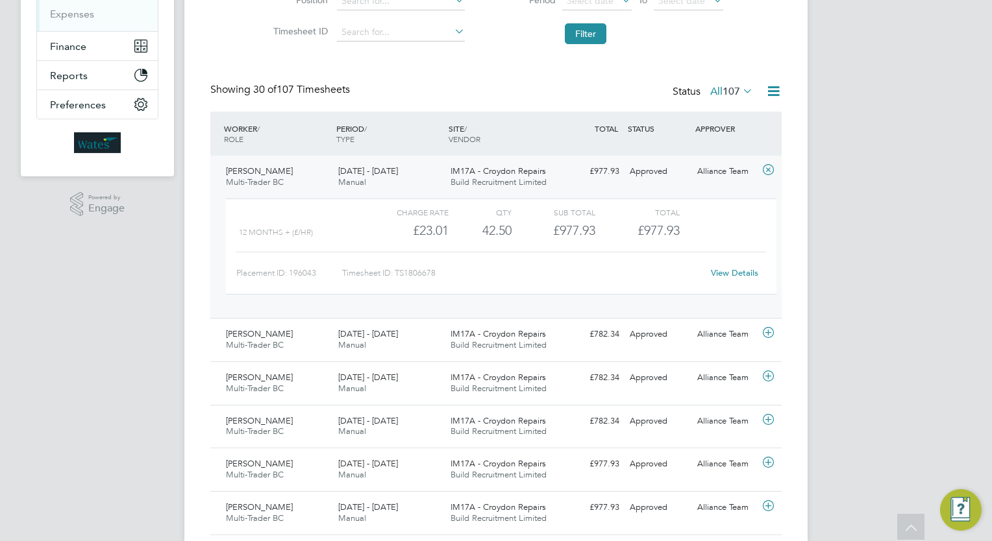
click at [598, 181] on div "£977.93 Approved" at bounding box center [591, 171] width 68 height 21
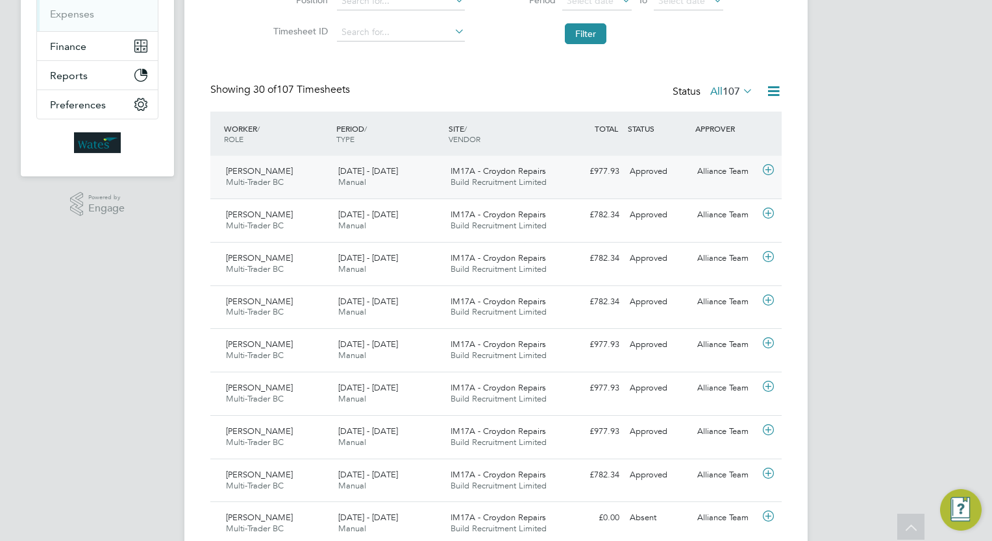
click at [660, 182] on div "James Mcateer Multi-Trader BC 9 - 15 Aug 2025 9 - 15 Aug 2025 Manual IM17A - Cr…" at bounding box center [495, 177] width 571 height 43
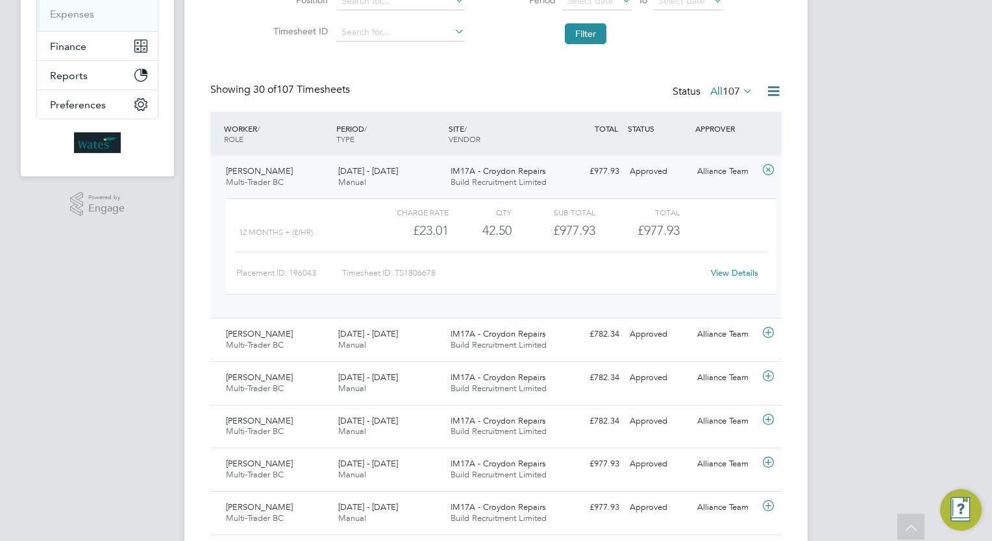
click at [731, 272] on link "View Details" at bounding box center [734, 272] width 47 height 11
click at [428, 89] on div "Showing 30 of 107 Timesheets Status All 107" at bounding box center [495, 97] width 571 height 29
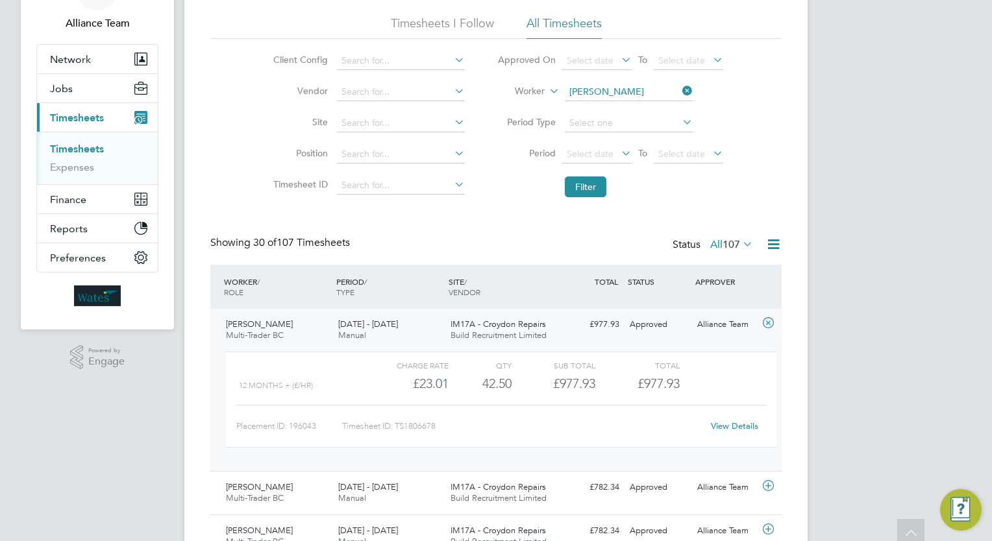
scroll to position [0, 0]
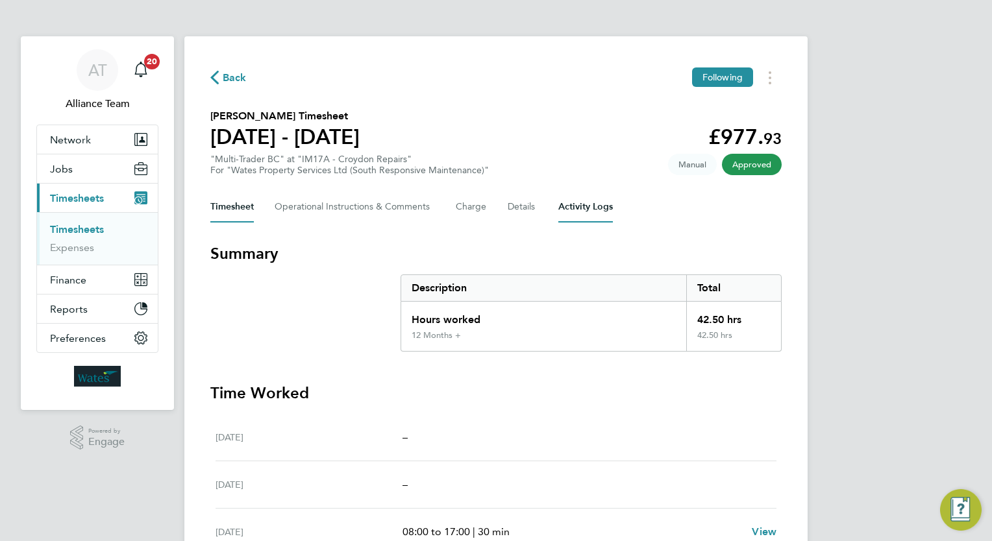
click at [588, 213] on Logs-tab "Activity Logs" at bounding box center [585, 206] width 55 height 31
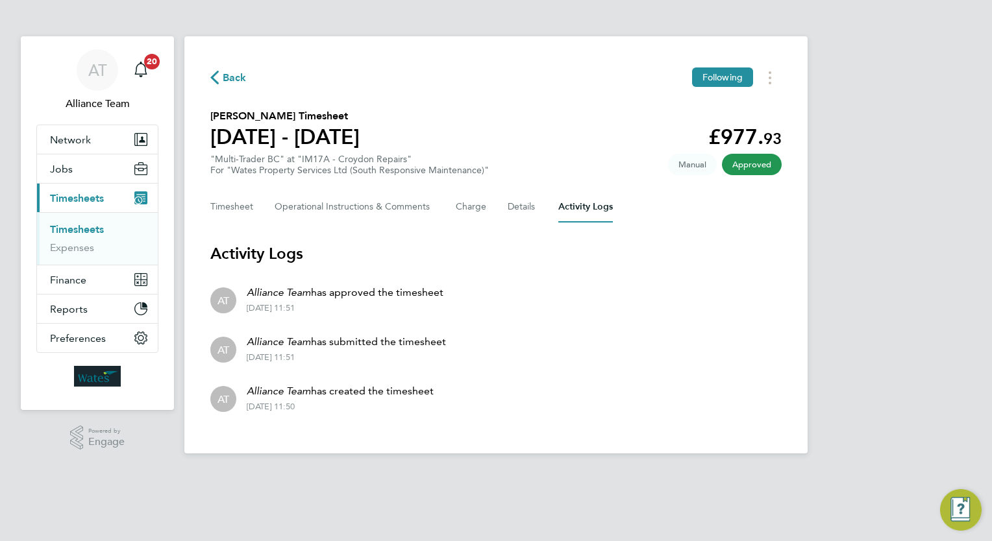
click at [606, 360] on li "AT Alliance Team has submitted the timesheet 22 Aug 2025 - 11:51" at bounding box center [495, 348] width 571 height 49
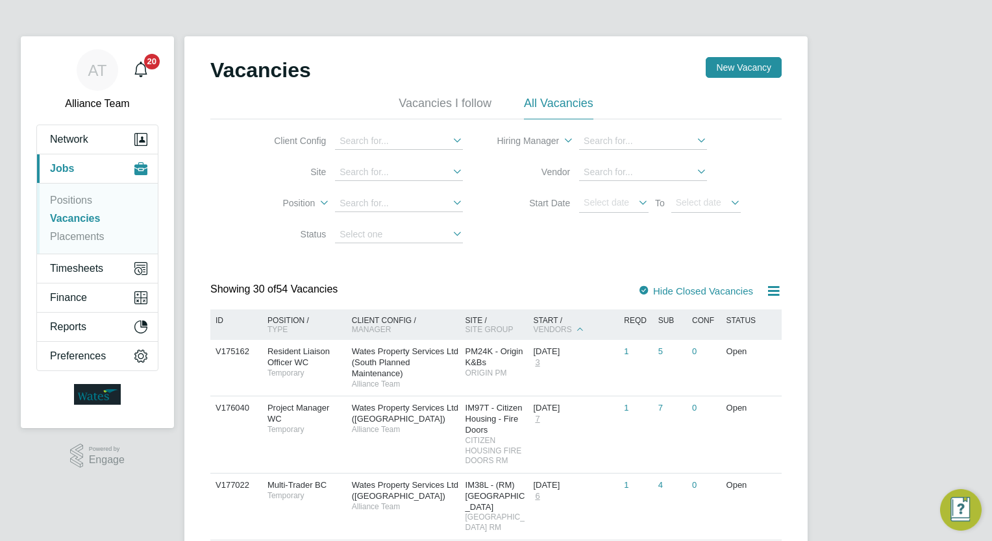
click at [377, 370] on span "Wates Property Services Ltd (South Planned Maintenance)" at bounding box center [405, 363] width 106 height 32
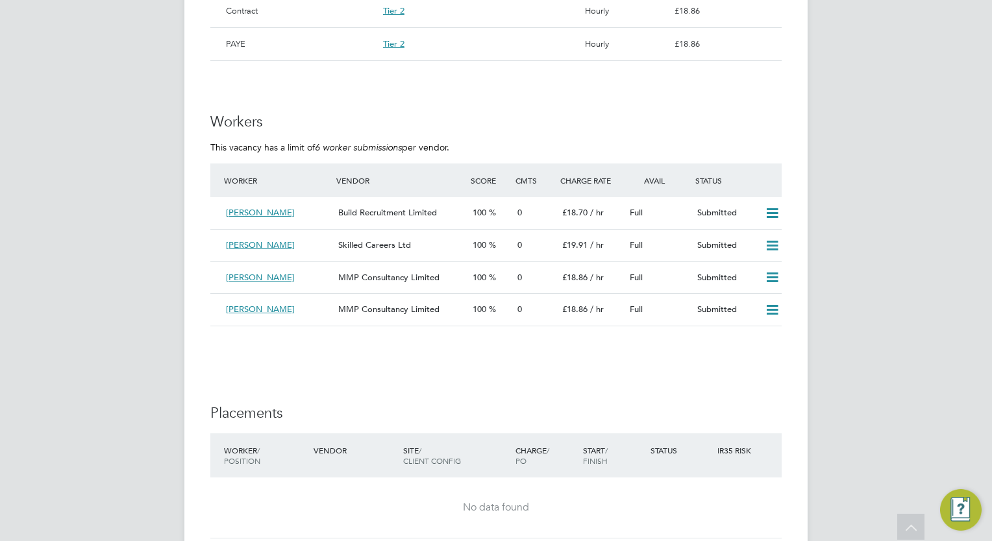
click at [498, 406] on h3 "Placements" at bounding box center [495, 413] width 571 height 19
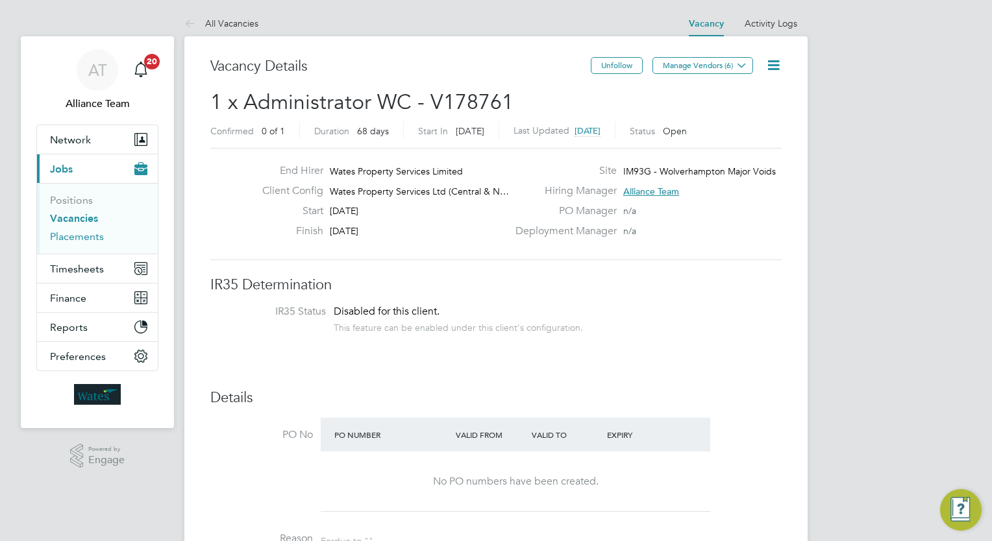
click at [77, 238] on link "Placements" at bounding box center [77, 236] width 54 height 12
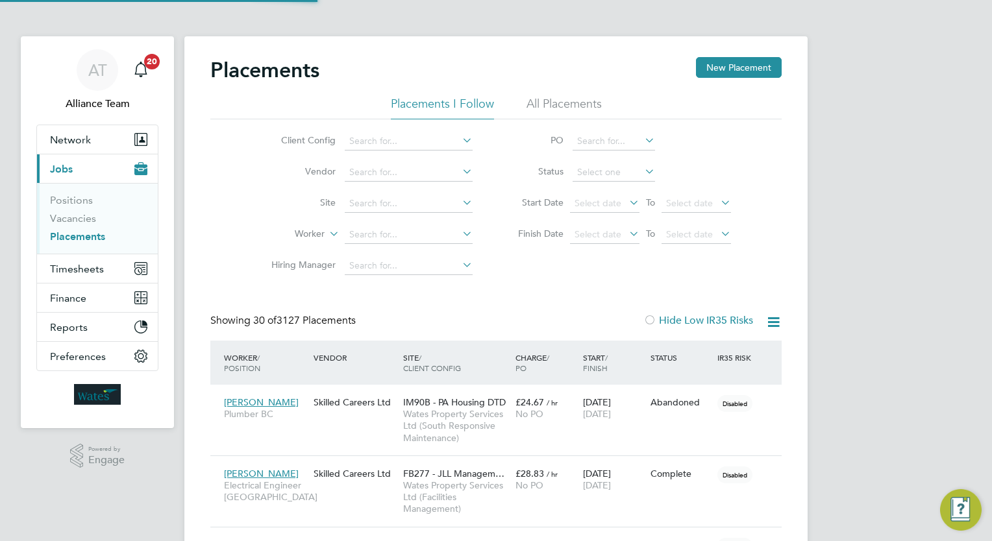
scroll to position [37, 90]
click at [379, 235] on input at bounding box center [409, 235] width 128 height 18
click at [412, 268] on li "Jake H ayler" at bounding box center [429, 270] width 169 height 18
type input "Jake Hayler"
click at [532, 308] on div "Placements New Placement Placements I Follow All Placements Client Config Vendo…" at bounding box center [495, 292] width 571 height 471
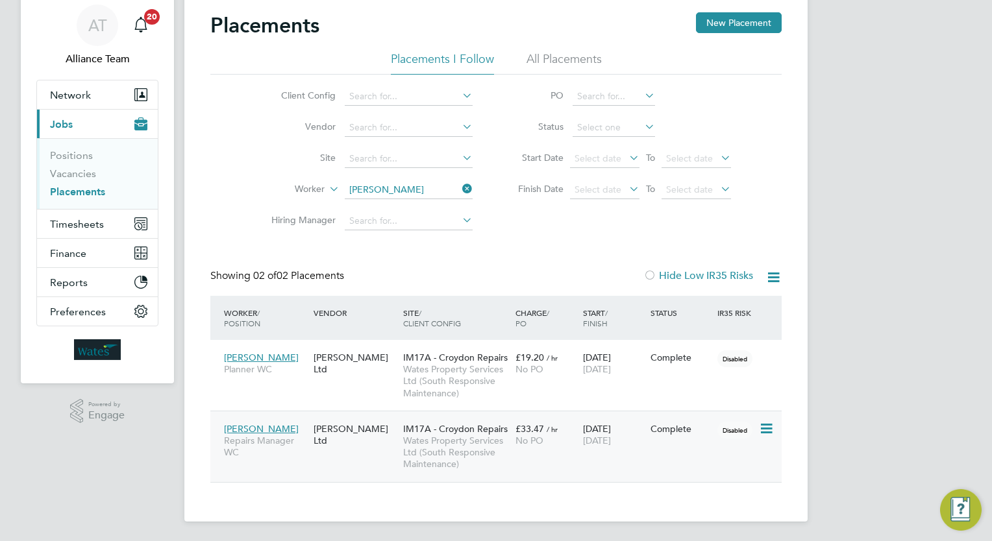
click at [548, 439] on div "No PO" at bounding box center [545, 441] width 61 height 12
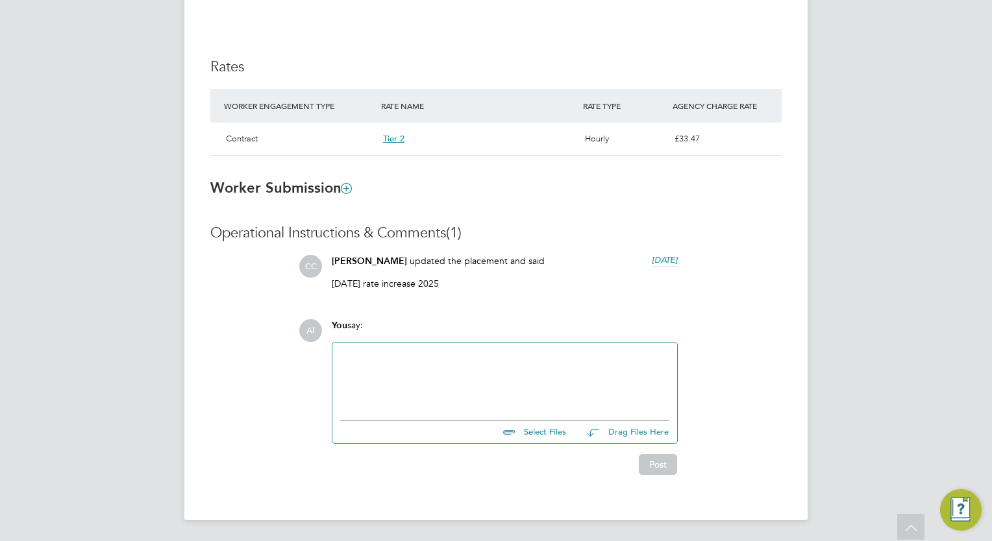
click at [544, 432] on input "file" at bounding box center [571, 430] width 195 height 18
type input "C:\fakepath\Screenshot 2025-08-26 154142.png"
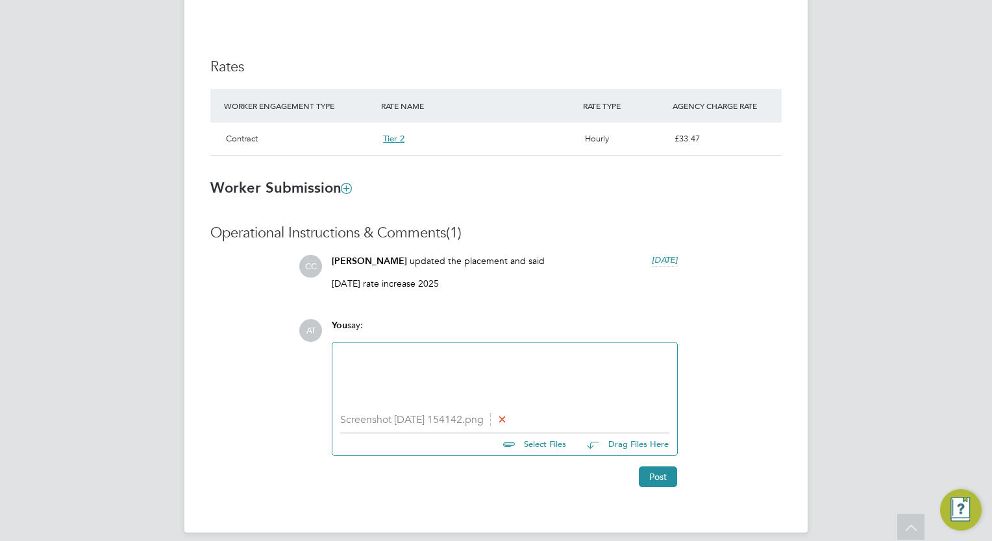
click at [428, 380] on div at bounding box center [504, 378] width 329 height 56
click at [672, 479] on button "Post" at bounding box center [658, 477] width 38 height 21
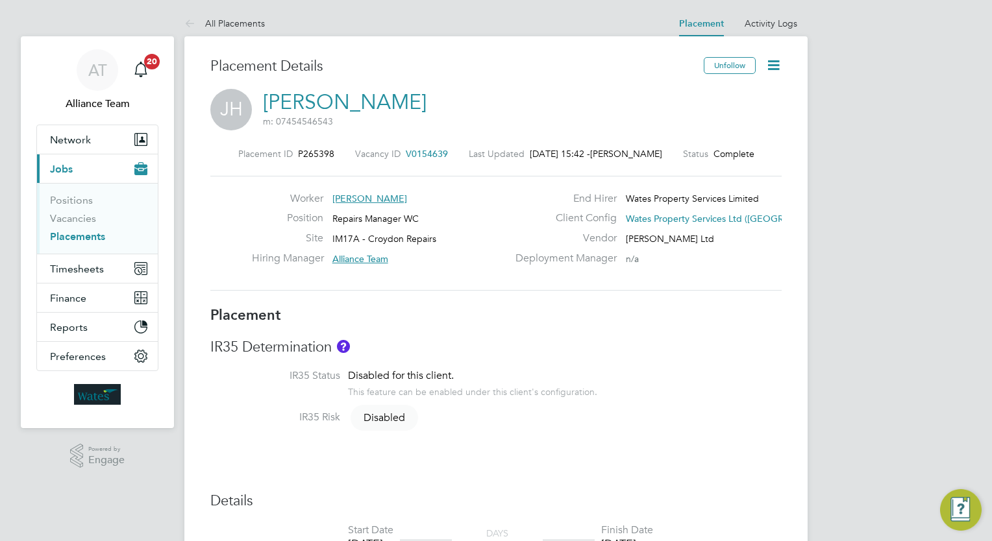
click at [771, 67] on icon at bounding box center [773, 65] width 16 height 16
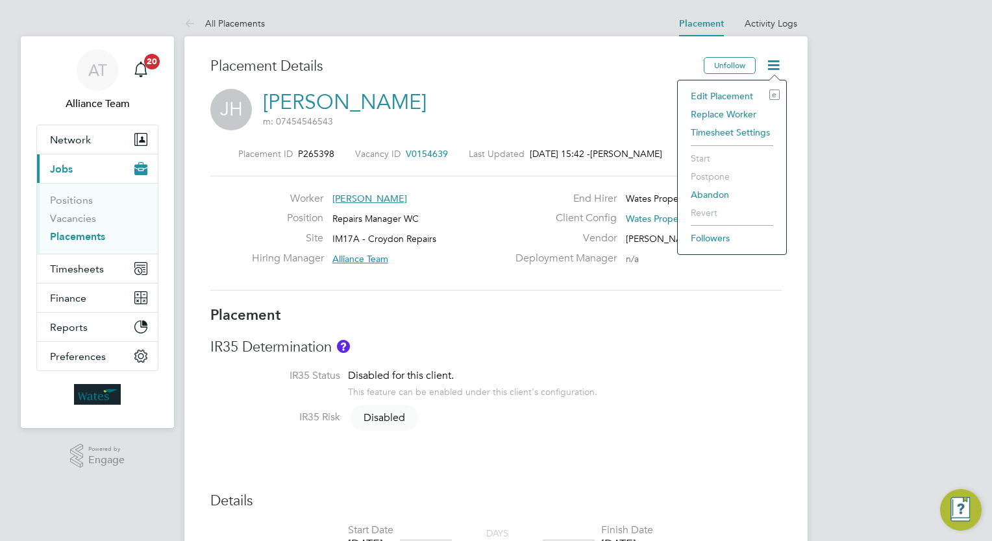
click at [721, 92] on li "Edit Placement e" at bounding box center [731, 96] width 95 height 18
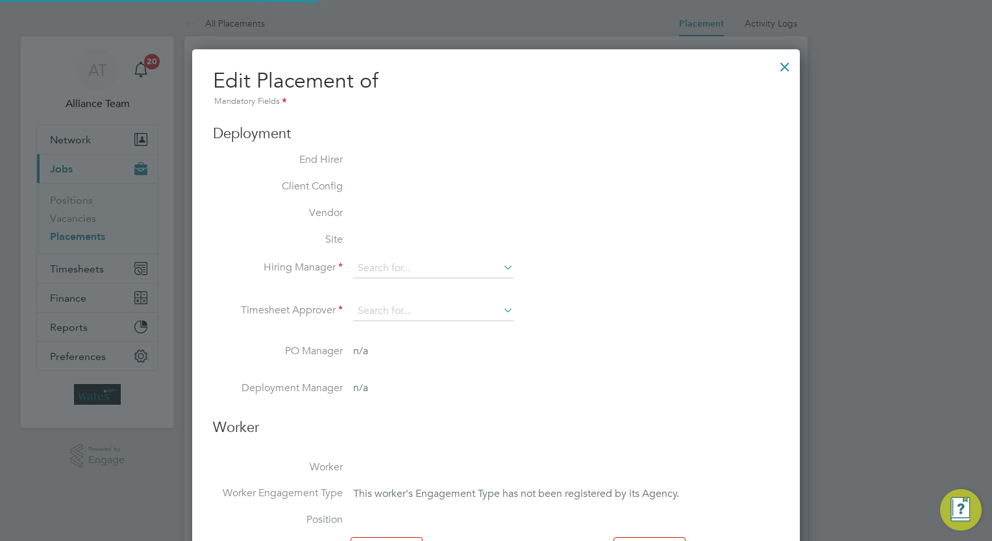
type input "Alliance Team"
type input "Nick Wyatt"
type input "[DATE]"
type input "08:00"
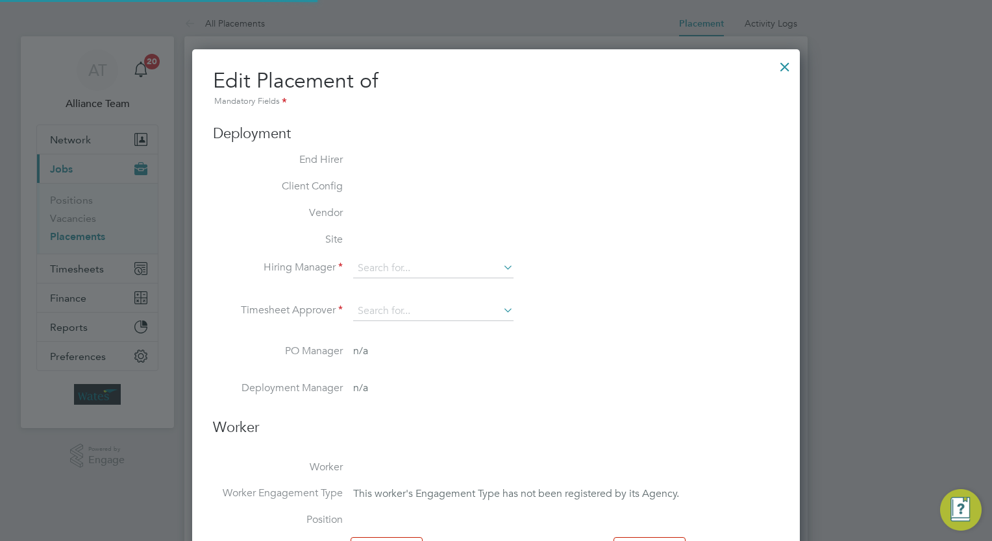
type input "17:00"
type input "07215"
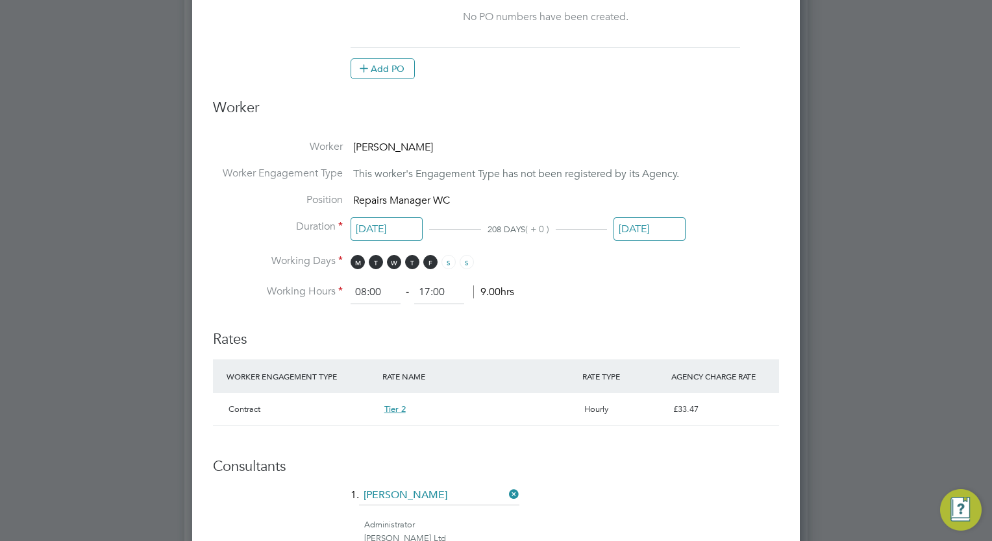
click at [661, 220] on input "[DATE]" at bounding box center [649, 229] width 72 height 24
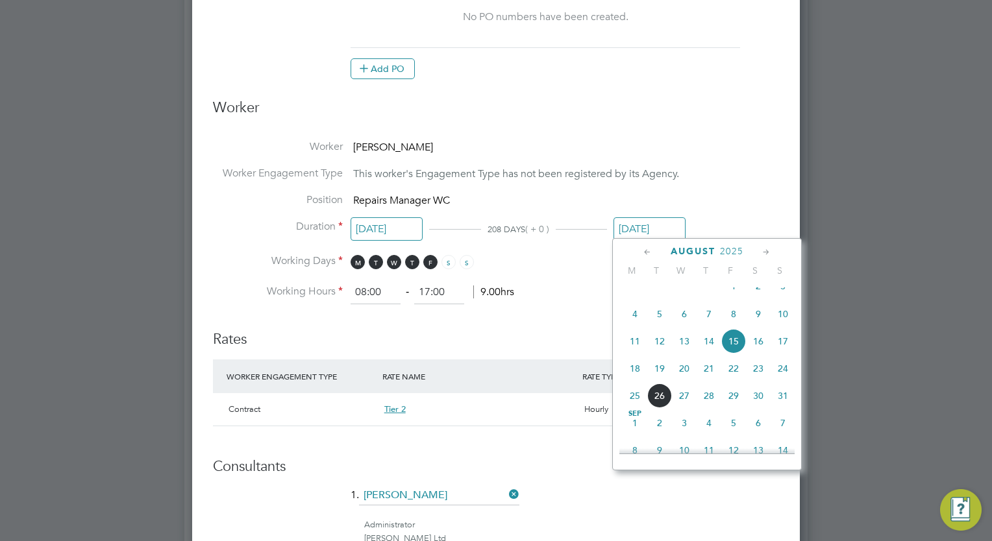
click at [770, 249] on icon at bounding box center [766, 252] width 12 height 14
click at [628, 351] on span "15" at bounding box center [634, 338] width 25 height 25
type input "15 Sep 2025"
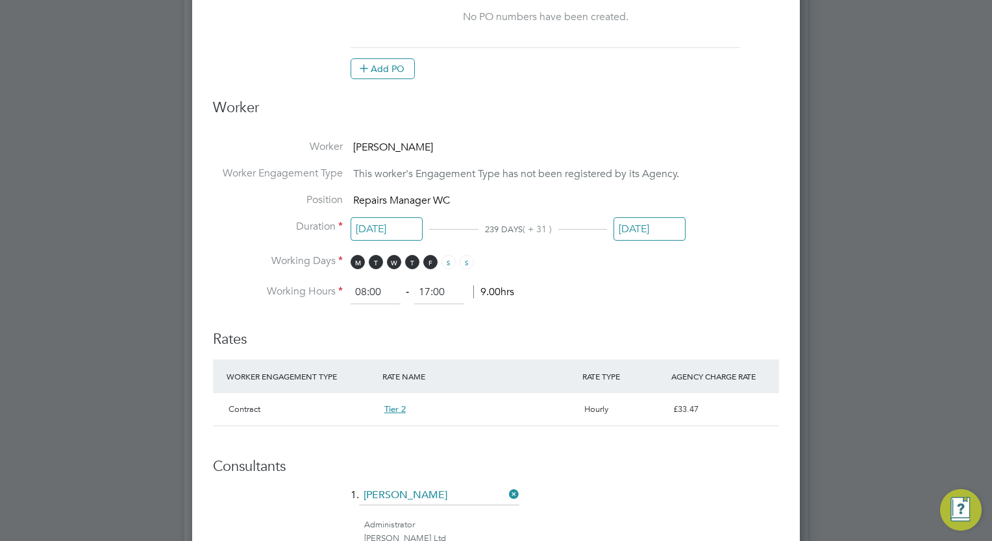
click at [626, 284] on li "Working Hours 08:00 ‐ 17:00 9.00hrs" at bounding box center [496, 292] width 566 height 23
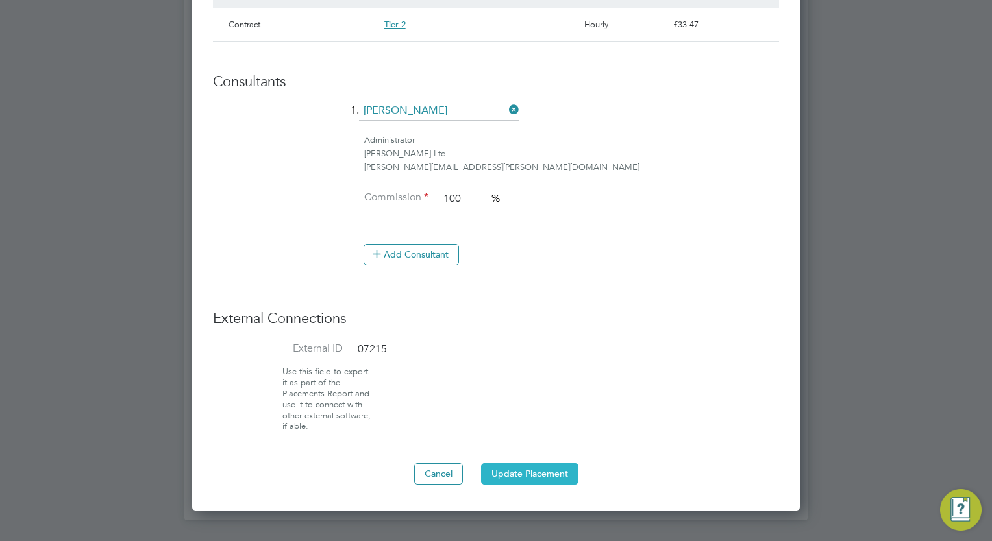
click at [564, 463] on button "Update Placement" at bounding box center [529, 473] width 97 height 21
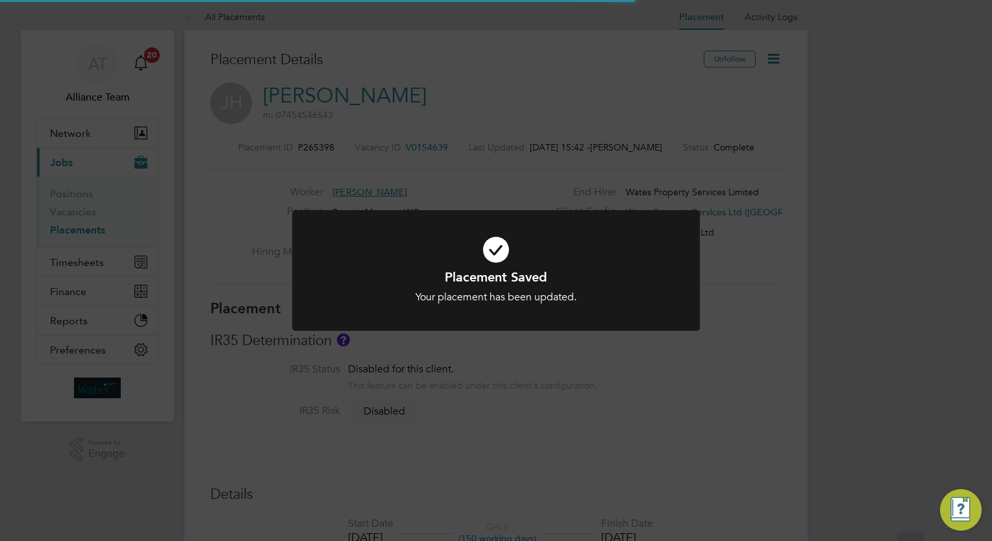
click at [932, 245] on div "Placement Saved Your placement has been updated. Cancel Okay" at bounding box center [496, 270] width 992 height 541
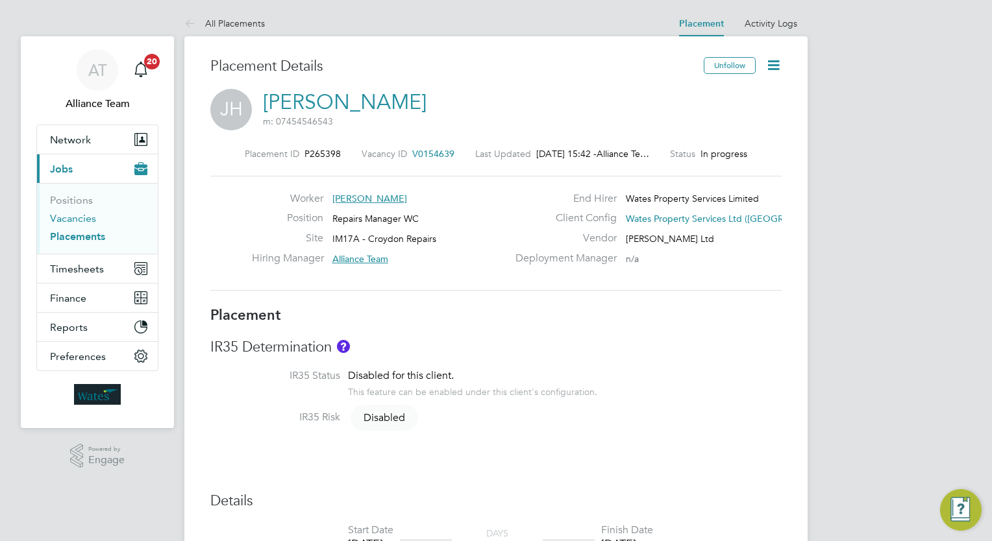
click at [68, 217] on link "Vacancies" at bounding box center [73, 218] width 46 height 12
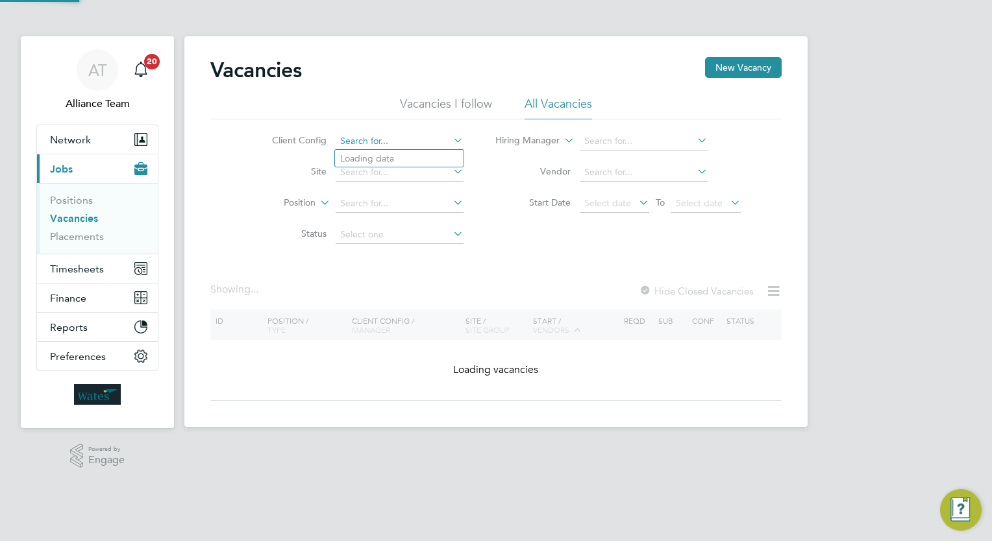
click at [374, 140] on input at bounding box center [400, 141] width 128 height 18
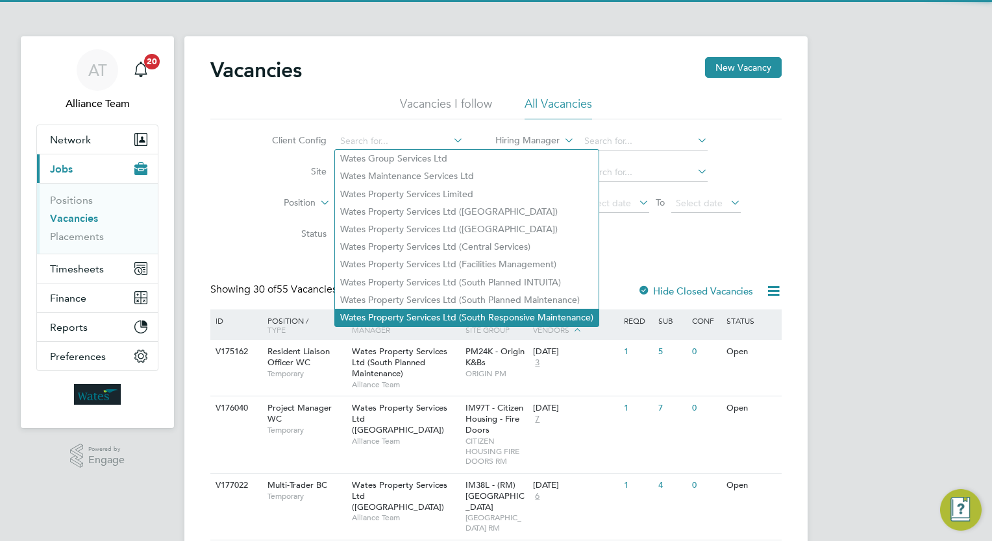
click at [514, 315] on li "Wates Property Services Ltd (South Responsive Maintenance)" at bounding box center [467, 318] width 264 height 18
type input "Wates Property Services Ltd (South Responsive Maintenance)"
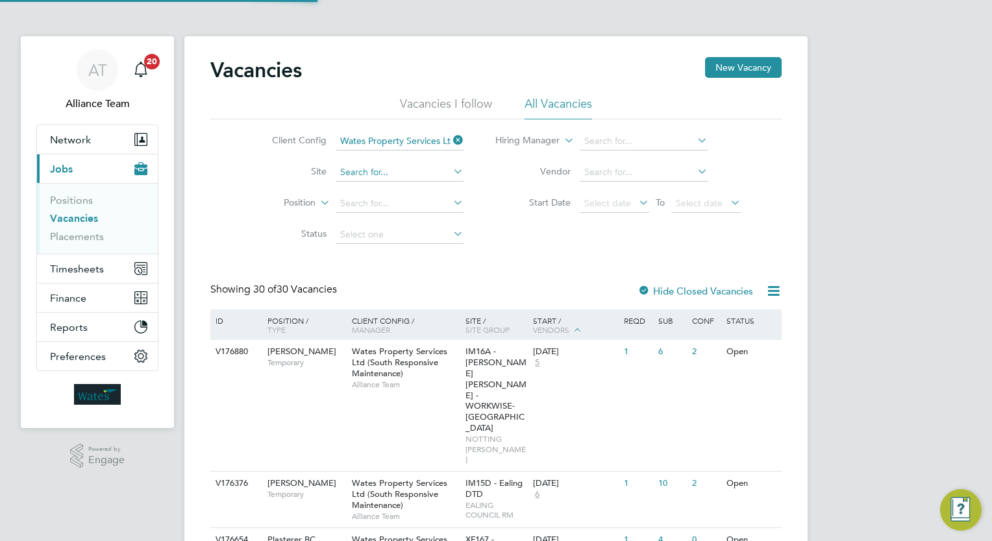
click at [388, 166] on input at bounding box center [400, 173] width 128 height 18
click at [406, 191] on li "IM17A - Croydon Repairs" at bounding box center [399, 190] width 129 height 18
type input "IM17A - Croydon Repairs"
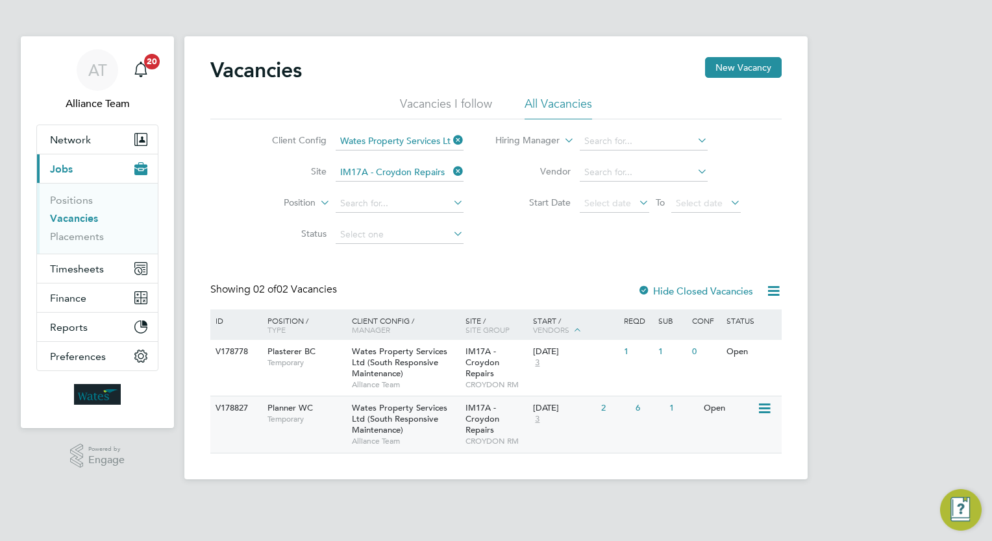
click at [580, 417] on div "02 Sep 2025 3" at bounding box center [564, 414] width 68 height 35
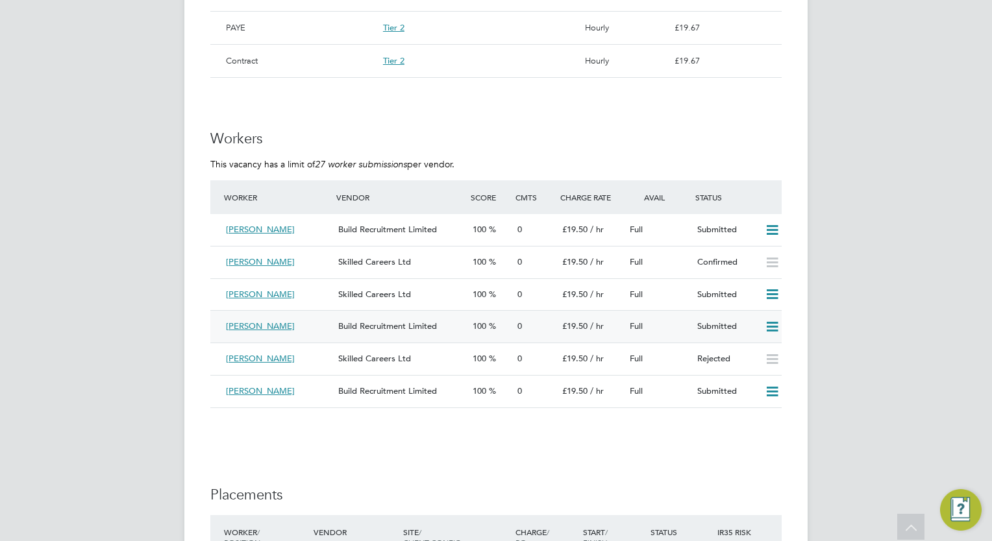
click at [776, 325] on icon at bounding box center [772, 327] width 16 height 10
click at [755, 347] on li "Offer" at bounding box center [755, 354] width 45 height 18
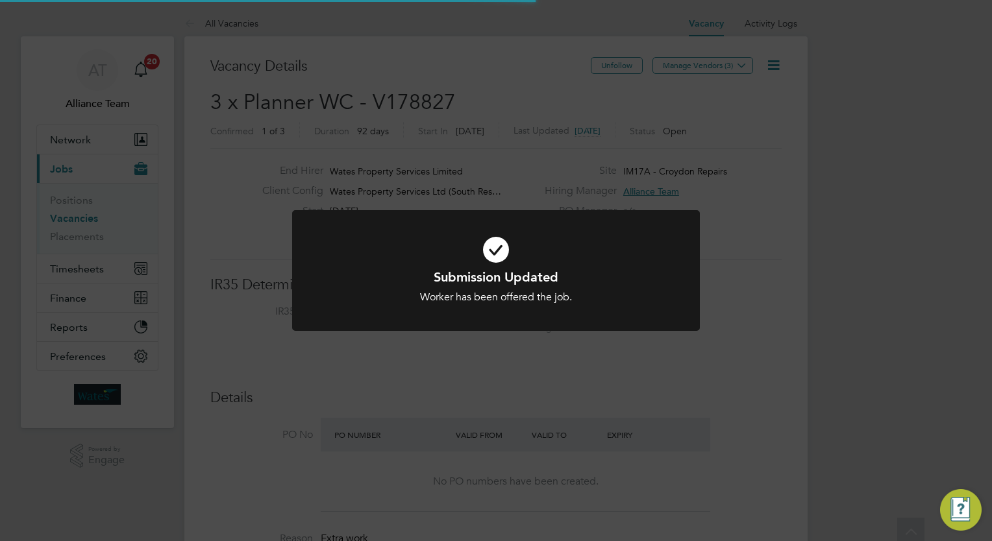
click at [851, 363] on div "Submission Updated Worker has been offered the job. Cancel Okay" at bounding box center [496, 270] width 992 height 541
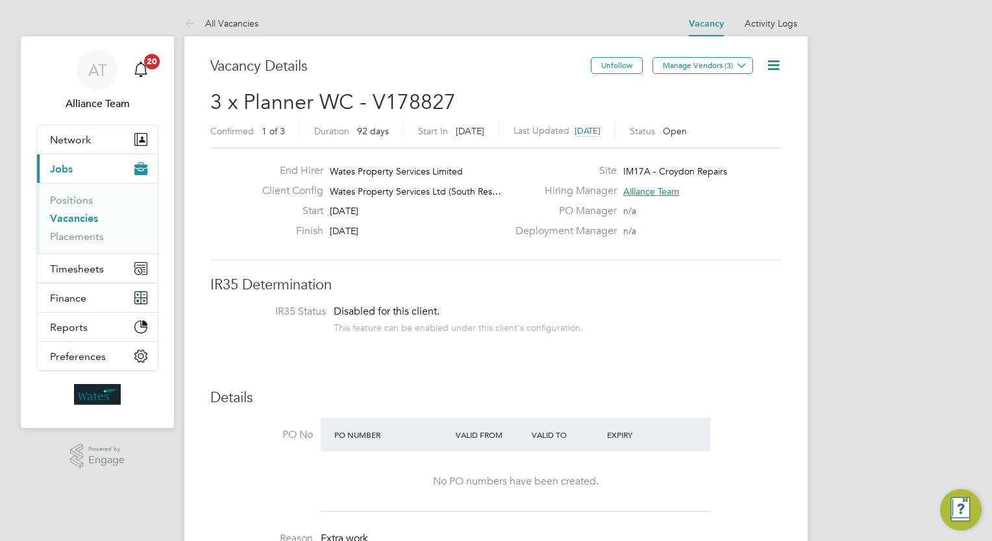
click at [88, 214] on link "Vacancies" at bounding box center [74, 218] width 48 height 12
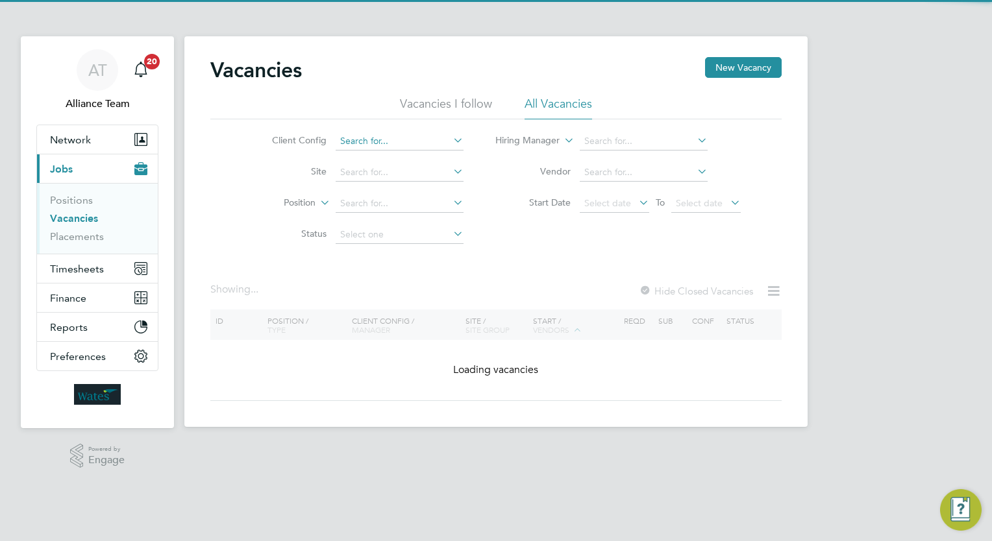
click at [402, 139] on input at bounding box center [400, 141] width 128 height 18
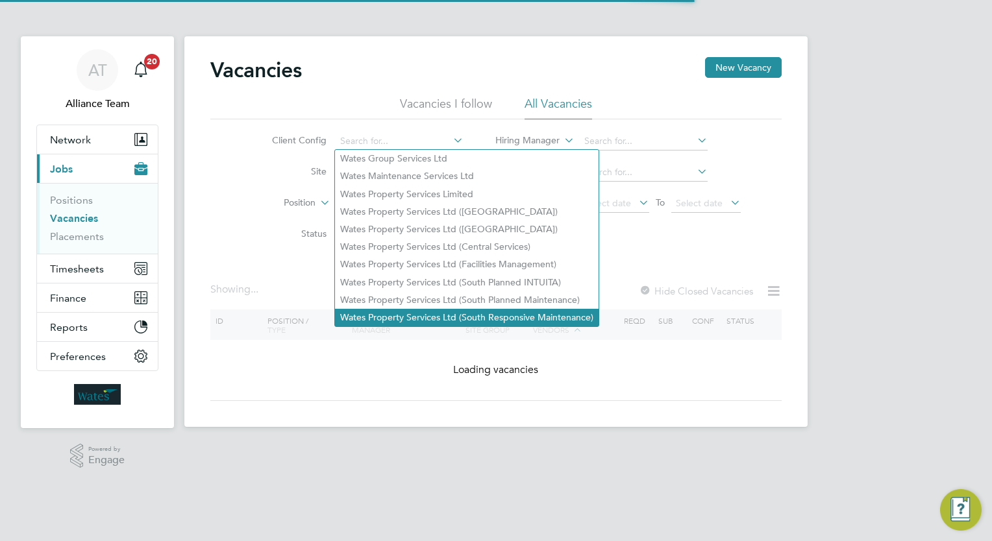
click at [530, 314] on li "Wates Property Services Ltd (South Responsive Maintenance)" at bounding box center [467, 318] width 264 height 18
type input "Wates Property Services Ltd (South Responsive Maintenance)"
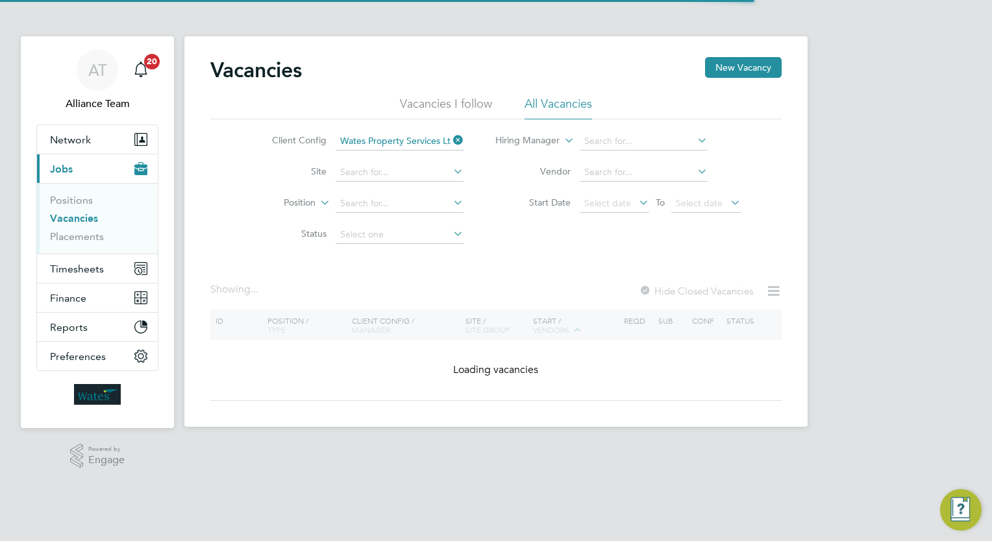
click at [511, 245] on div "Client Config Wates Property Services Ltd (South Responsive Maintenance) Site P…" at bounding box center [495, 184] width 571 height 131
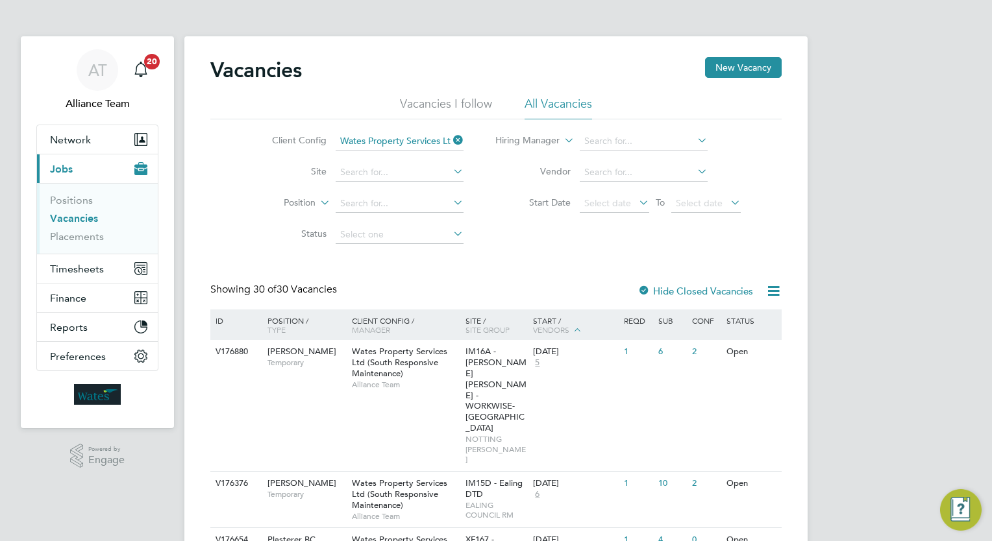
click at [519, 227] on div "Client Config Wates Property Services Ltd (South Responsive Maintenance) Site P…" at bounding box center [495, 184] width 571 height 131
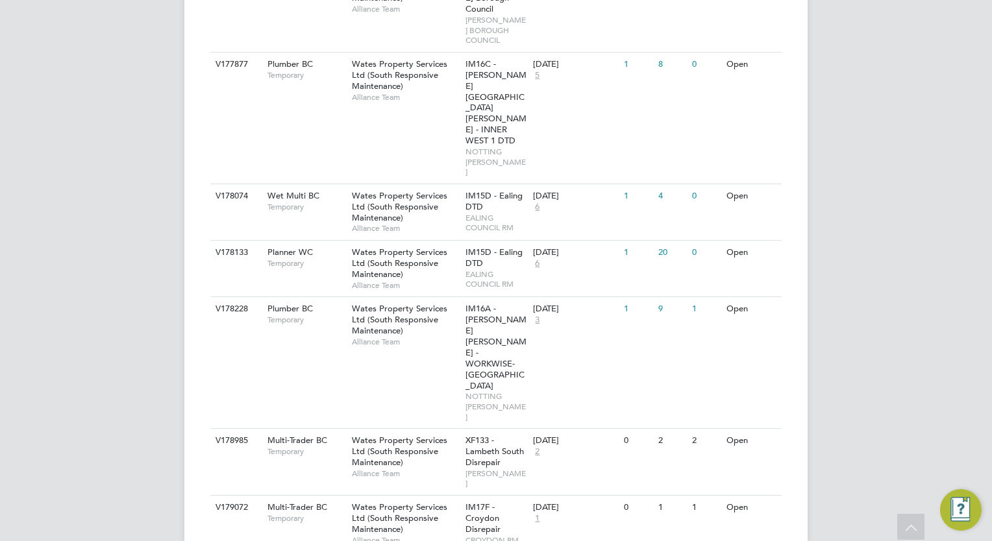
scroll to position [987, 0]
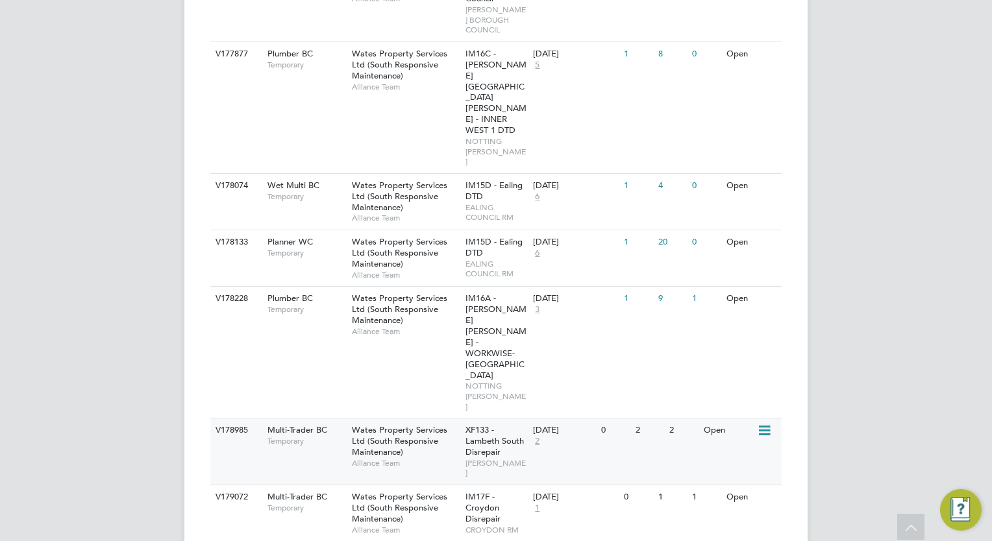
click at [597, 419] on div "[DATE] 2" at bounding box center [564, 436] width 68 height 35
click at [51, 321] on div "AT Alliance Team Notifications 20 Applications: Network Team Members Businesses…" at bounding box center [496, 335] width 992 height 2644
click at [587, 485] on div "26 Aug 2025 1" at bounding box center [564, 502] width 68 height 35
click at [90, 309] on div "AT Alliance Team Notifications 20 Applications: Network Team Members Businesses…" at bounding box center [496, 335] width 992 height 2644
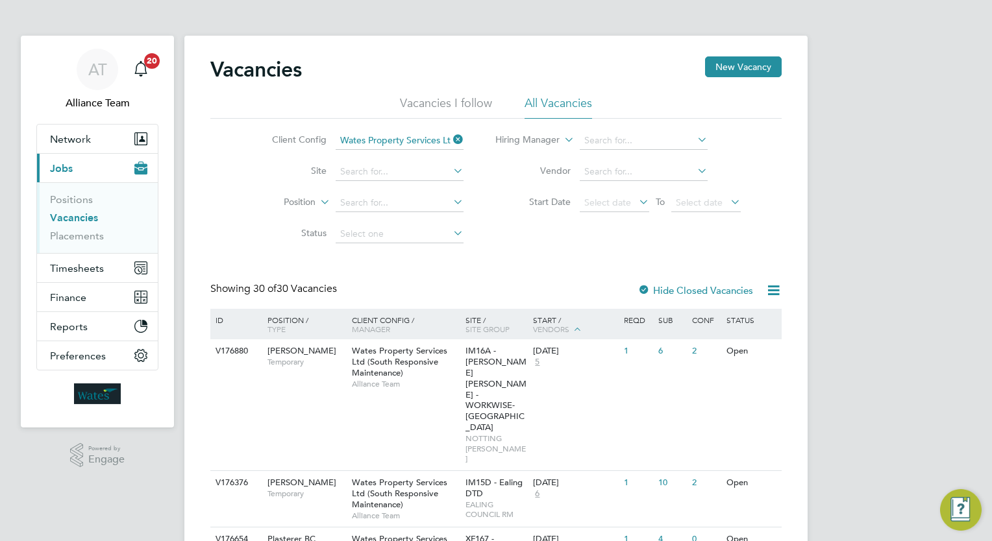
scroll to position [0, 0]
click at [382, 175] on input at bounding box center [400, 173] width 128 height 18
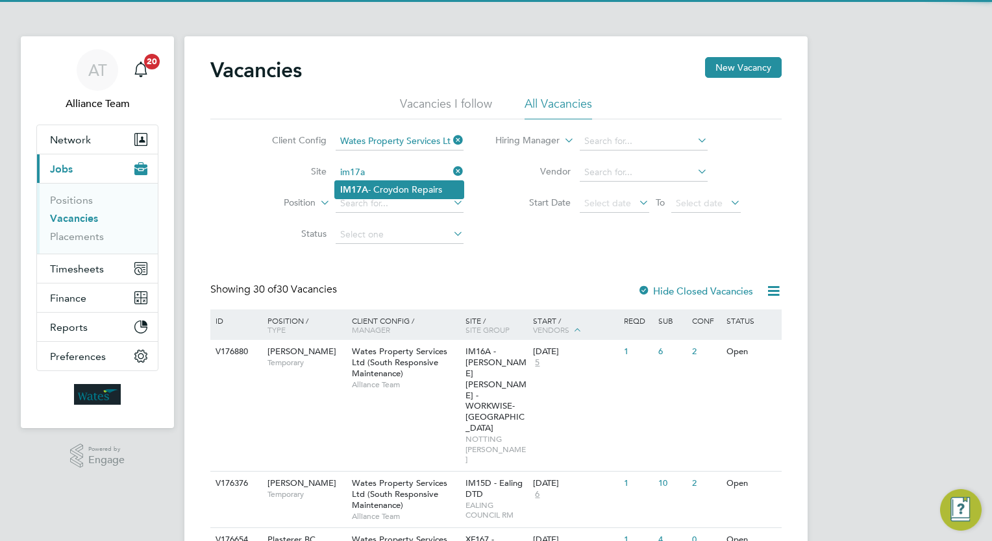
click at [398, 188] on li "IM17A - Croydon Repairs" at bounding box center [399, 190] width 129 height 18
type input "IM17A - Croydon Repairs"
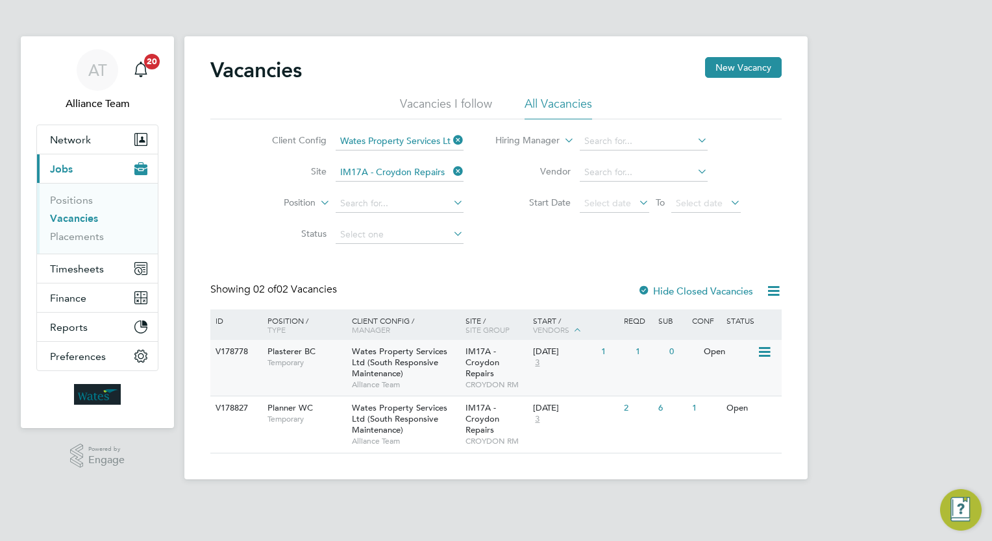
click at [493, 367] on span "IM17A - Croydon Repairs" at bounding box center [482, 362] width 34 height 33
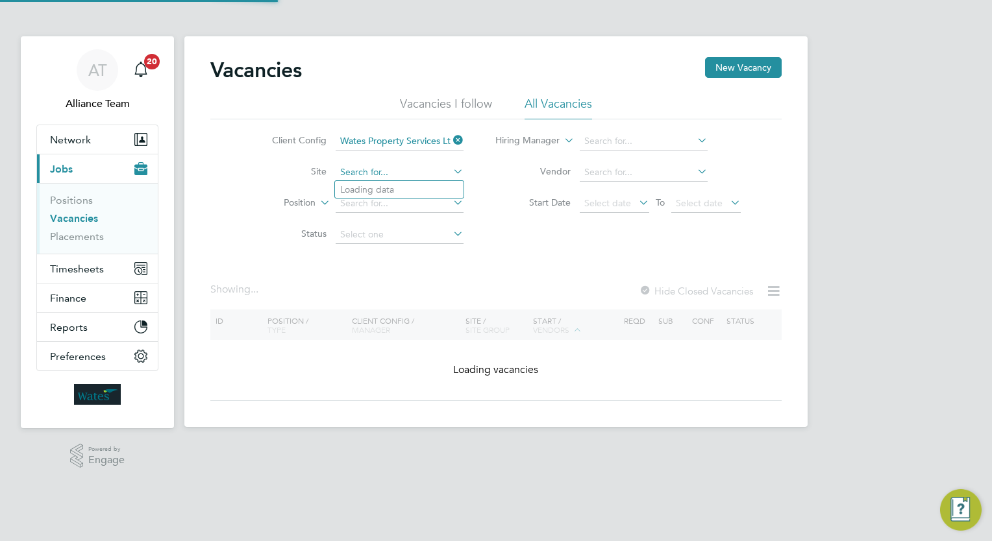
click at [434, 173] on input at bounding box center [400, 173] width 128 height 18
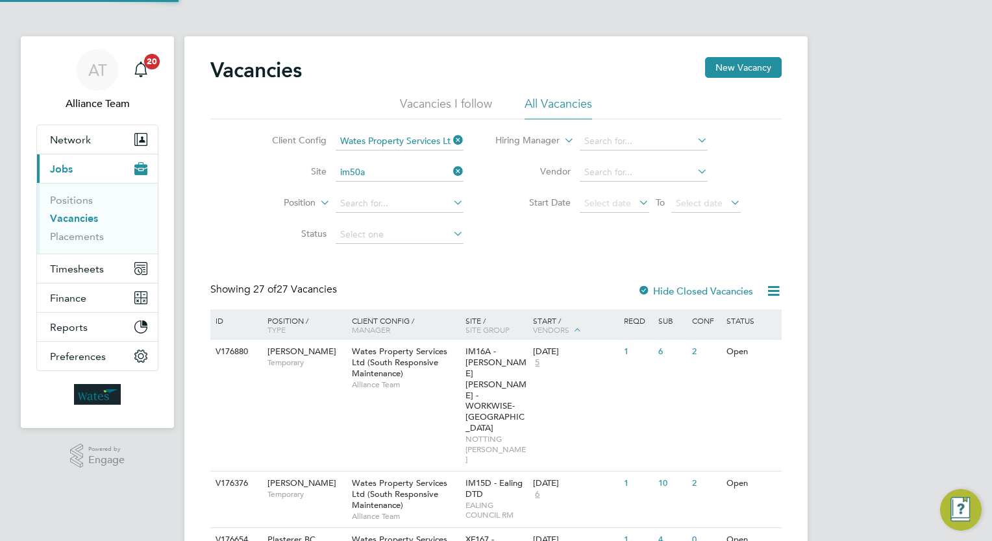
click at [408, 190] on li "IM50A - BRENT - DTD" at bounding box center [407, 190] width 144 height 18
type input "IM50A - BRENT - DTD"
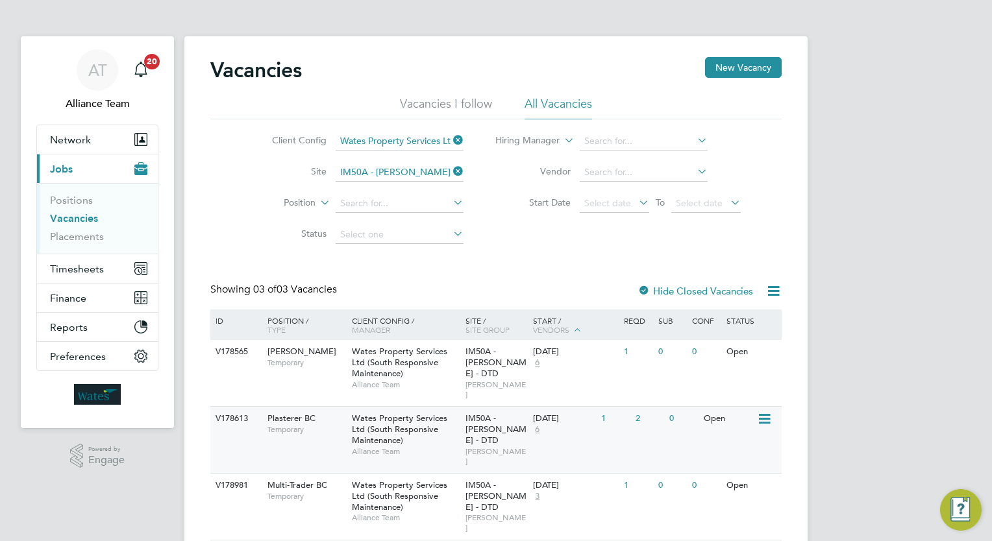
click at [517, 421] on div "IM50A - BRENT - DTD BRENT RM" at bounding box center [496, 440] width 68 height 66
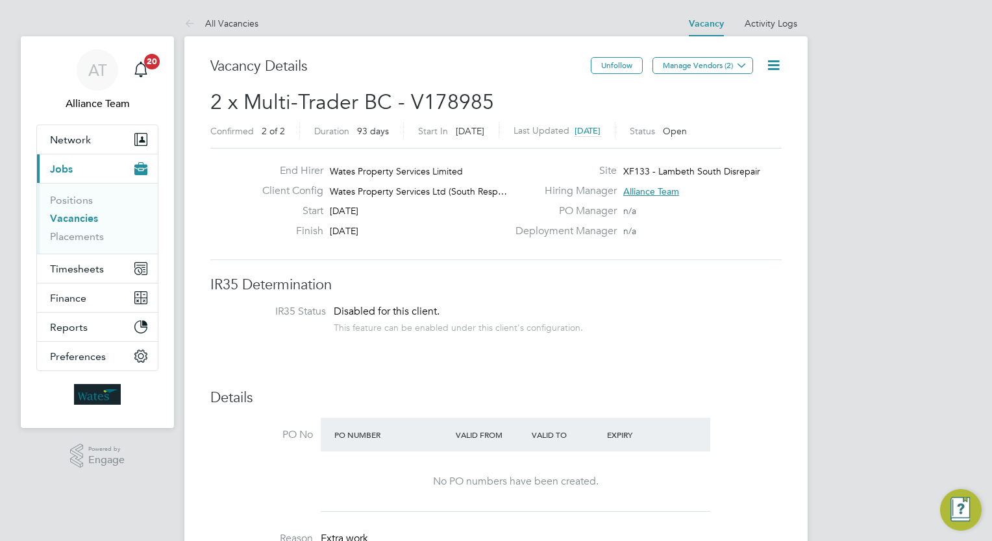
click at [776, 62] on icon at bounding box center [773, 65] width 16 height 16
click at [737, 113] on li "Update Status" at bounding box center [741, 114] width 75 height 18
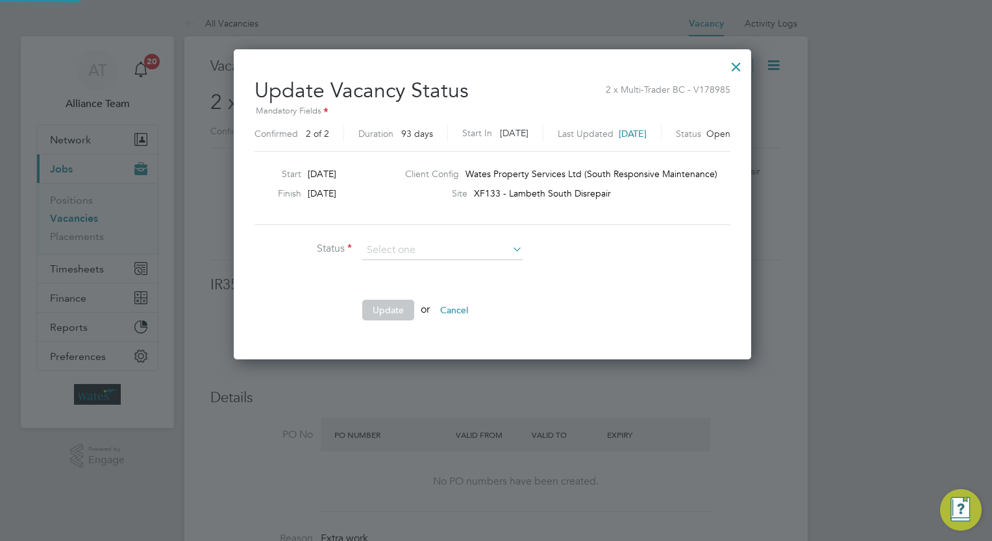
scroll to position [6, 6]
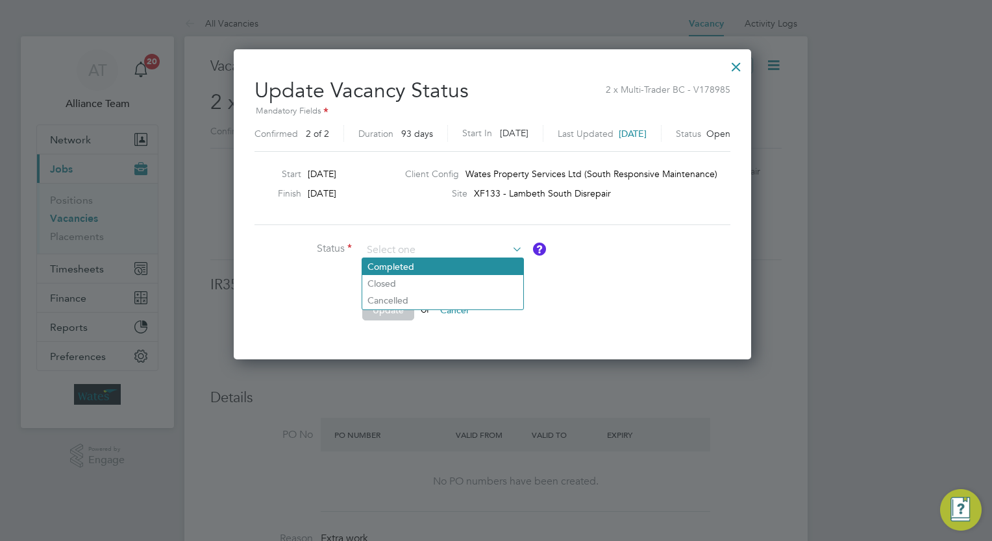
click at [400, 264] on li "Completed" at bounding box center [442, 266] width 161 height 17
type input "Completed"
click at [400, 264] on li "Completed" at bounding box center [442, 266] width 161 height 17
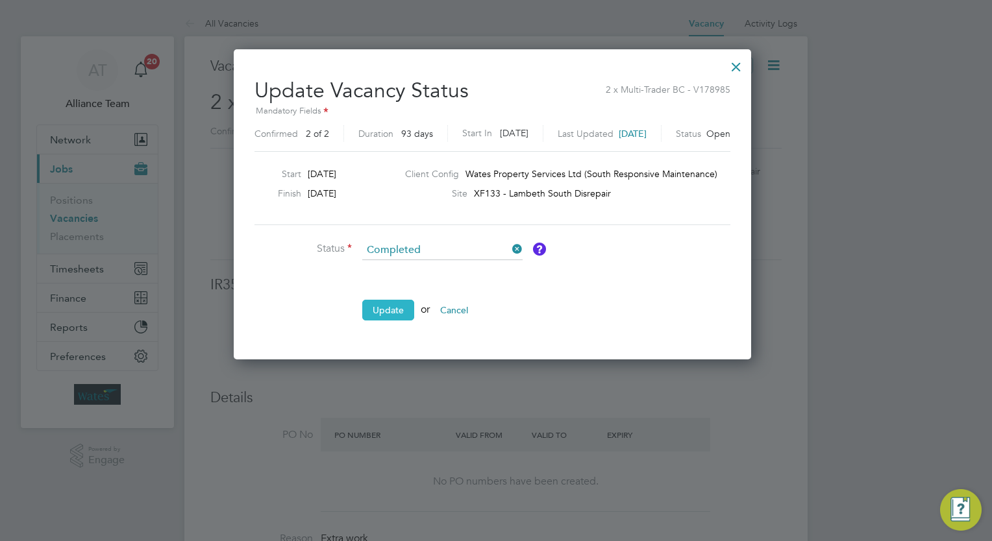
click at [393, 313] on button "Update" at bounding box center [388, 310] width 52 height 21
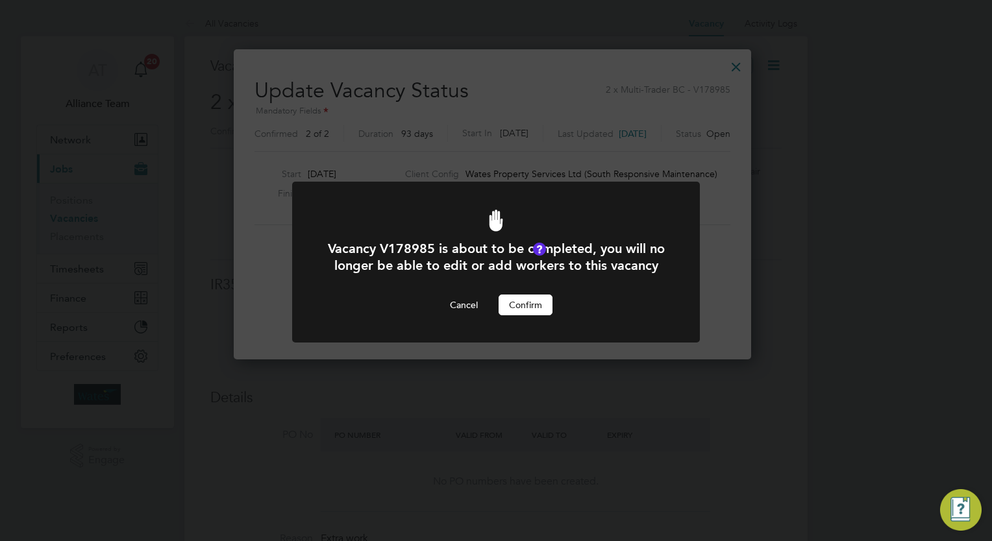
click at [536, 315] on button "Confirm" at bounding box center [525, 305] width 54 height 21
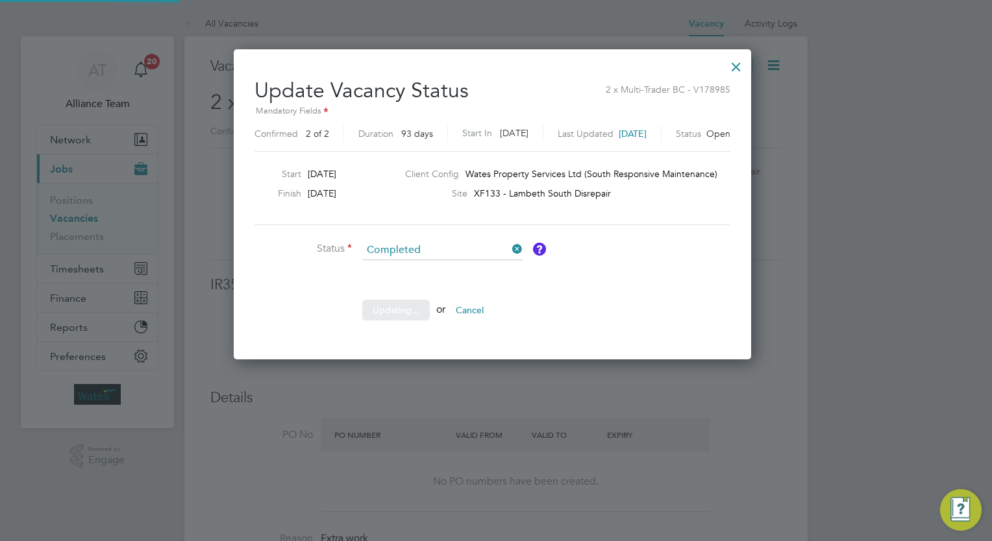
click at [915, 254] on div at bounding box center [496, 270] width 992 height 541
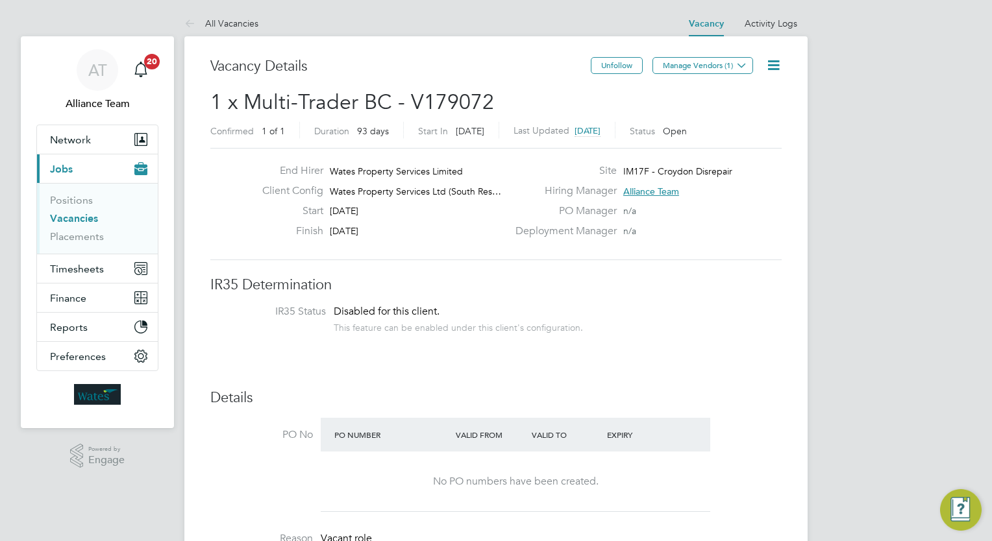
click at [768, 63] on icon at bounding box center [773, 65] width 16 height 16
click at [735, 110] on li "Update Status" at bounding box center [741, 114] width 75 height 18
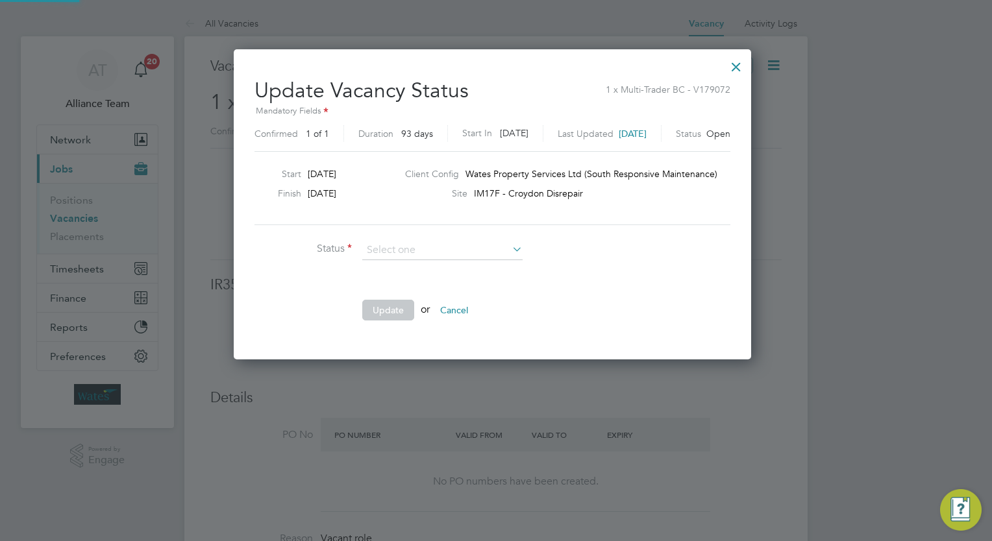
scroll to position [308, 524]
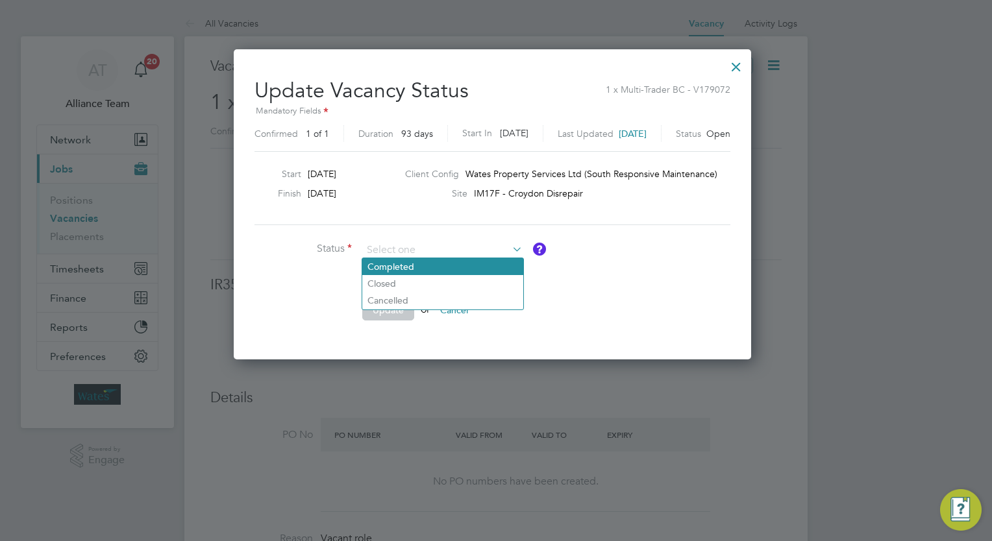
click at [413, 261] on li "Completed" at bounding box center [442, 266] width 161 height 17
type input "Completed"
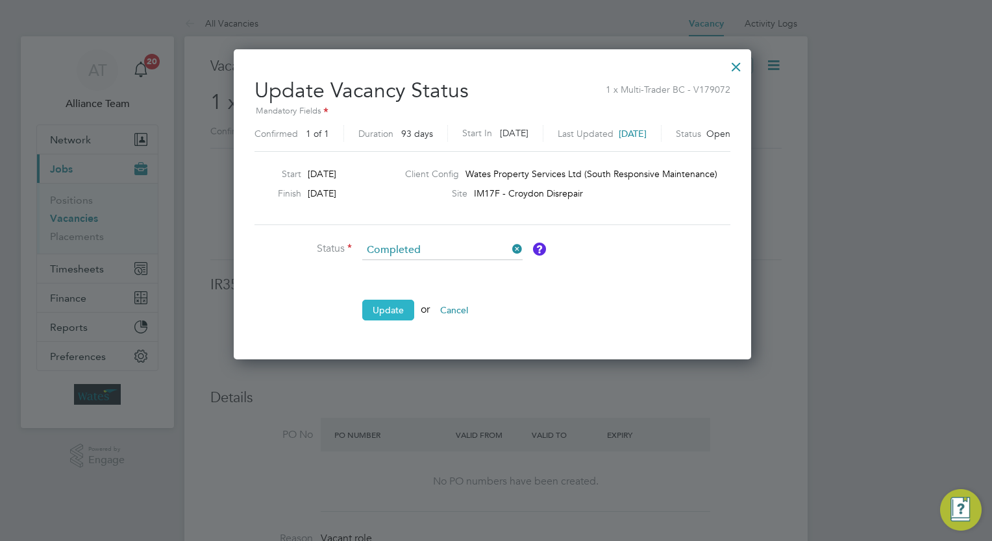
click at [400, 300] on button "Update" at bounding box center [388, 310] width 52 height 21
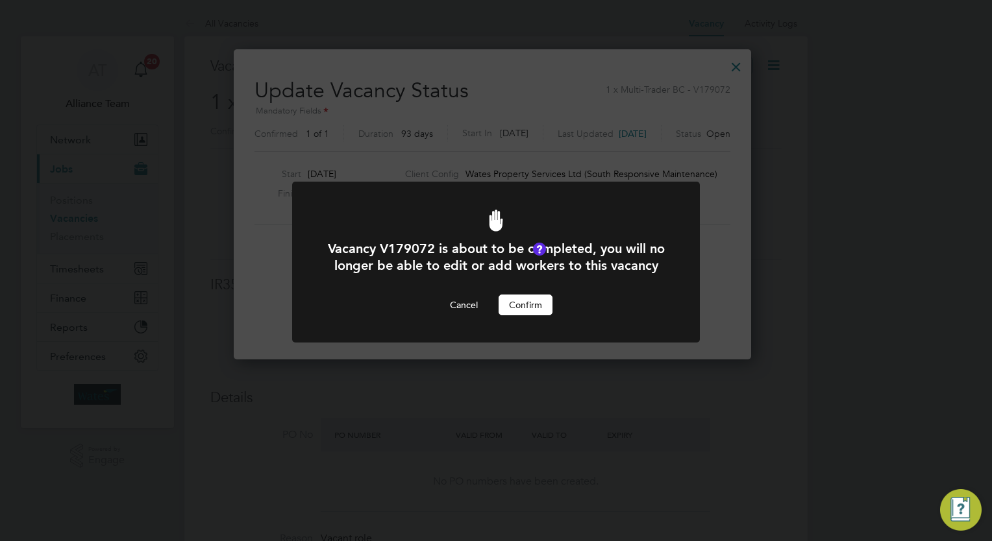
click at [530, 315] on button "Confirm" at bounding box center [525, 305] width 54 height 21
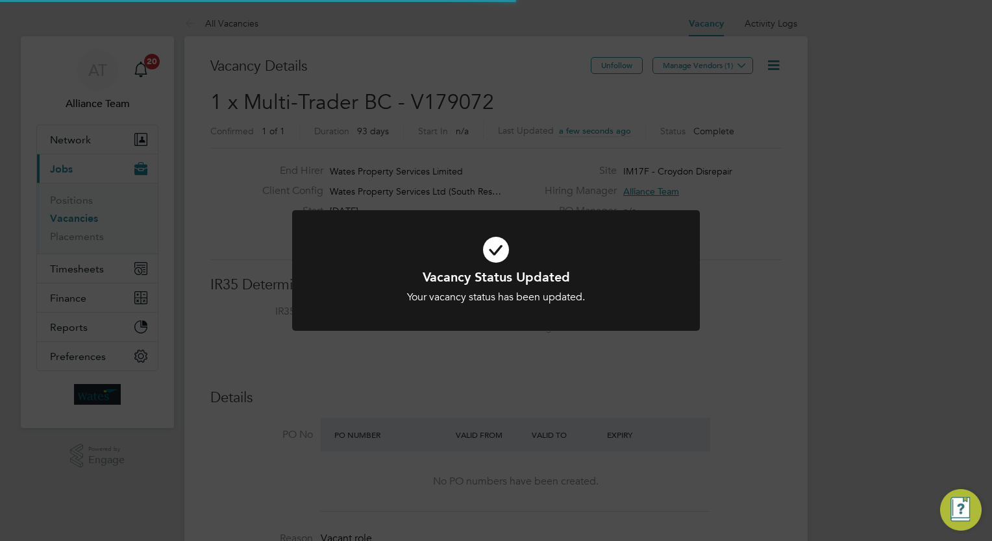
click at [875, 210] on div "Vacancy Status Updated Your vacancy status has been updated. Cancel Okay" at bounding box center [496, 270] width 992 height 541
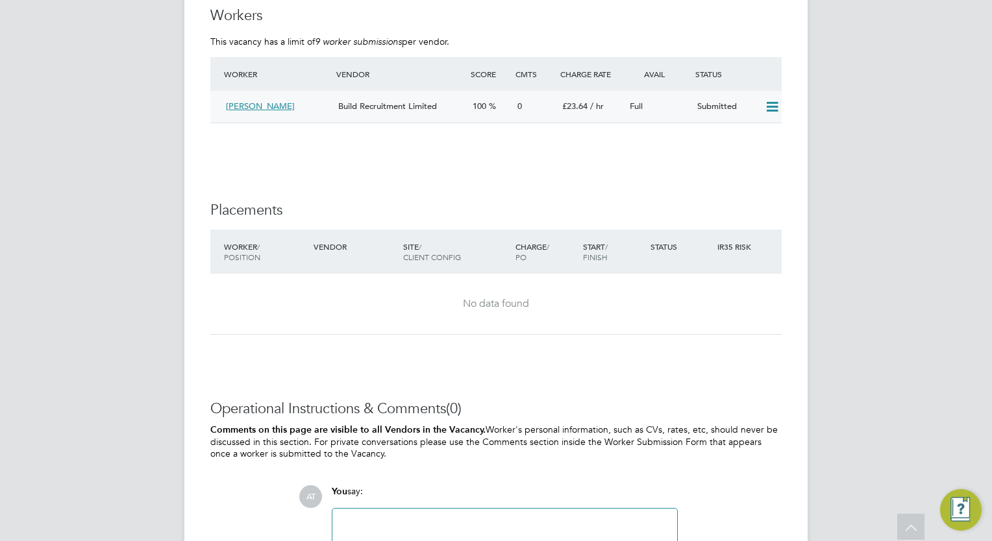
click at [774, 102] on icon at bounding box center [772, 107] width 16 height 10
click at [746, 135] on li "Offer" at bounding box center [755, 134] width 45 height 18
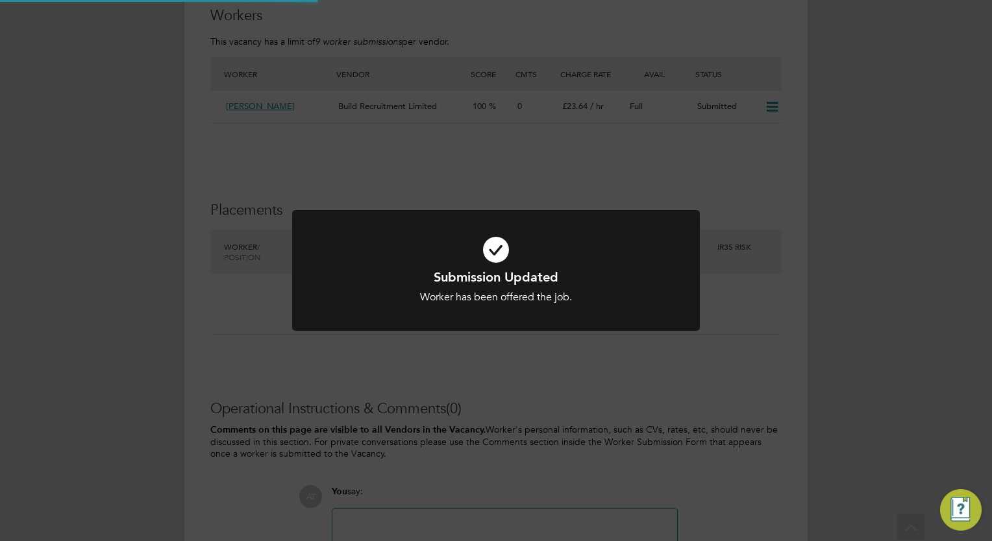
click at [771, 175] on div "Submission Updated Worker has been offered the job. Cancel Okay" at bounding box center [496, 270] width 992 height 541
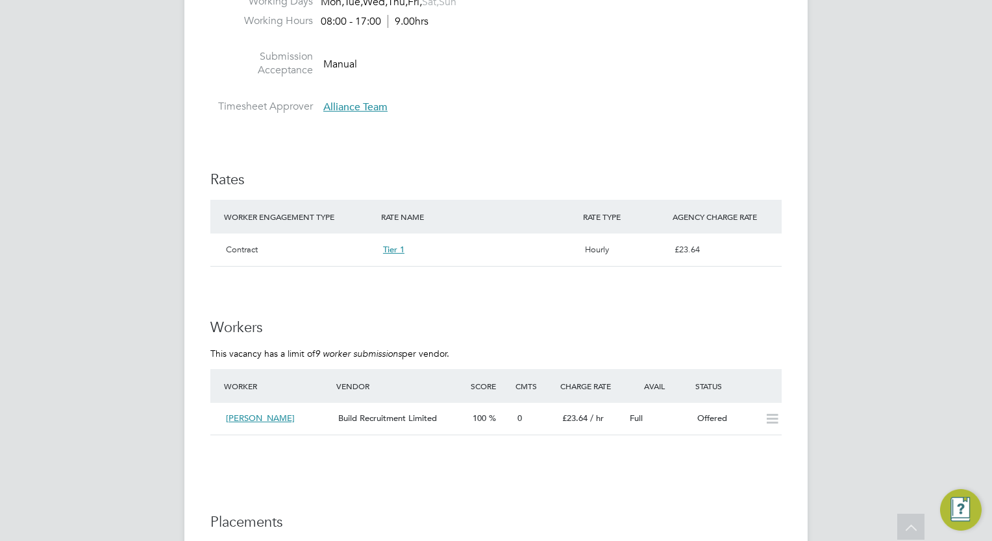
scroll to position [701, 0]
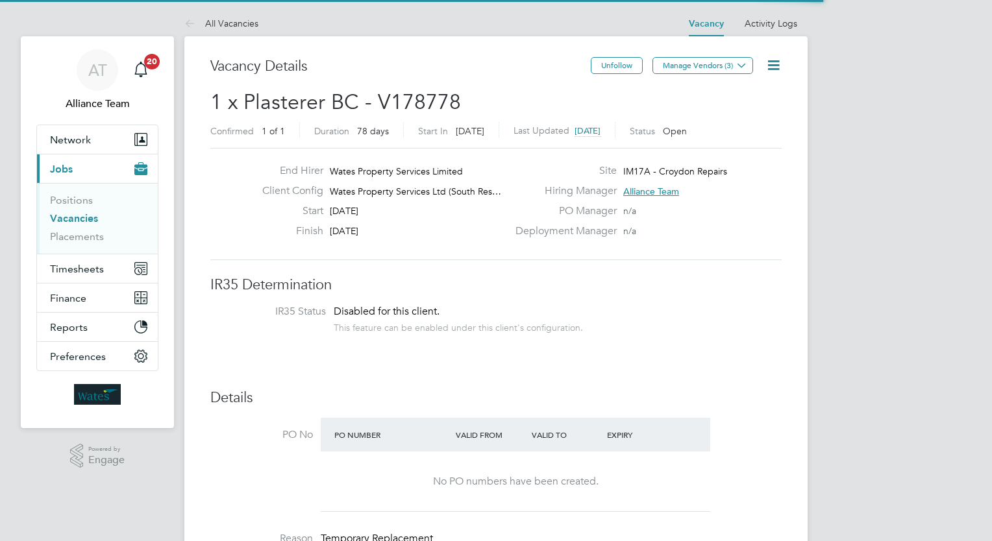
click at [775, 68] on icon at bounding box center [773, 65] width 16 height 16
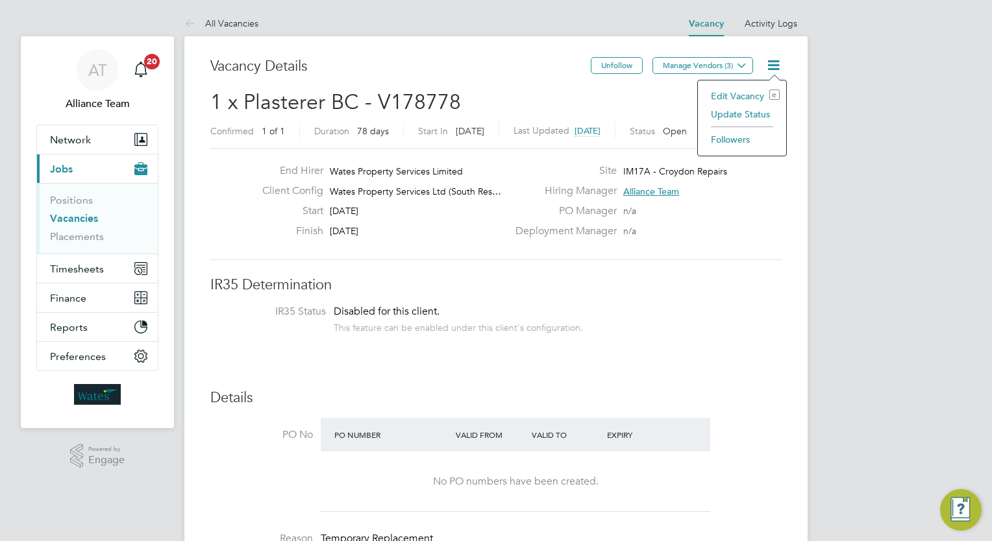
click at [743, 114] on li "Update Status" at bounding box center [741, 114] width 75 height 18
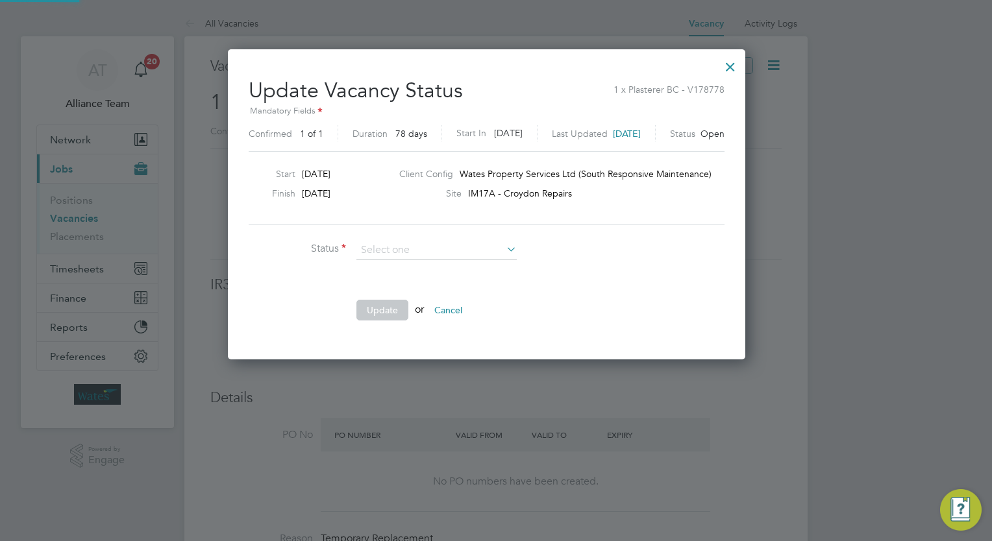
scroll to position [308, 536]
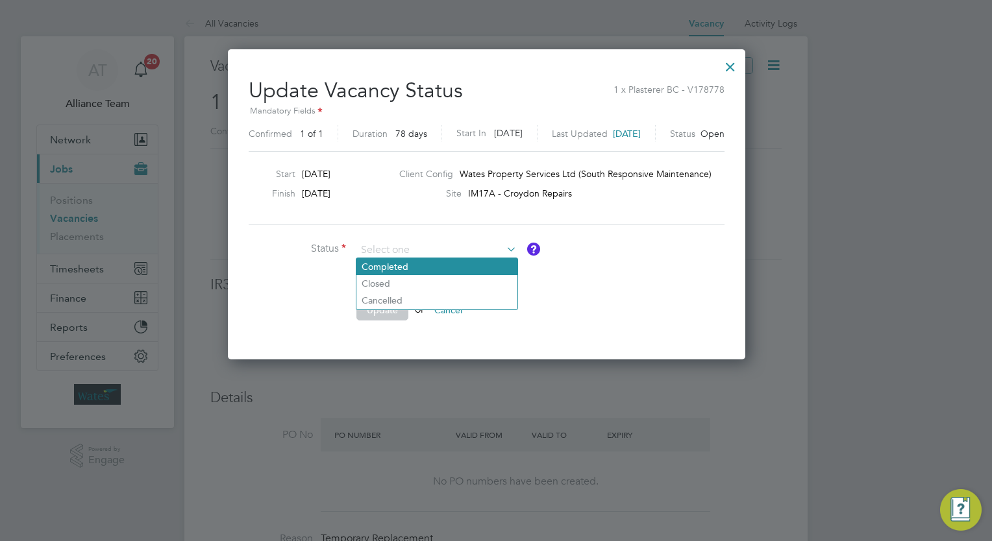
click at [444, 267] on li "Completed" at bounding box center [436, 266] width 161 height 17
type input "Completed"
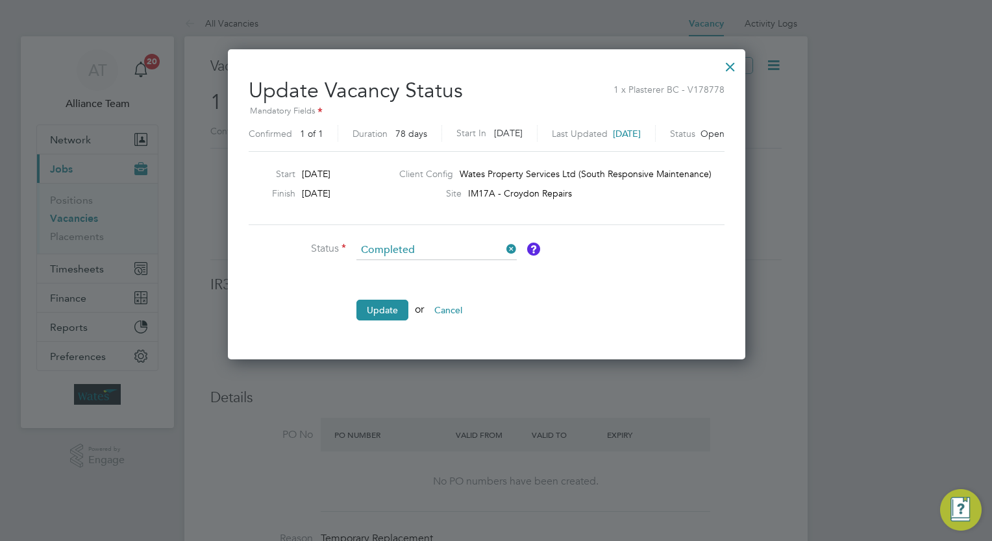
click at [374, 318] on li "Update or Cancel" at bounding box center [443, 317] width 389 height 34
click at [389, 312] on button "Update" at bounding box center [382, 310] width 52 height 21
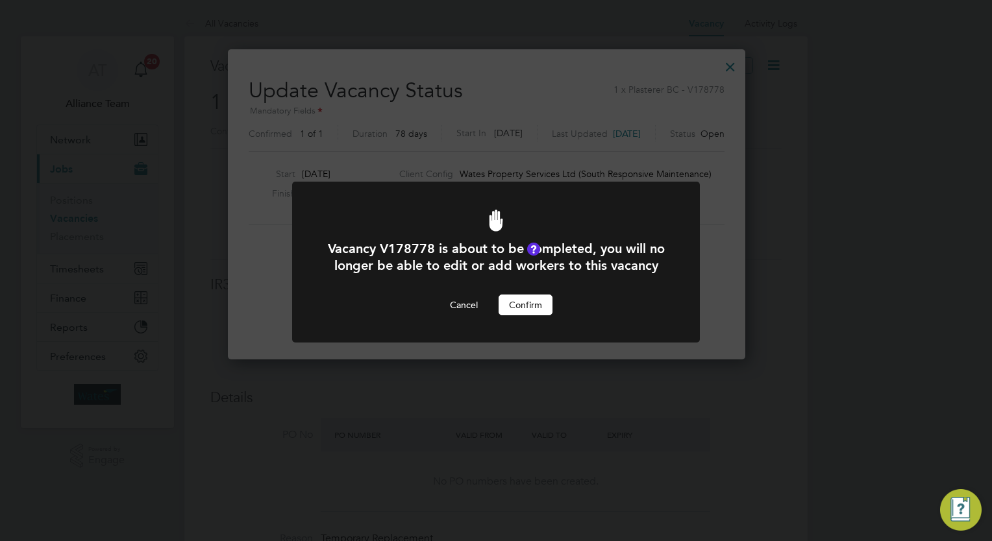
click at [534, 315] on button "Confirm" at bounding box center [525, 305] width 54 height 21
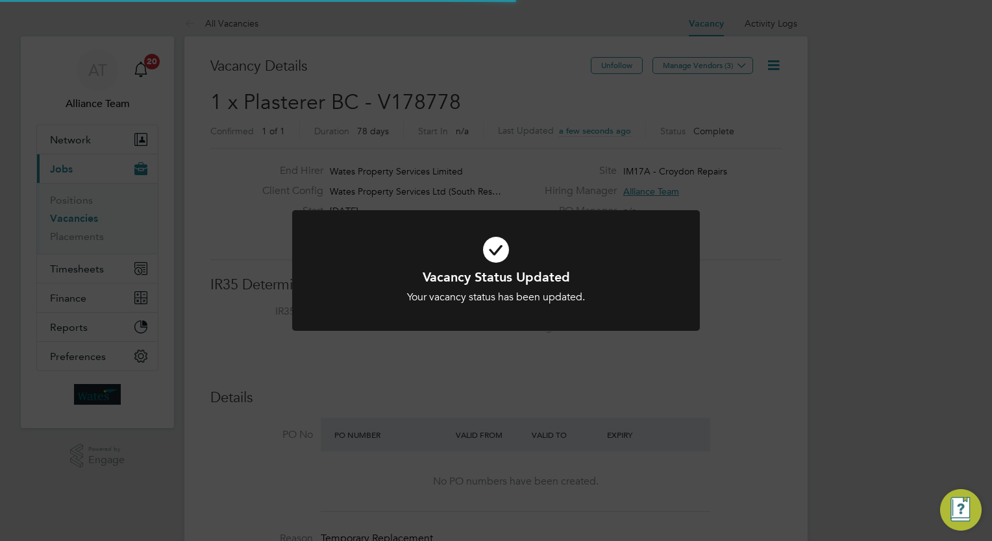
click at [865, 260] on div "Vacancy Status Updated Your vacancy status has been updated. Cancel Okay" at bounding box center [496, 270] width 992 height 541
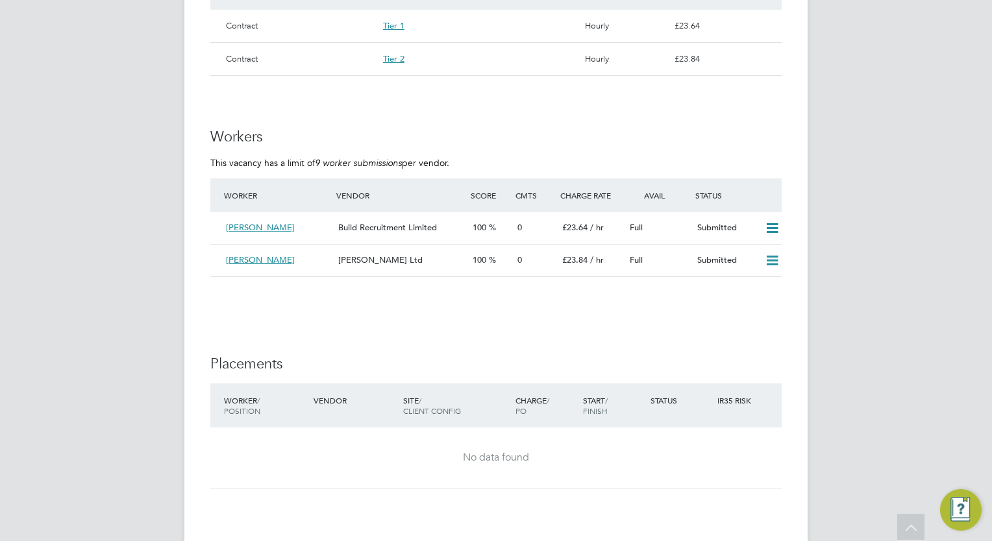
scroll to position [883, 0]
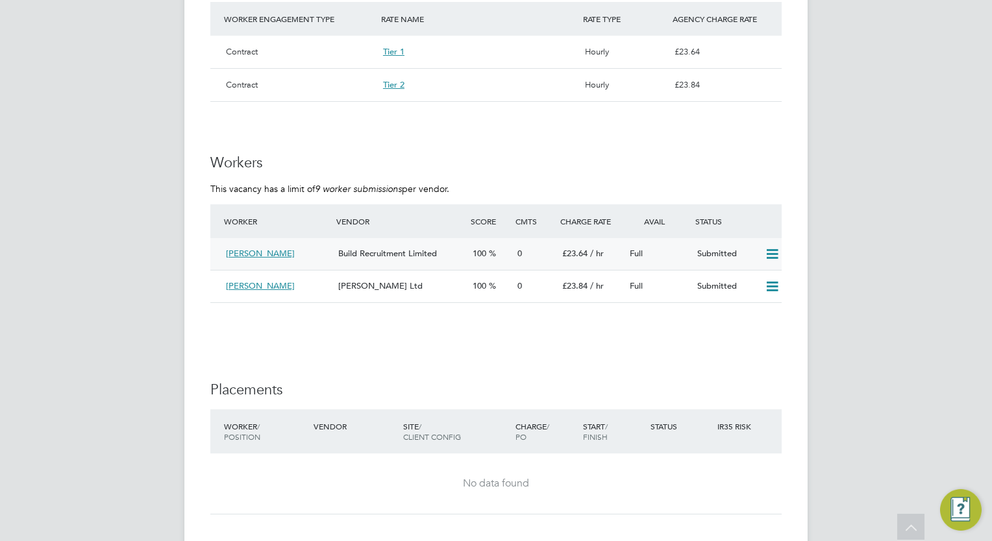
click at [773, 252] on icon at bounding box center [772, 254] width 16 height 10
click at [751, 277] on li "Offer" at bounding box center [755, 282] width 45 height 18
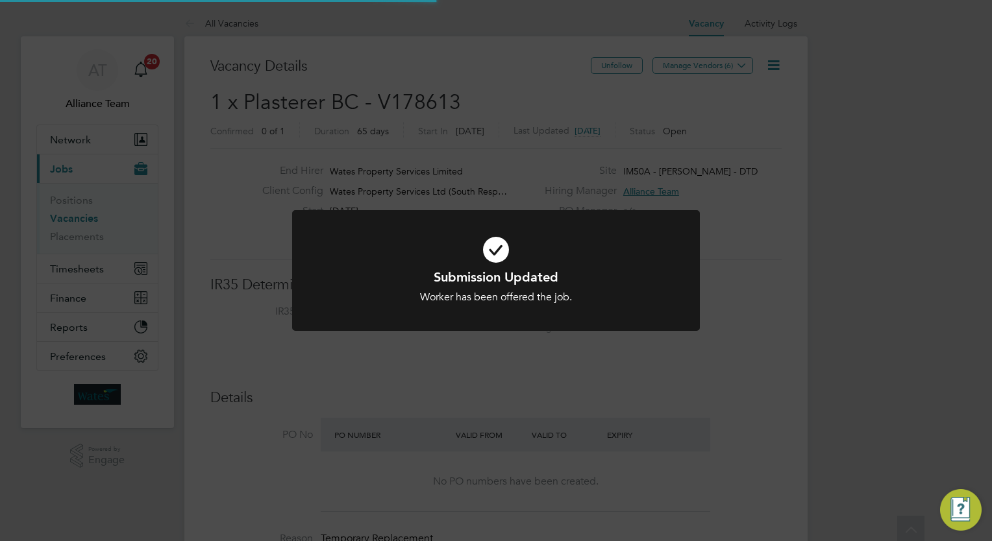
scroll to position [23, 203]
click at [847, 310] on div "Submission Updated Worker has been offered the job. Cancel Okay" at bounding box center [496, 270] width 992 height 541
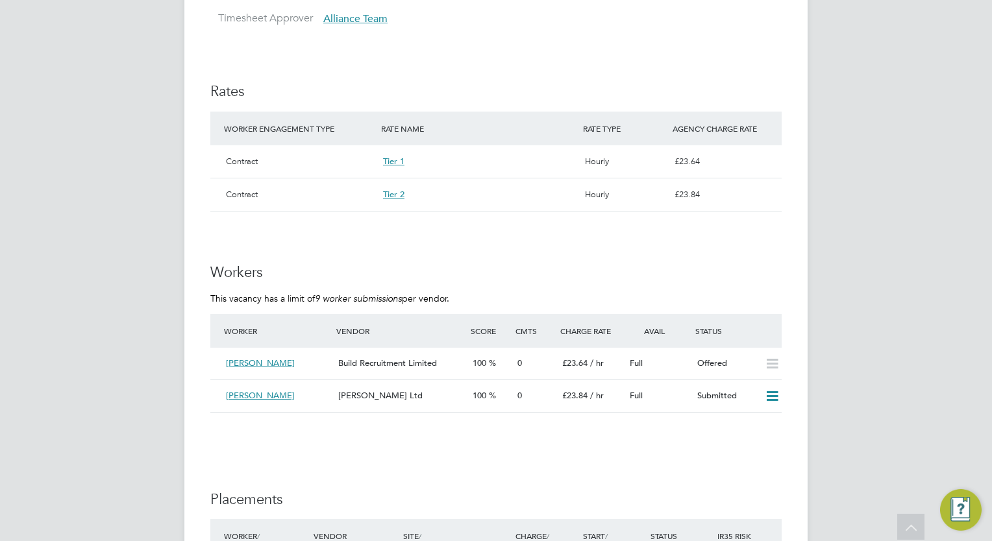
scroll to position [779, 0]
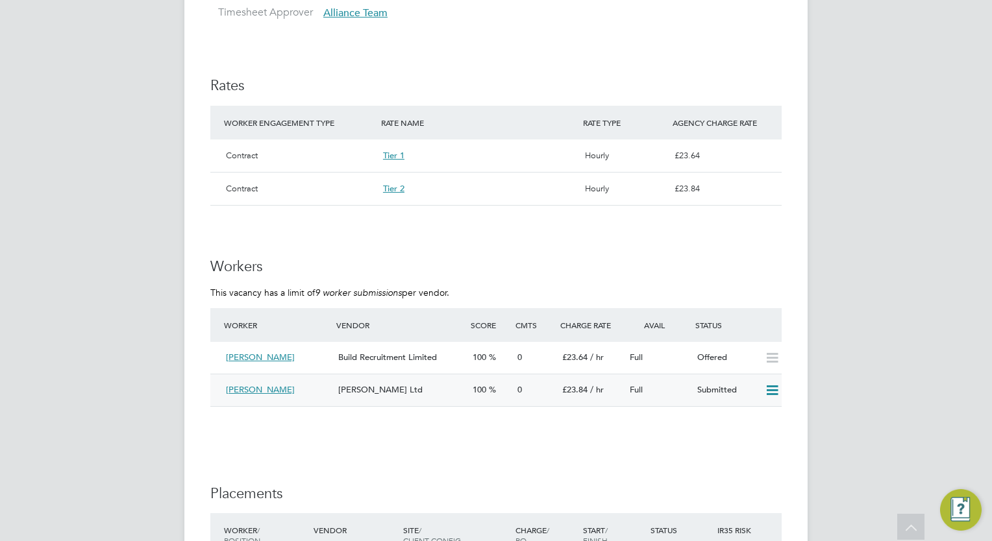
click at [767, 395] on icon at bounding box center [772, 391] width 16 height 10
click at [755, 417] on li "Offer" at bounding box center [755, 417] width 45 height 18
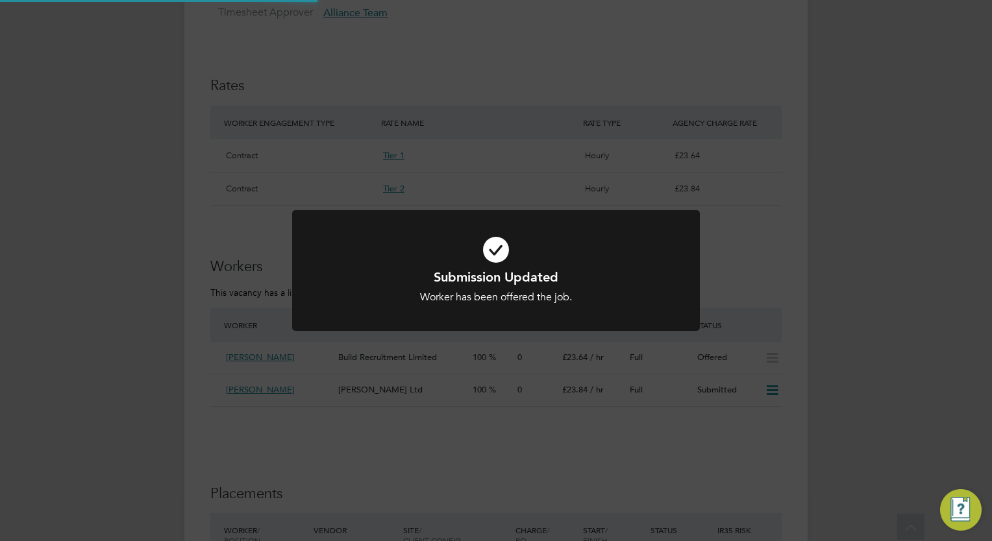
scroll to position [0, 0]
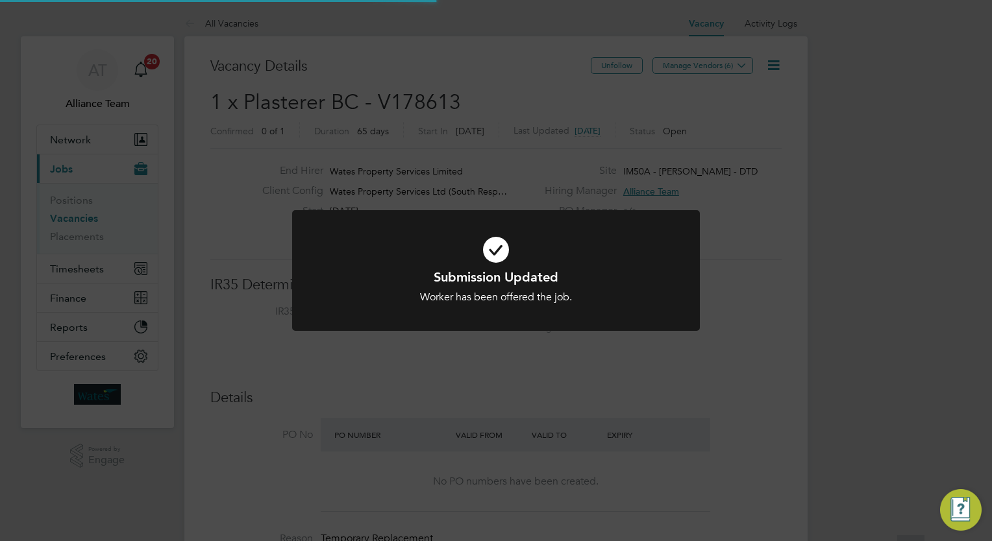
click at [872, 396] on div "Submission Updated Worker has been offered the job. Cancel Okay" at bounding box center [496, 270] width 992 height 541
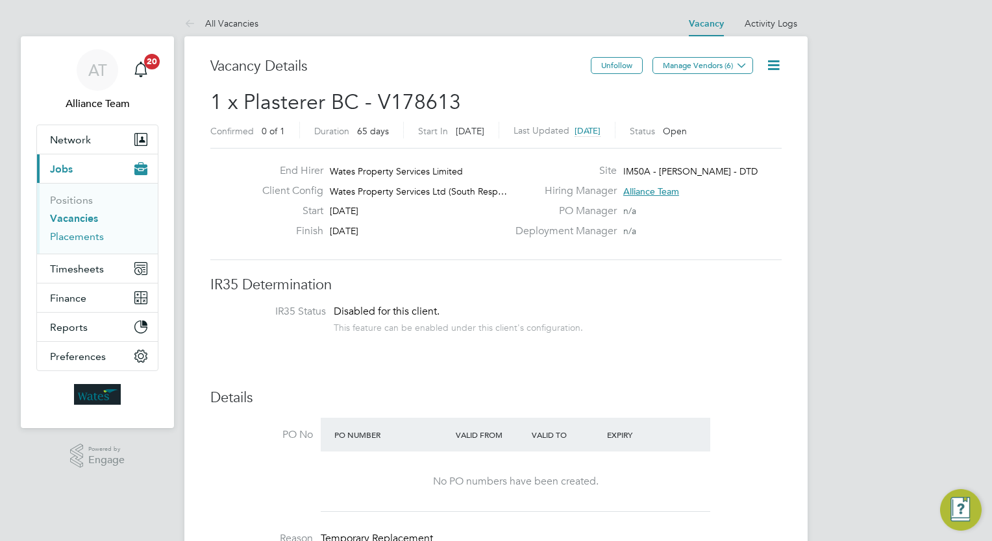
click at [71, 240] on link "Placements" at bounding box center [77, 236] width 54 height 12
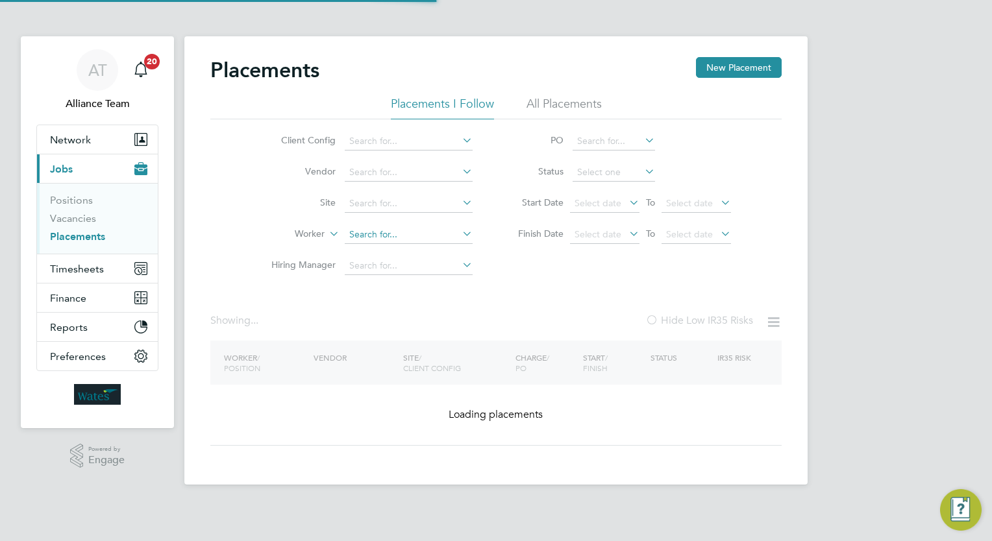
click at [404, 238] on input at bounding box center [409, 235] width 128 height 18
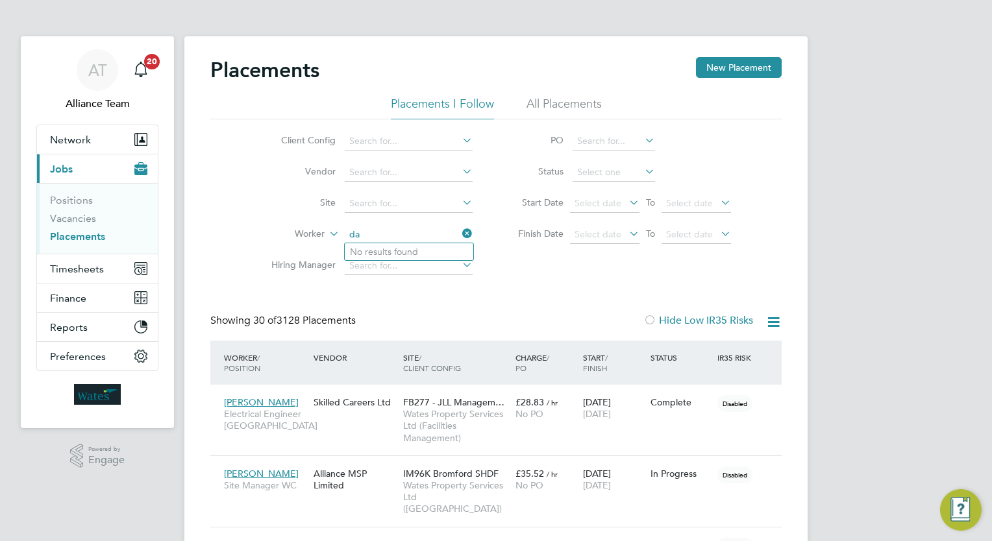
scroll to position [49, 90]
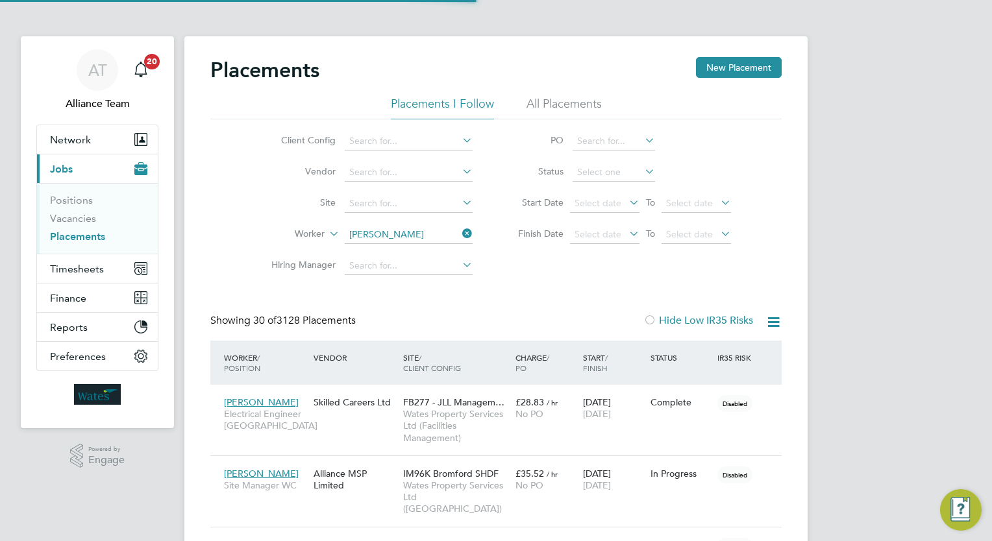
click at [406, 254] on li "Da v id Vergen" at bounding box center [409, 252] width 129 height 18
type input "David Vergen"
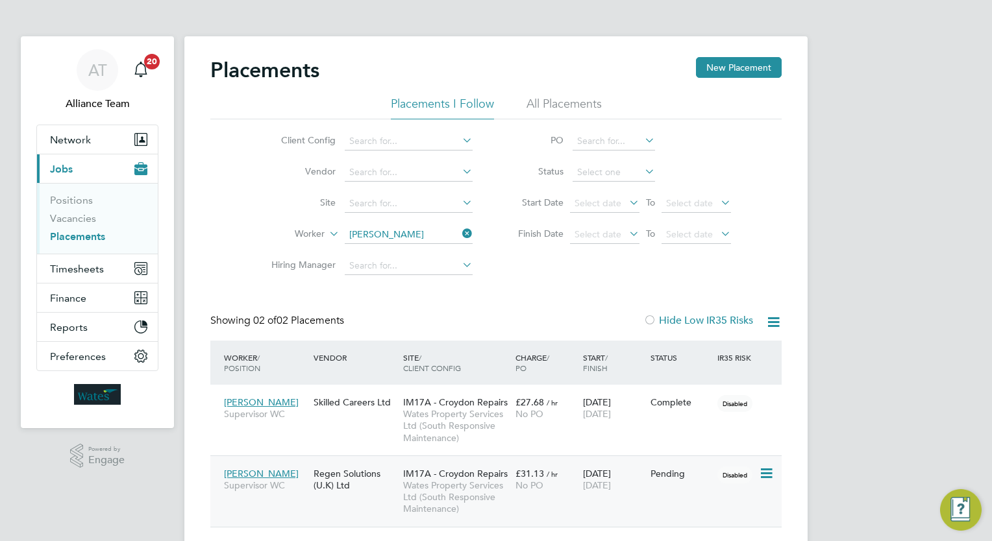
click at [569, 473] on div "£31.13 / hr No PO" at bounding box center [546, 479] width 68 height 36
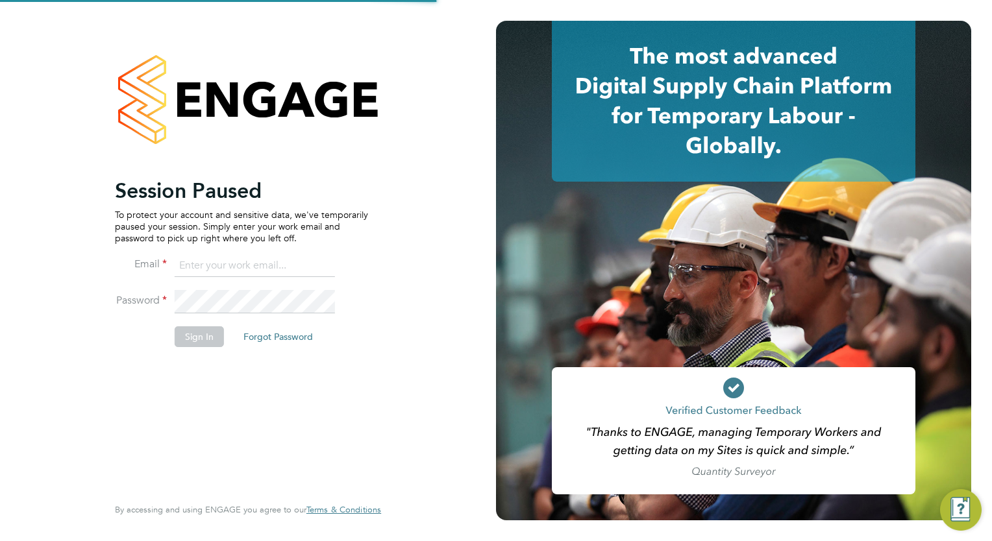
type input "[EMAIL_ADDRESS][DOMAIN_NAME]"
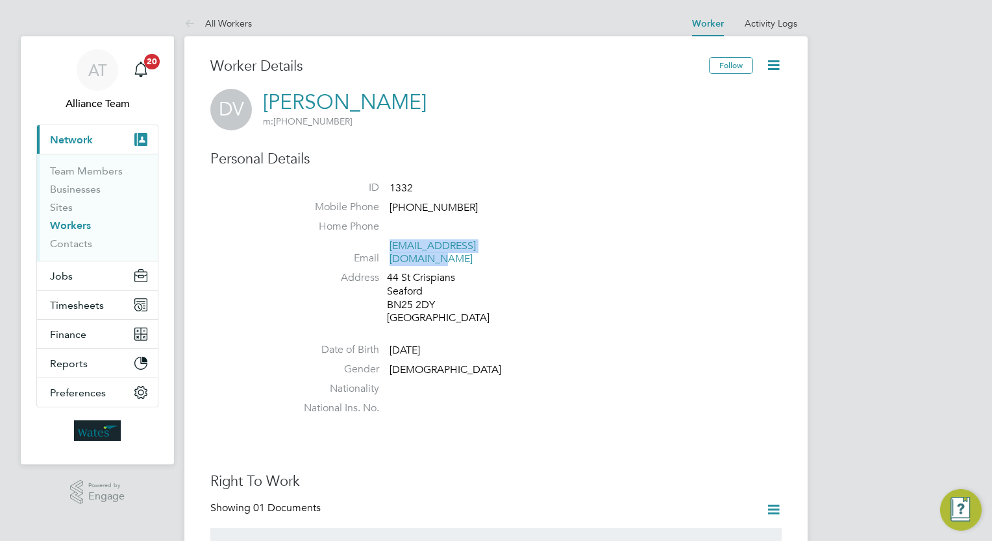
drag, startPoint x: 534, startPoint y: 249, endPoint x: 389, endPoint y: 241, distance: 144.9
click at [389, 241] on li "Email [EMAIL_ADDRESS][DOMAIN_NAME]" at bounding box center [534, 255] width 493 height 32
copy link "[EMAIL_ADDRESS][DOMAIN_NAME]"
